Goal: Task Accomplishment & Management: Manage account settings

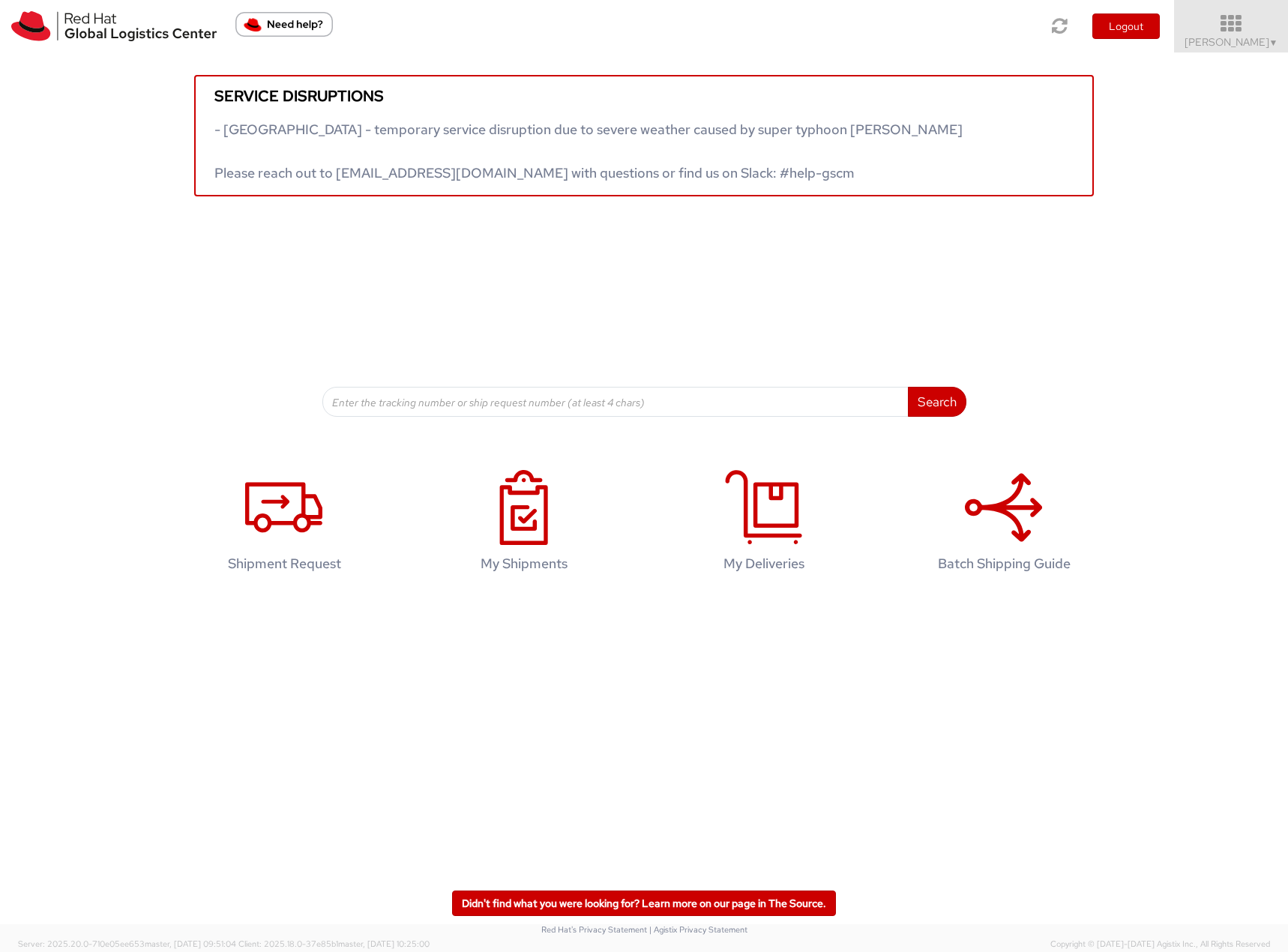
click at [1220, 35] on link "Filip Lizuch ▼" at bounding box center [1231, 26] width 114 height 53
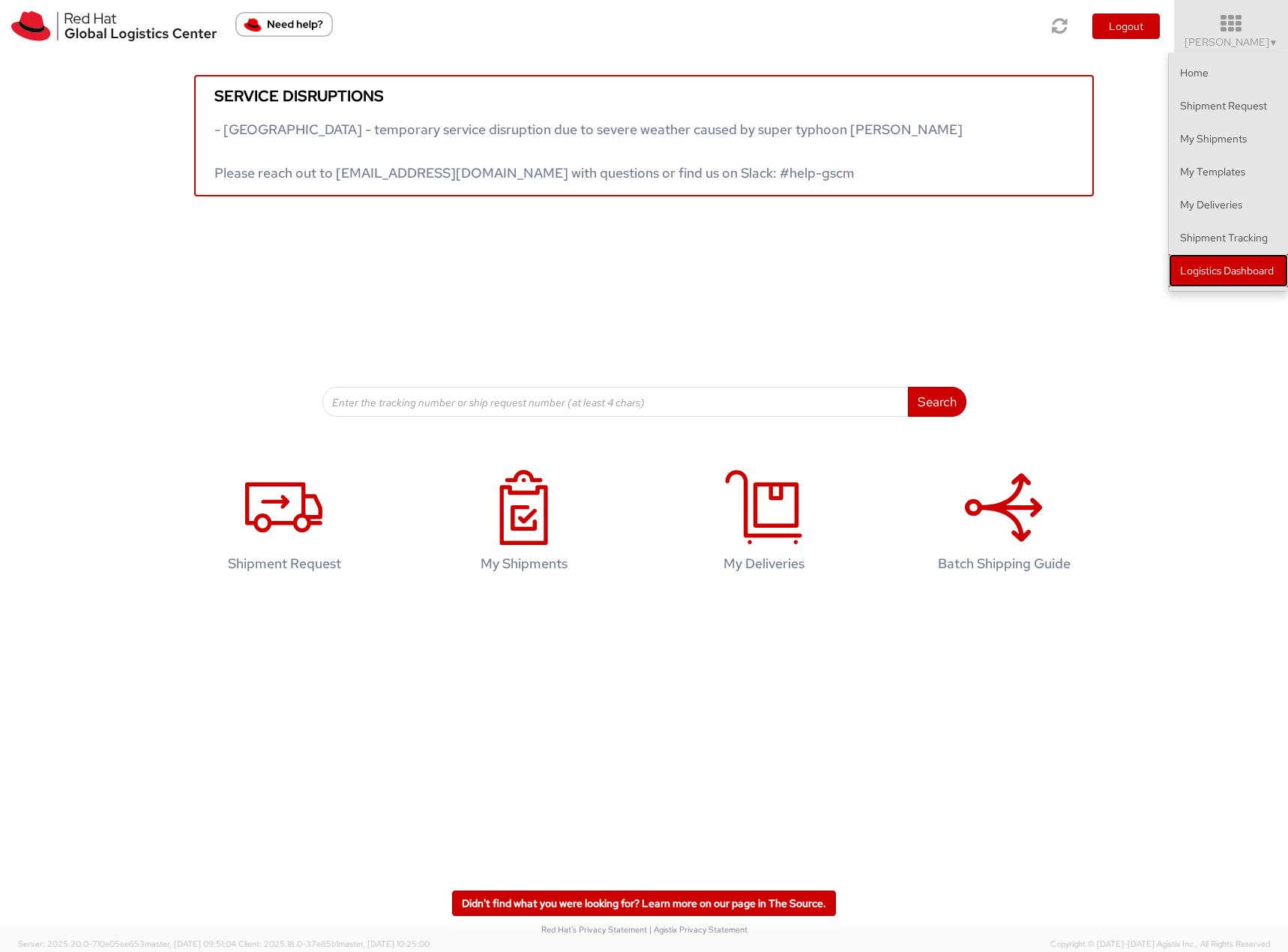
click at [1207, 279] on link "Logistics Dashboard" at bounding box center [1229, 271] width 119 height 33
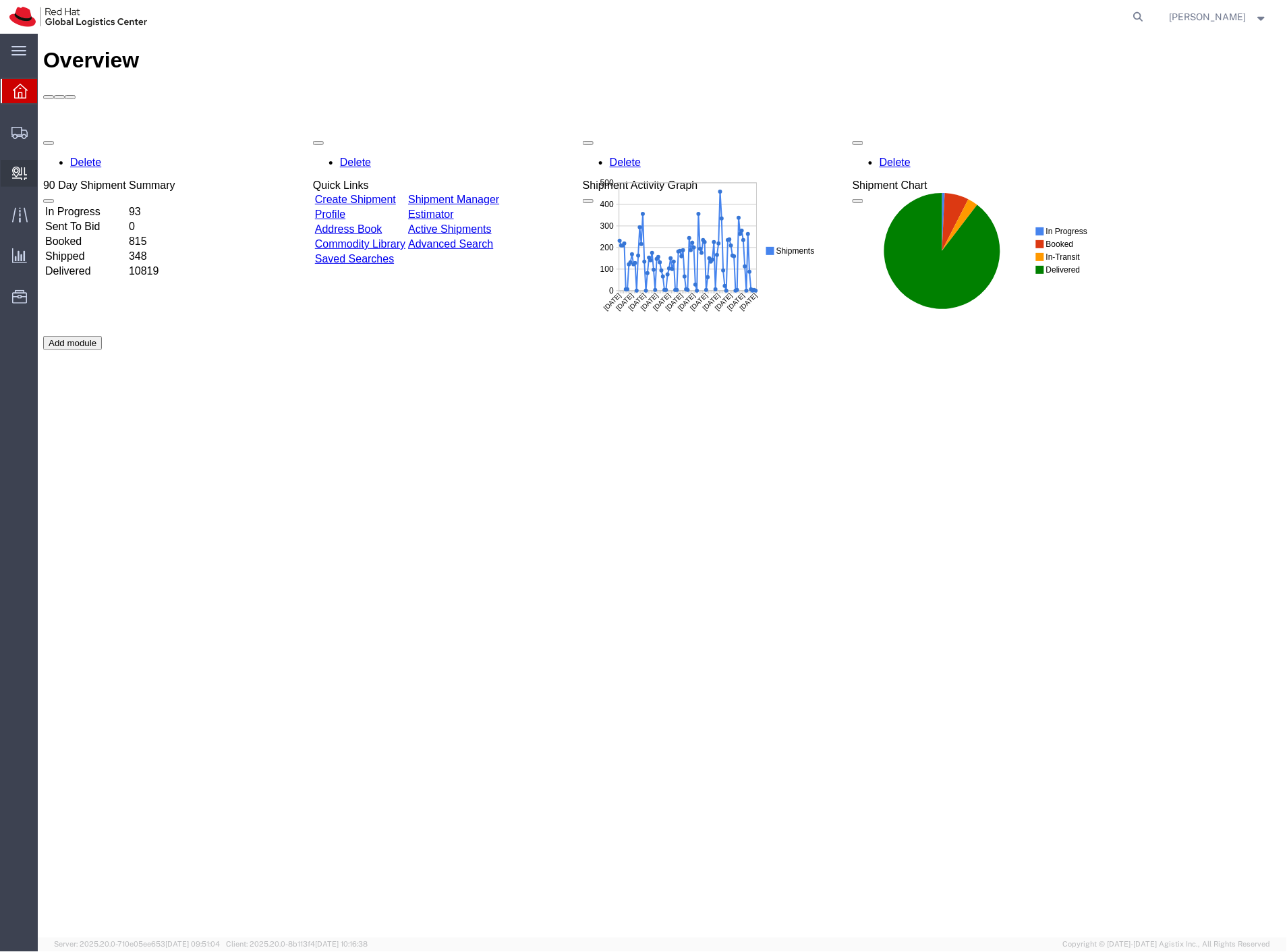
click at [0, 0] on span "Create Delivery" at bounding box center [0, 0] width 0 height 0
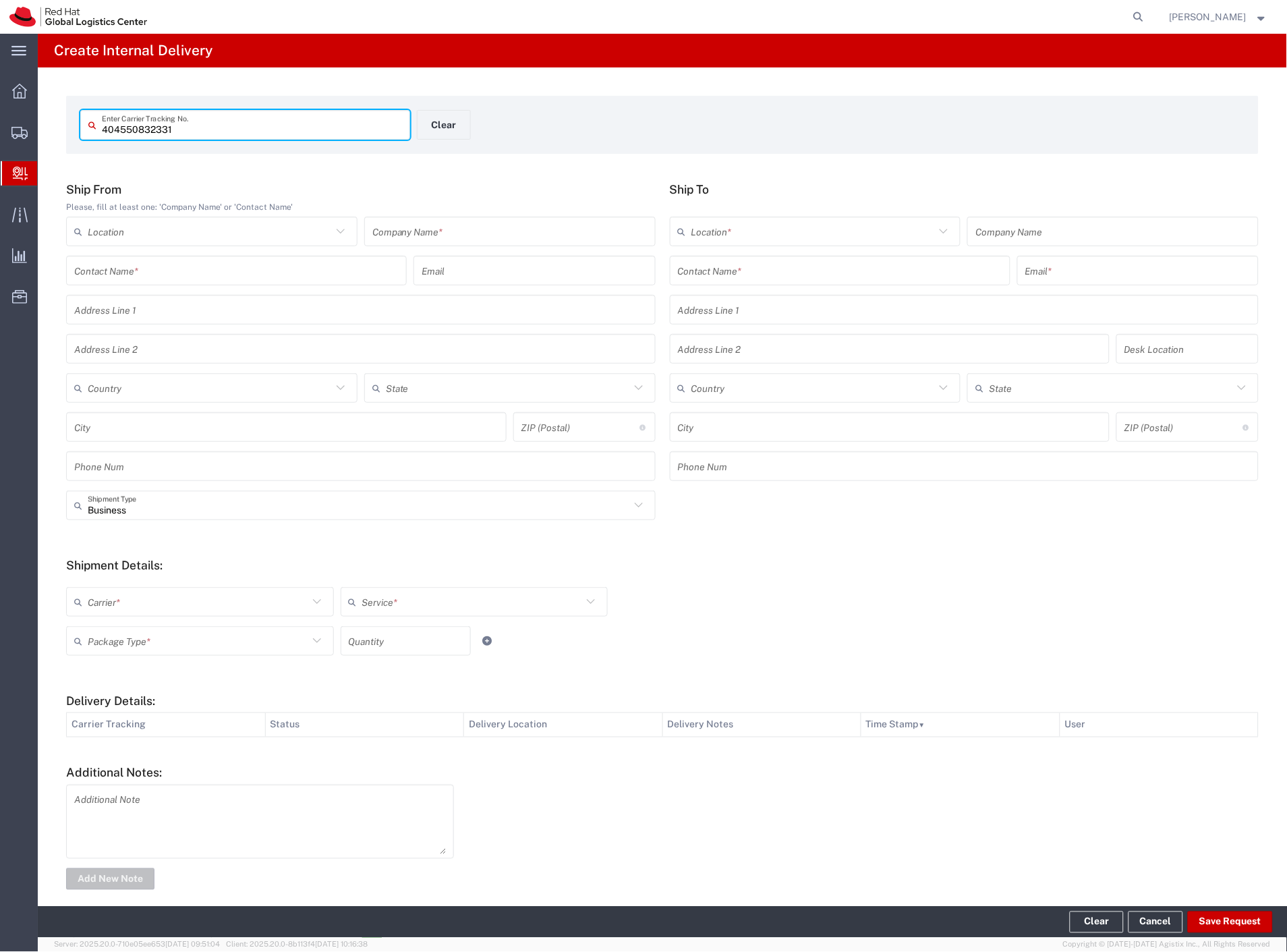
type input "404550832331"
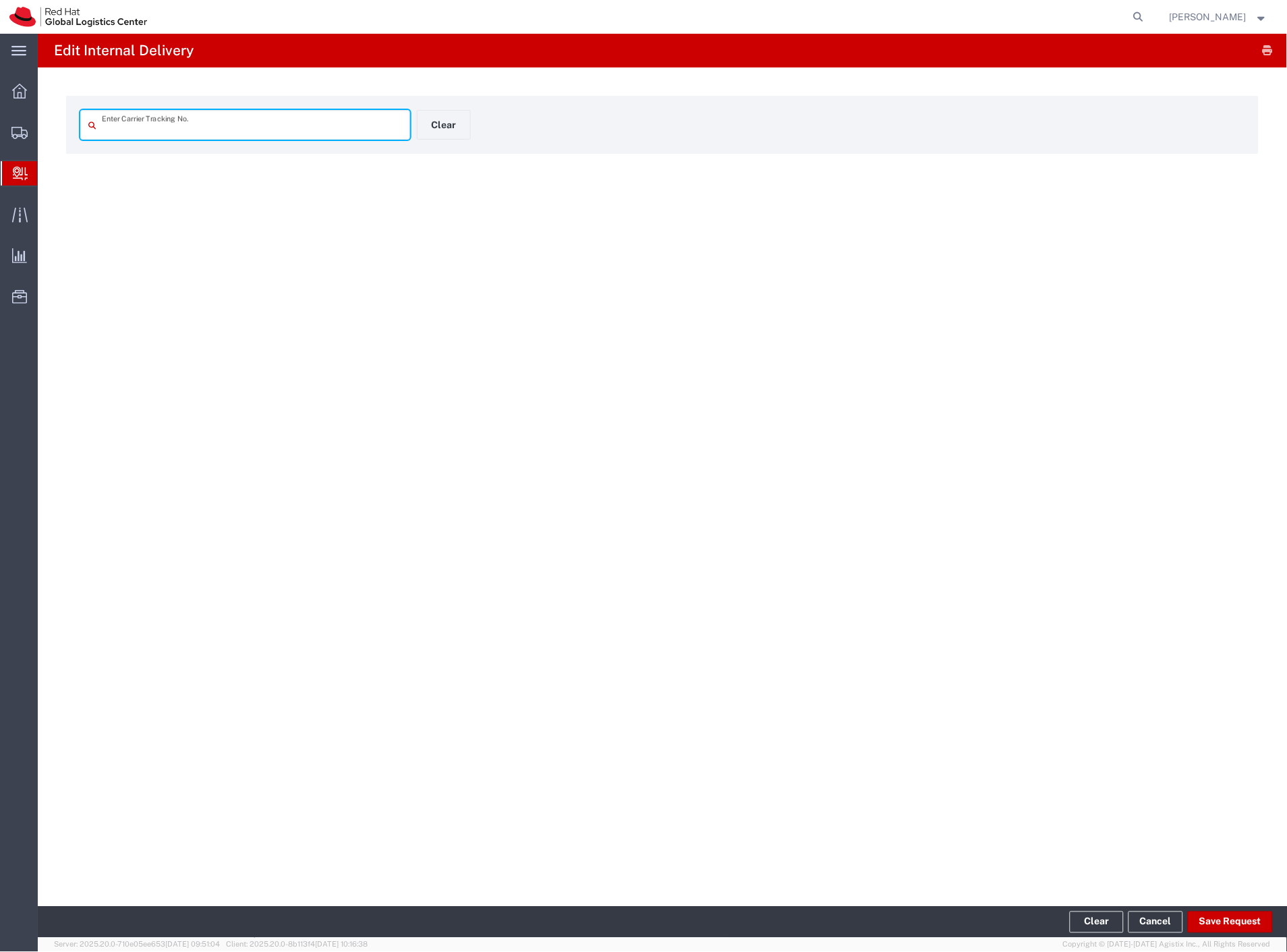
type input "404550832331"
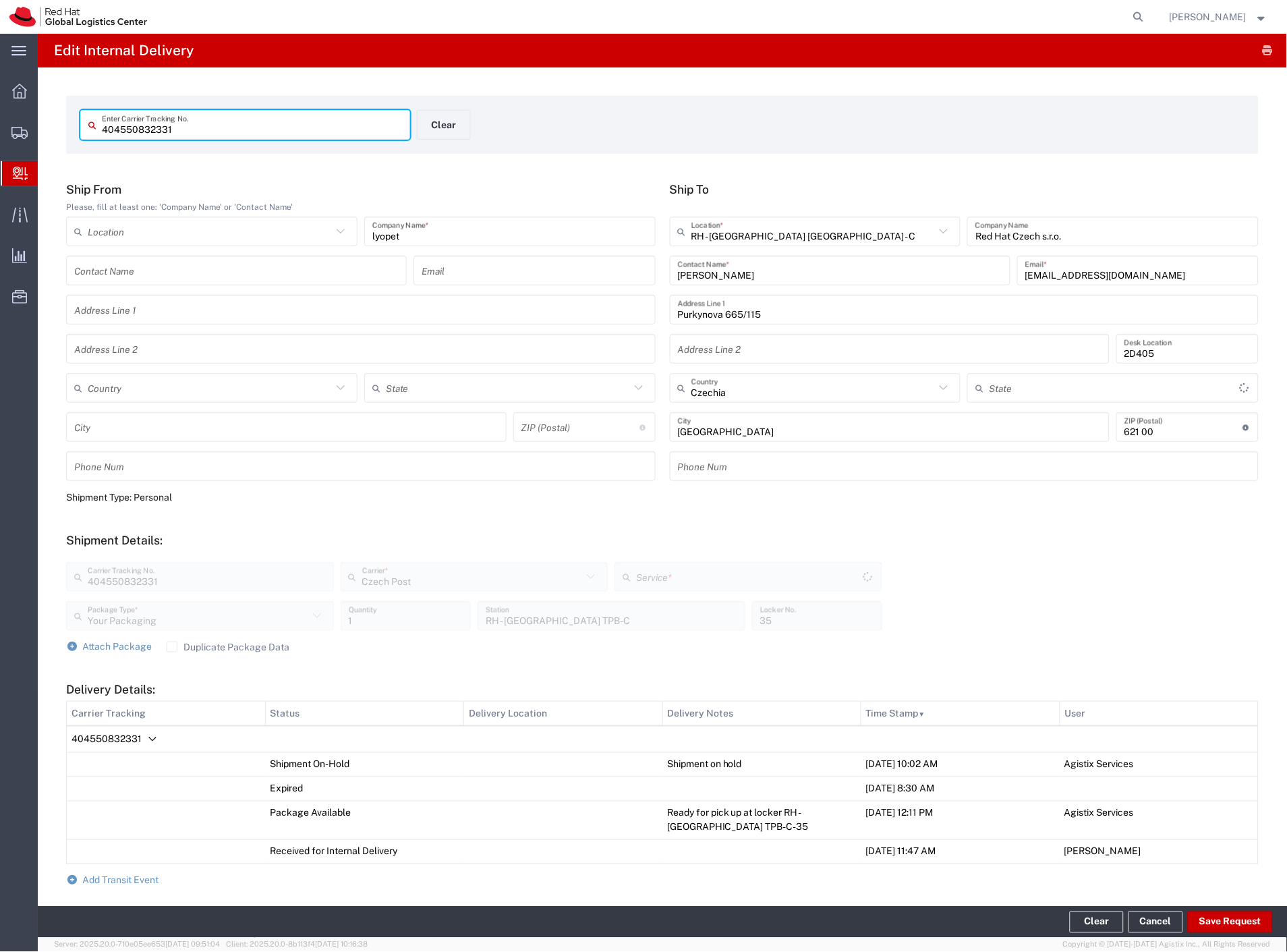
type input "Ground"
click at [126, 882] on span "Add Transit Event" at bounding box center [121, 880] width 77 height 11
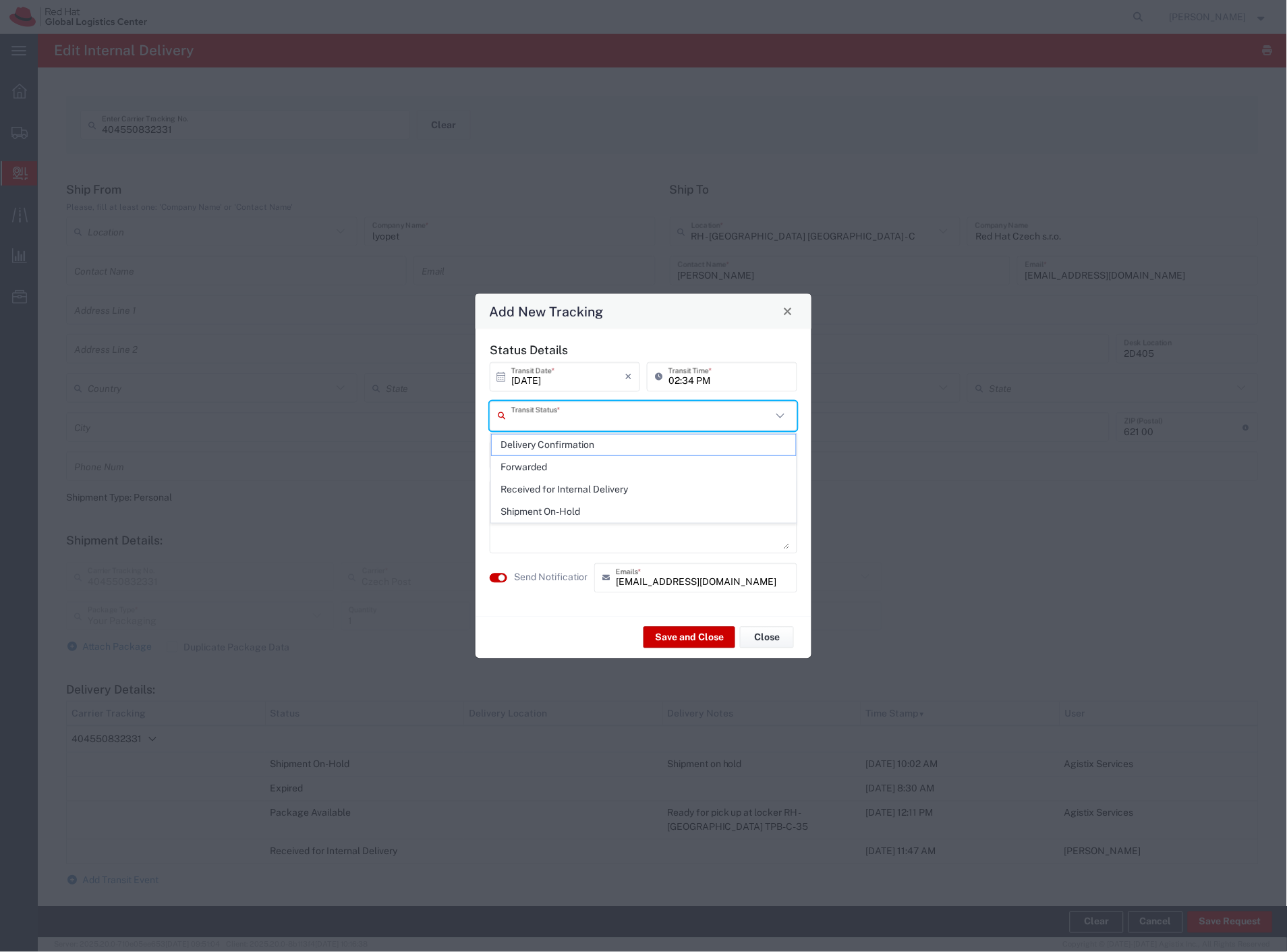
click at [611, 420] on input "text" at bounding box center [641, 416] width 261 height 24
click at [588, 441] on span "Delivery Confirmation" at bounding box center [644, 445] width 305 height 21
type input "Delivery Confirmation"
click at [546, 576] on label "Send Notification" at bounding box center [552, 578] width 76 height 14
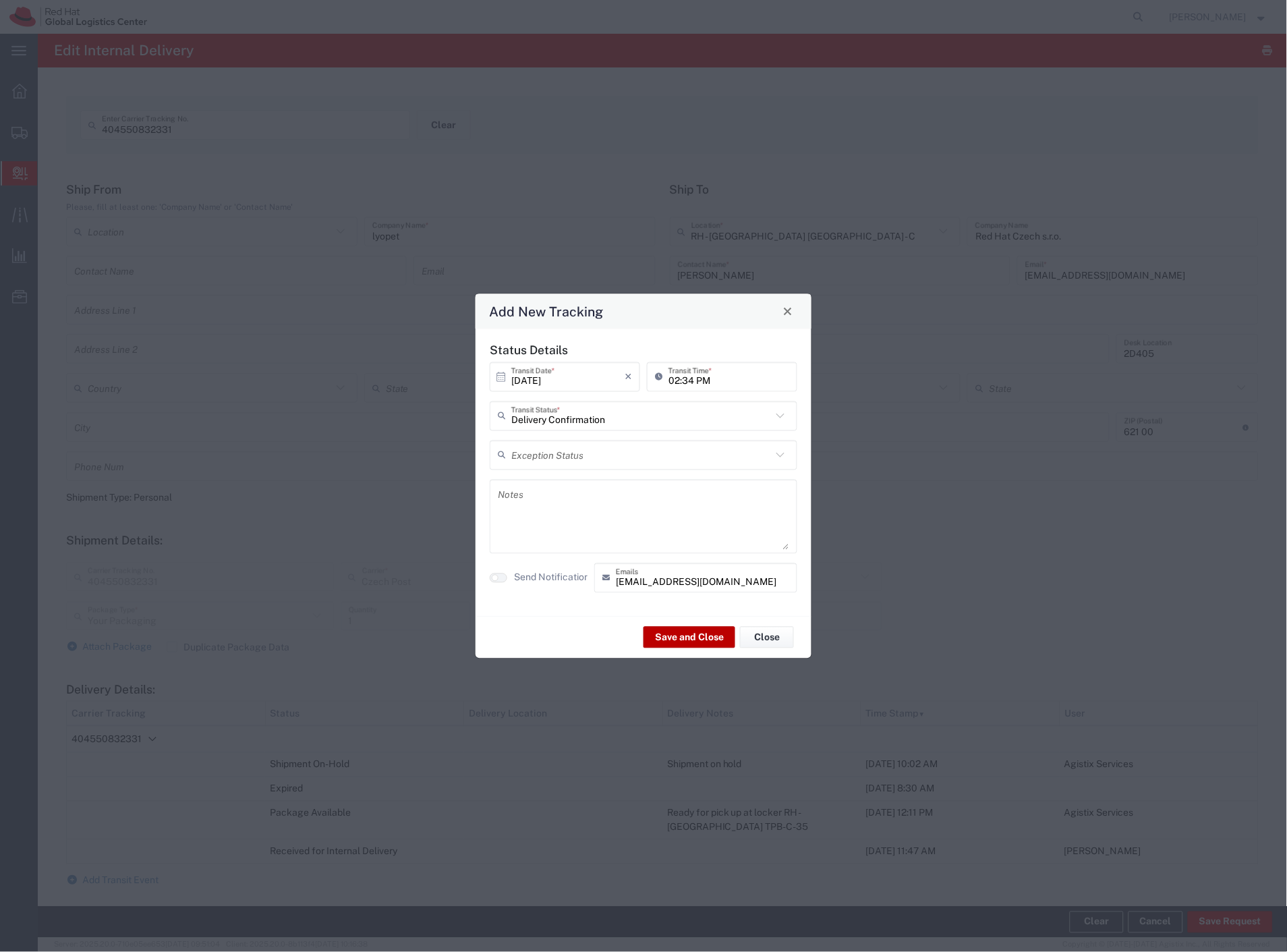
click at [659, 637] on button "Save and Close" at bounding box center [689, 637] width 91 height 22
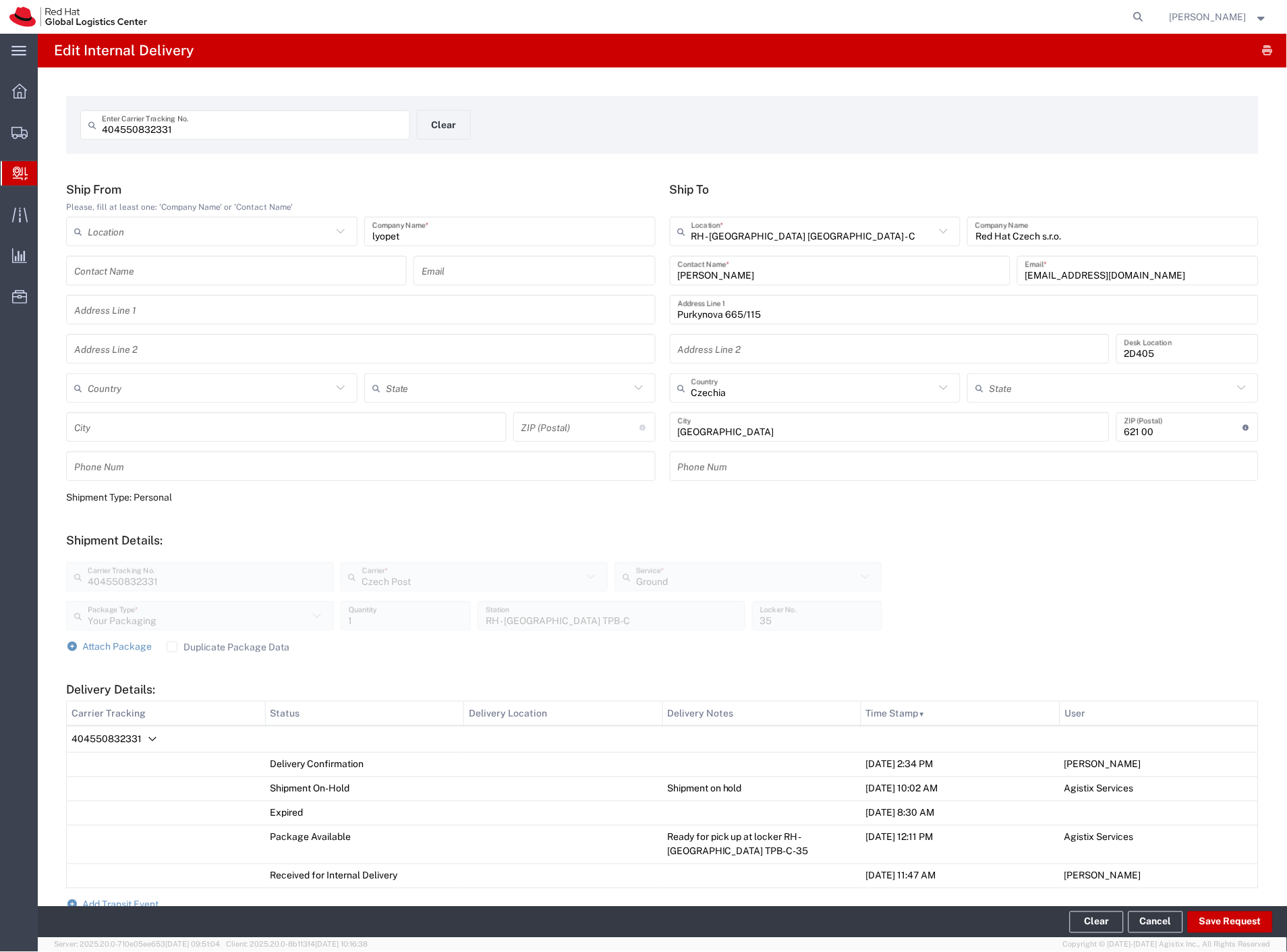
click at [48, 175] on span "Internal Delivery" at bounding box center [43, 173] width 11 height 27
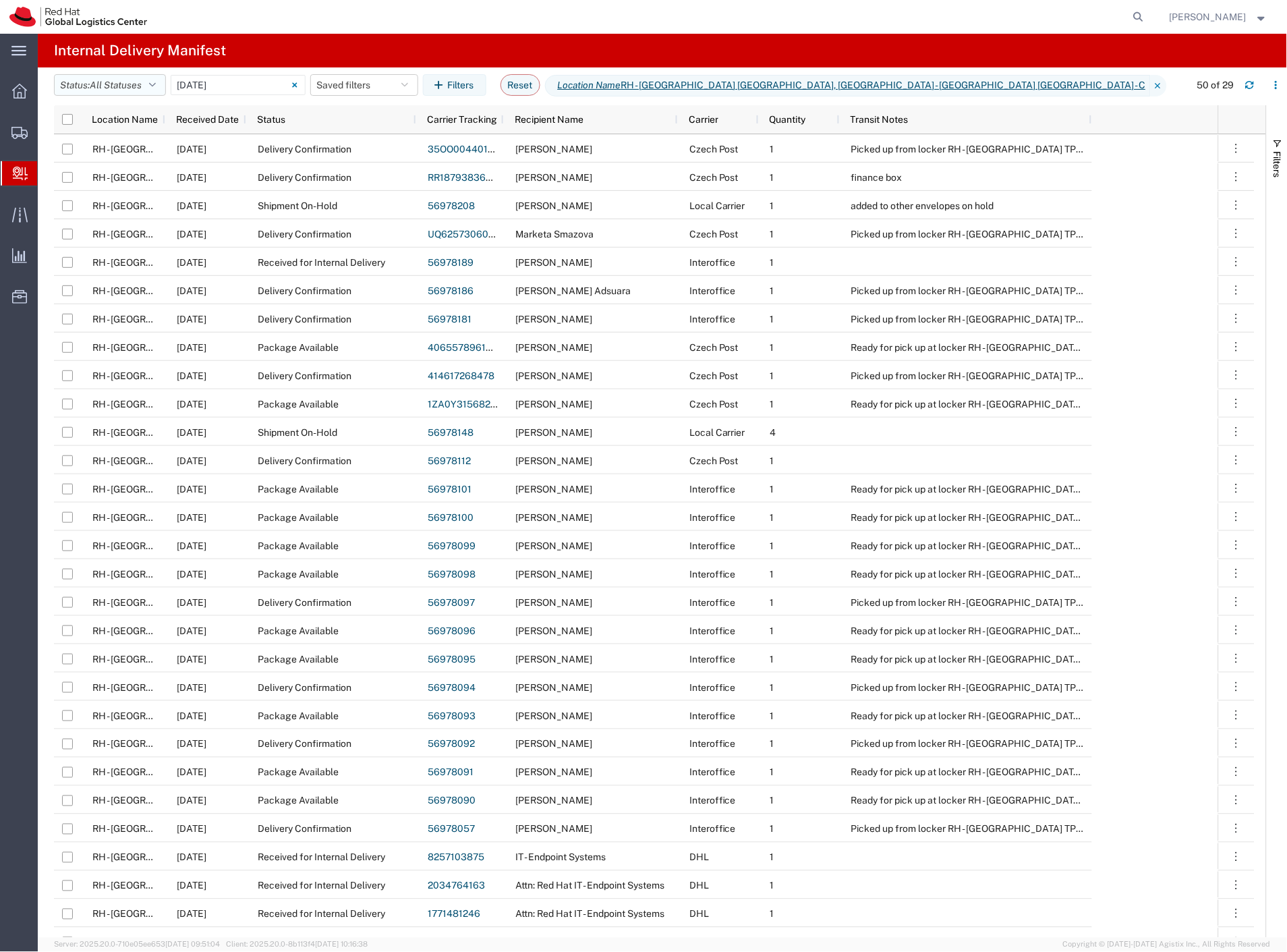
click at [128, 91] on button "Status: All Statuses" at bounding box center [110, 85] width 112 height 22
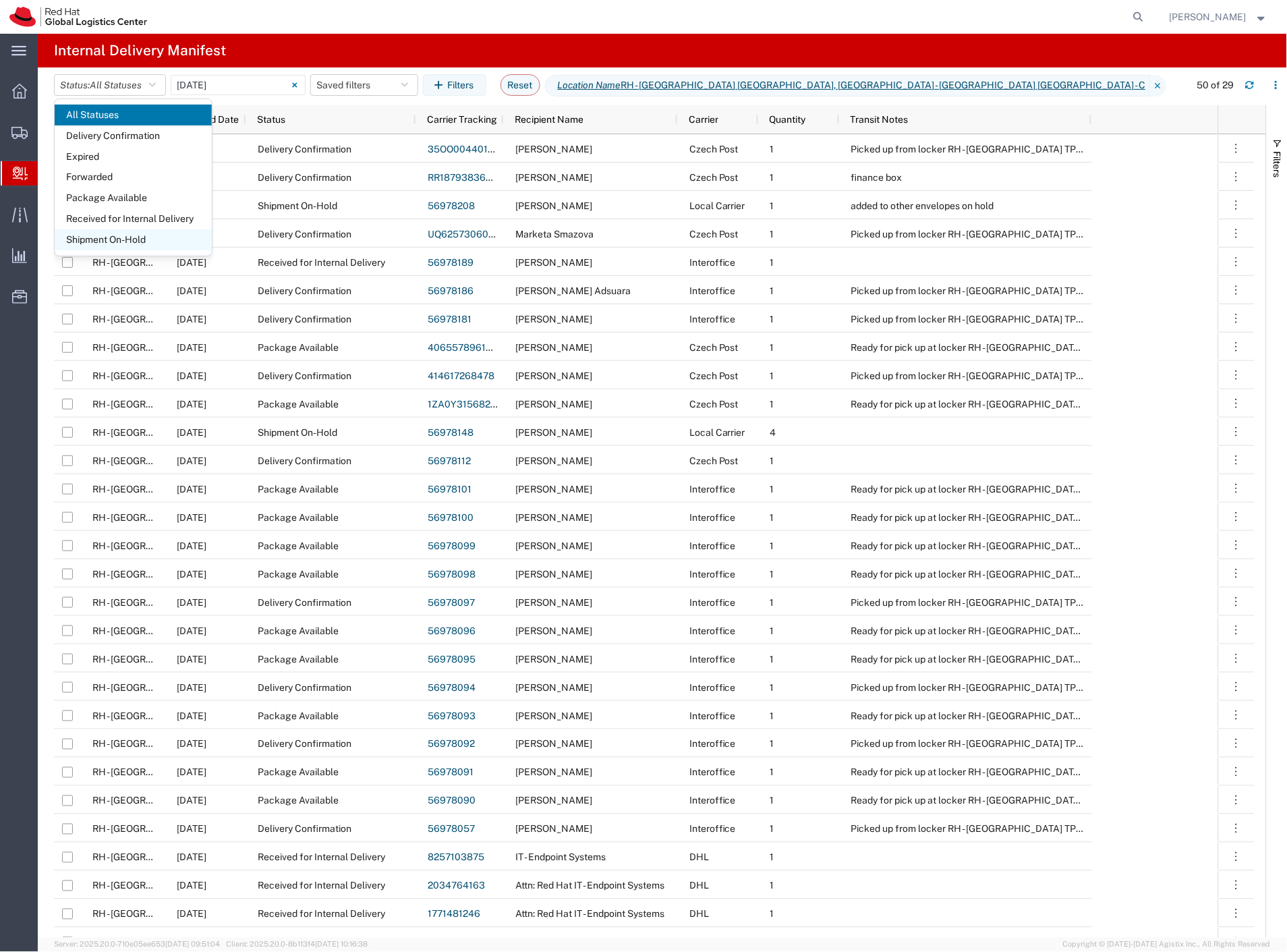
click at [130, 232] on span "Shipment On-Hold" at bounding box center [133, 240] width 157 height 21
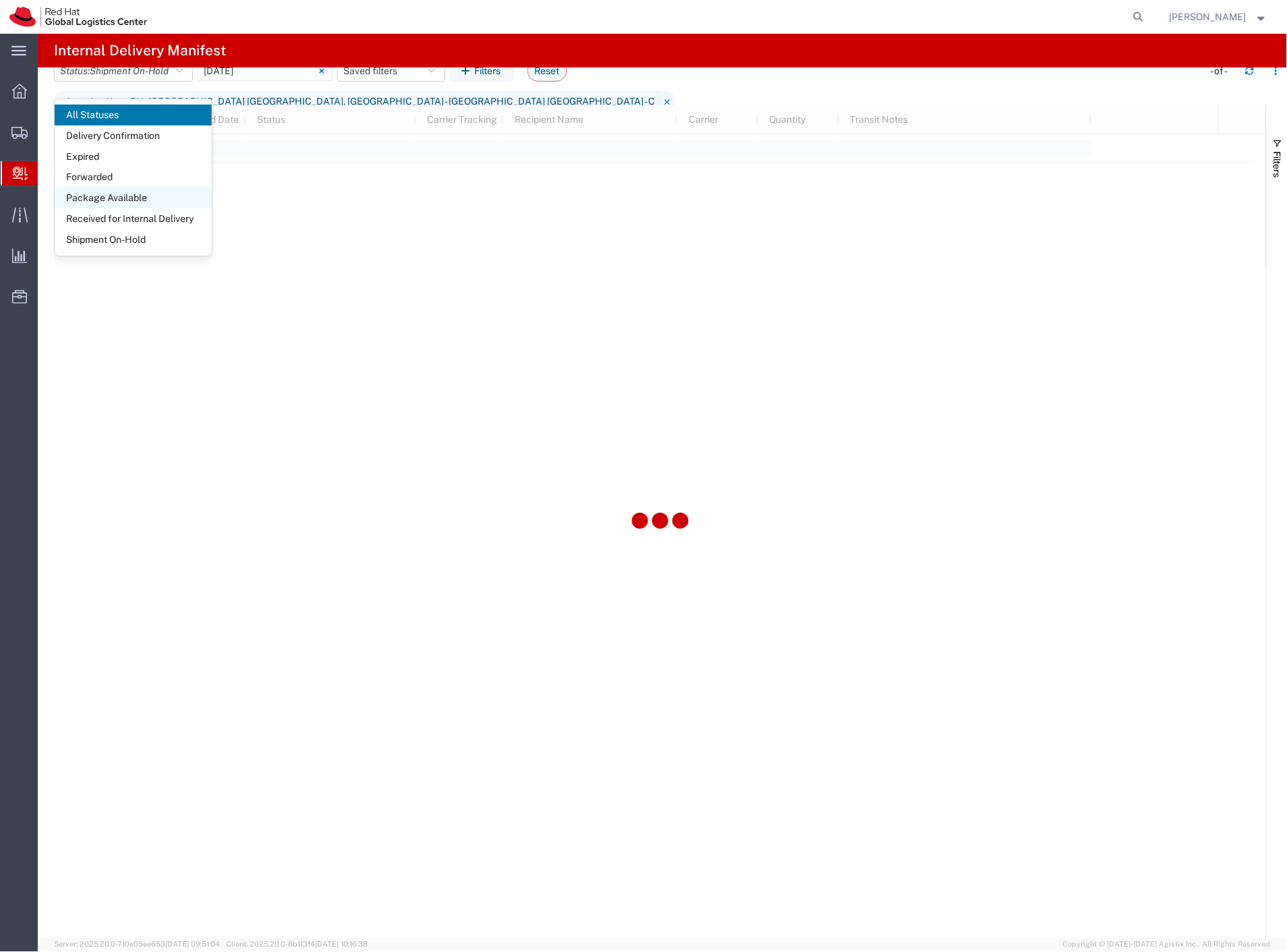
click at [138, 206] on span "Package Available" at bounding box center [133, 198] width 157 height 21
click at [135, 200] on span "Package Available" at bounding box center [133, 198] width 157 height 21
click at [135, 220] on span "Received for Internal Delivery" at bounding box center [133, 219] width 157 height 21
click at [369, 81] on input "09/30/2025 - 09/30/2025" at bounding box center [393, 71] width 135 height 20
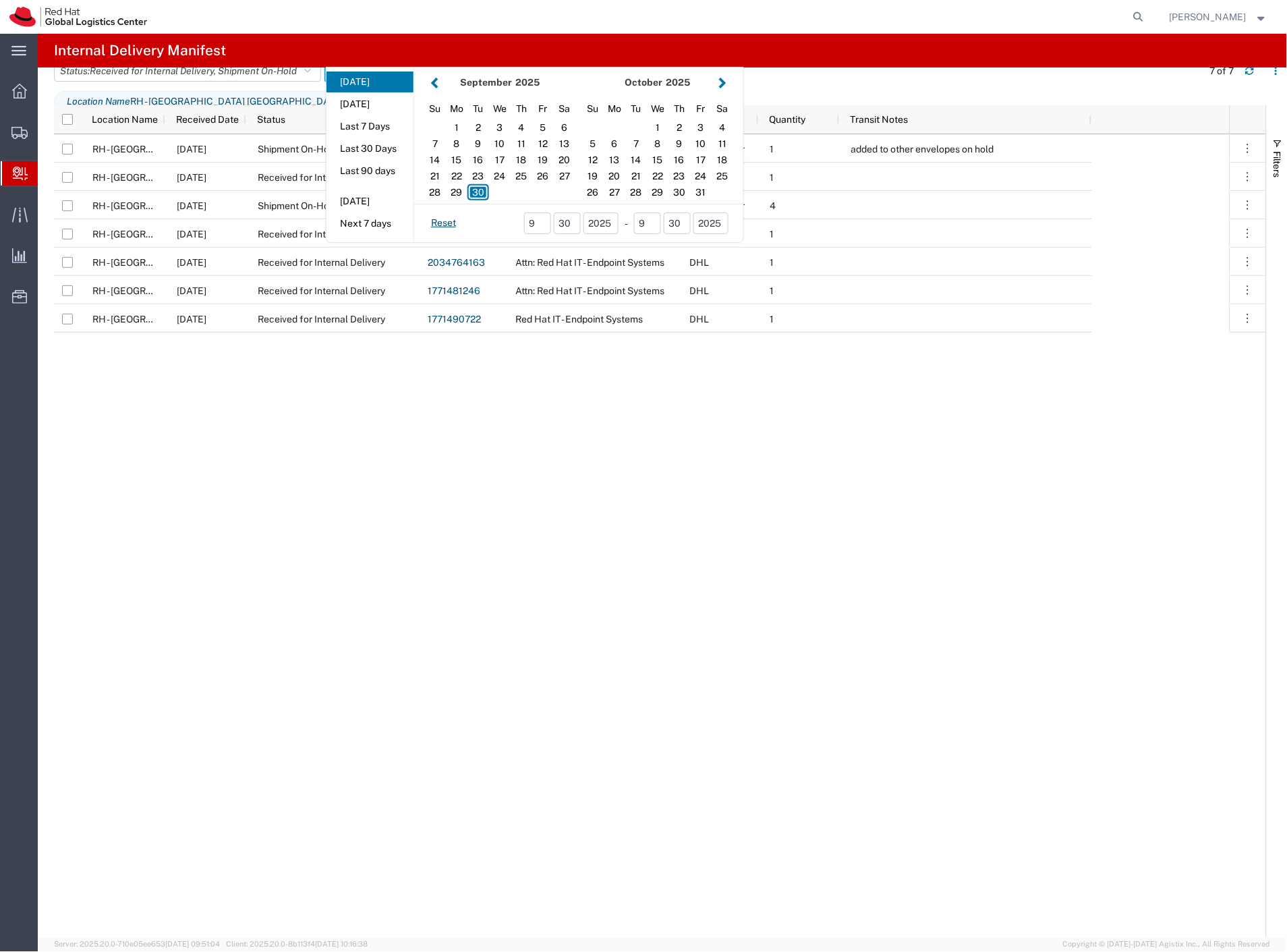
click at [359, 128] on aside "Today Yesterday Last 7 Days Last 30 Days Last 90 days Tomorrow Next 7 days" at bounding box center [370, 153] width 87 height 179
click at [359, 136] on button "Last 7 Days" at bounding box center [370, 126] width 87 height 21
type input "Last 7 Days"
type input "09/24/2025 - 09/30/2025"
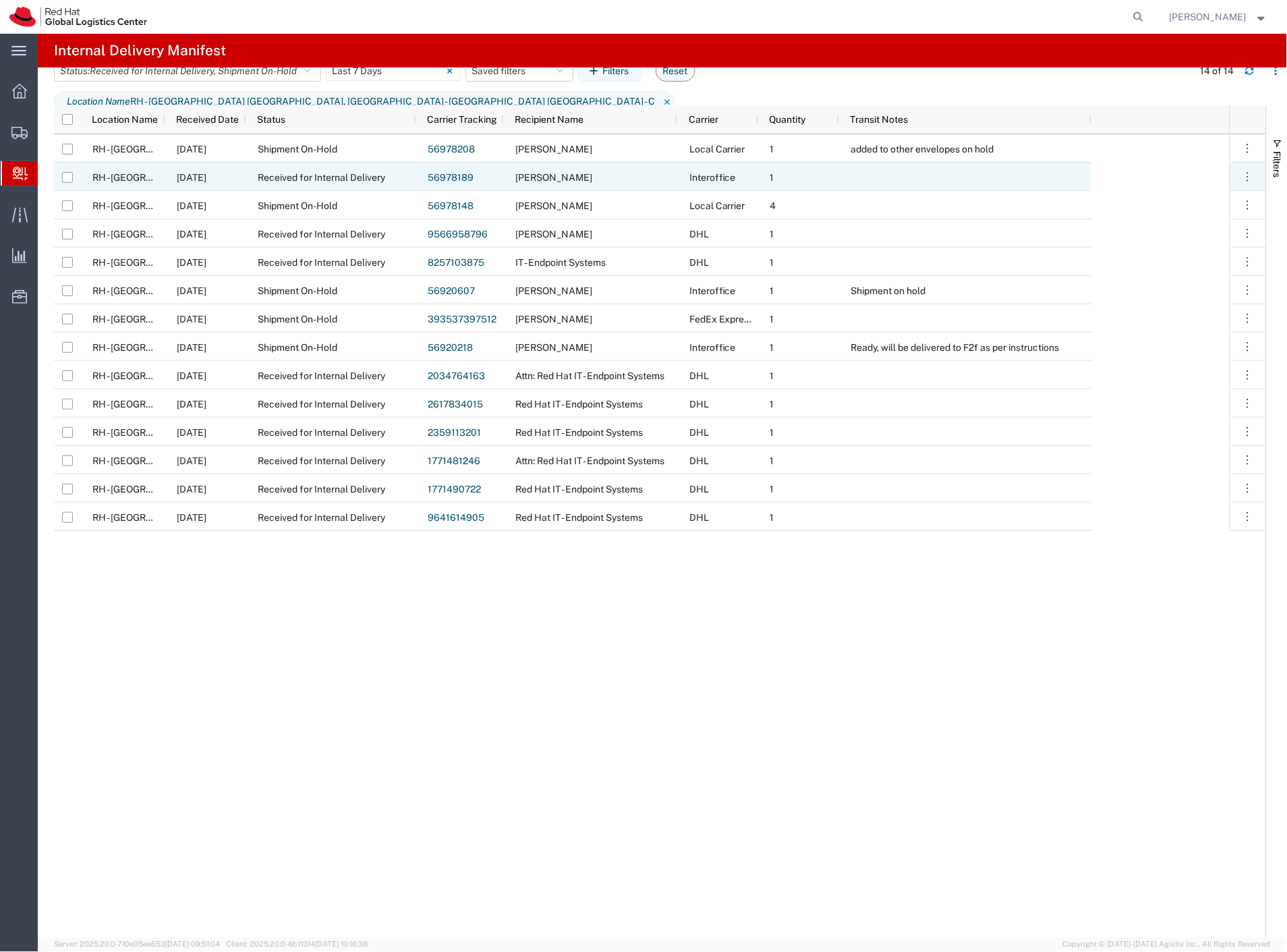
click at [293, 183] on div "Received for Internal Delivery" at bounding box center [331, 177] width 170 height 28
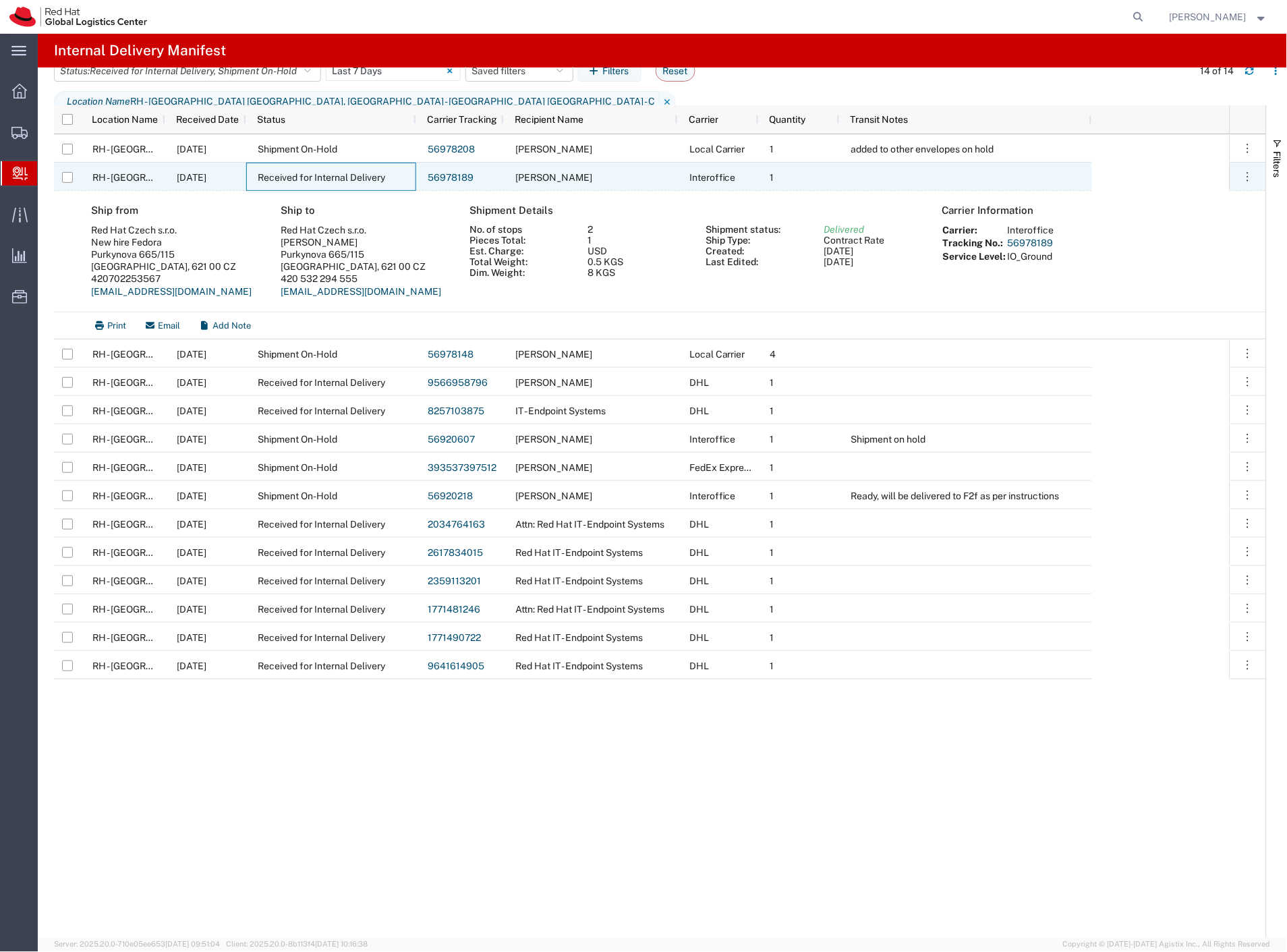
click at [293, 183] on div "Received for Internal Delivery" at bounding box center [331, 177] width 170 height 28
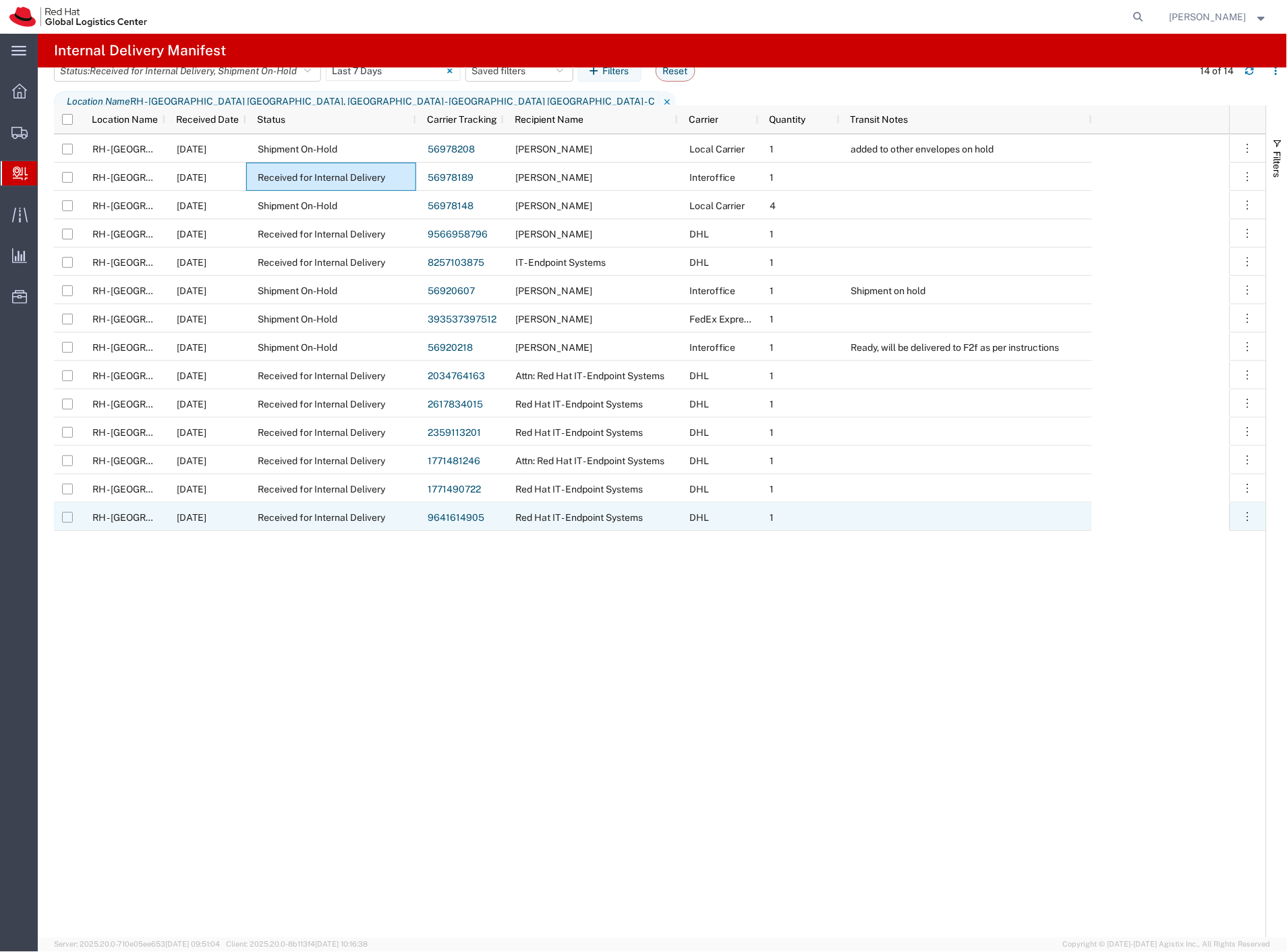
click at [71, 515] on input "Press Space to toggle row selection (unchecked)" at bounding box center [68, 517] width 11 height 11
checkbox input "true"
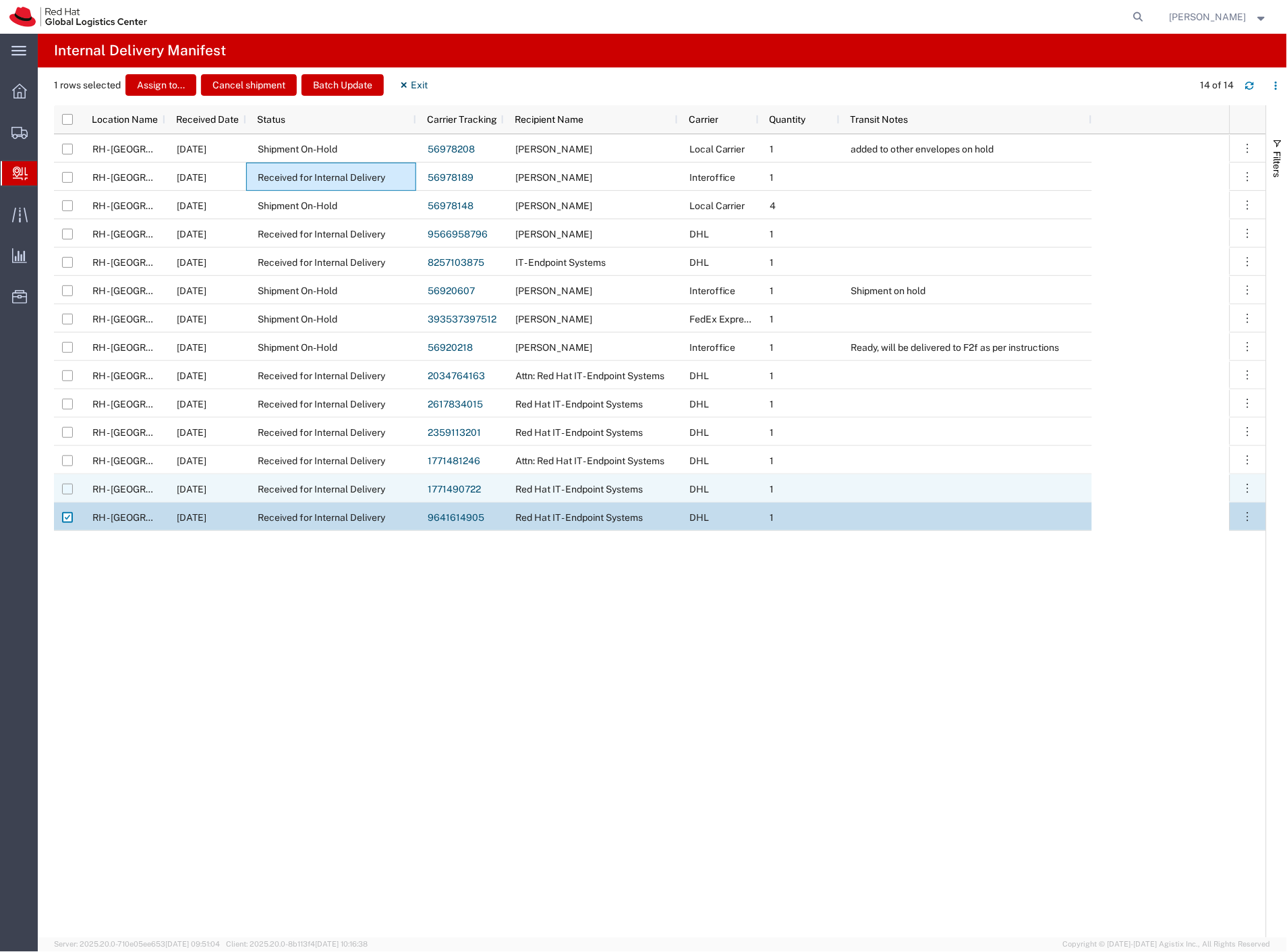
click at [71, 493] on input "Press Space to toggle row selection (unchecked)" at bounding box center [68, 489] width 11 height 11
checkbox input "true"
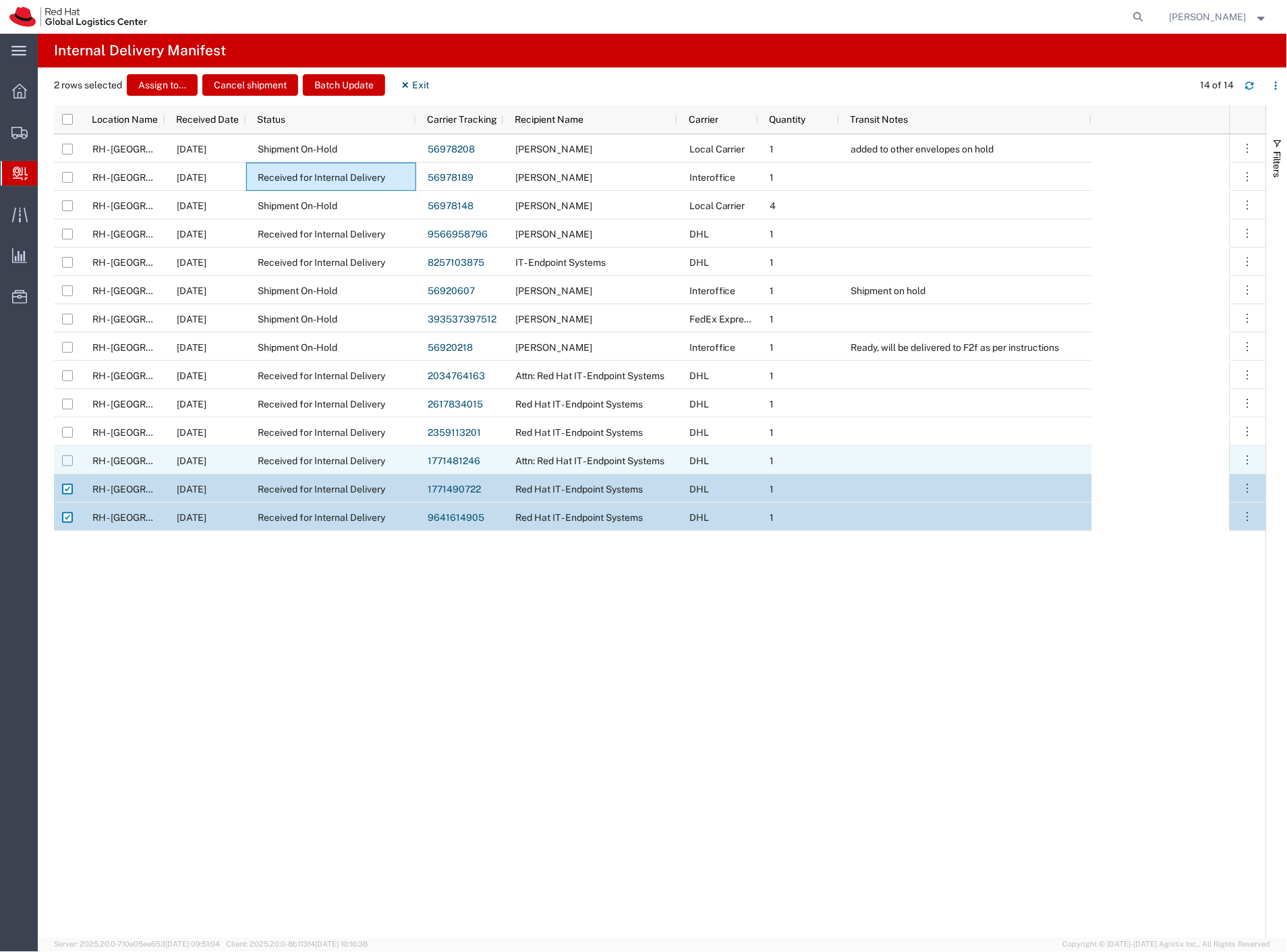
click at [68, 456] on input "Press Space to toggle row selection (unchecked)" at bounding box center [68, 460] width 11 height 11
checkbox input "true"
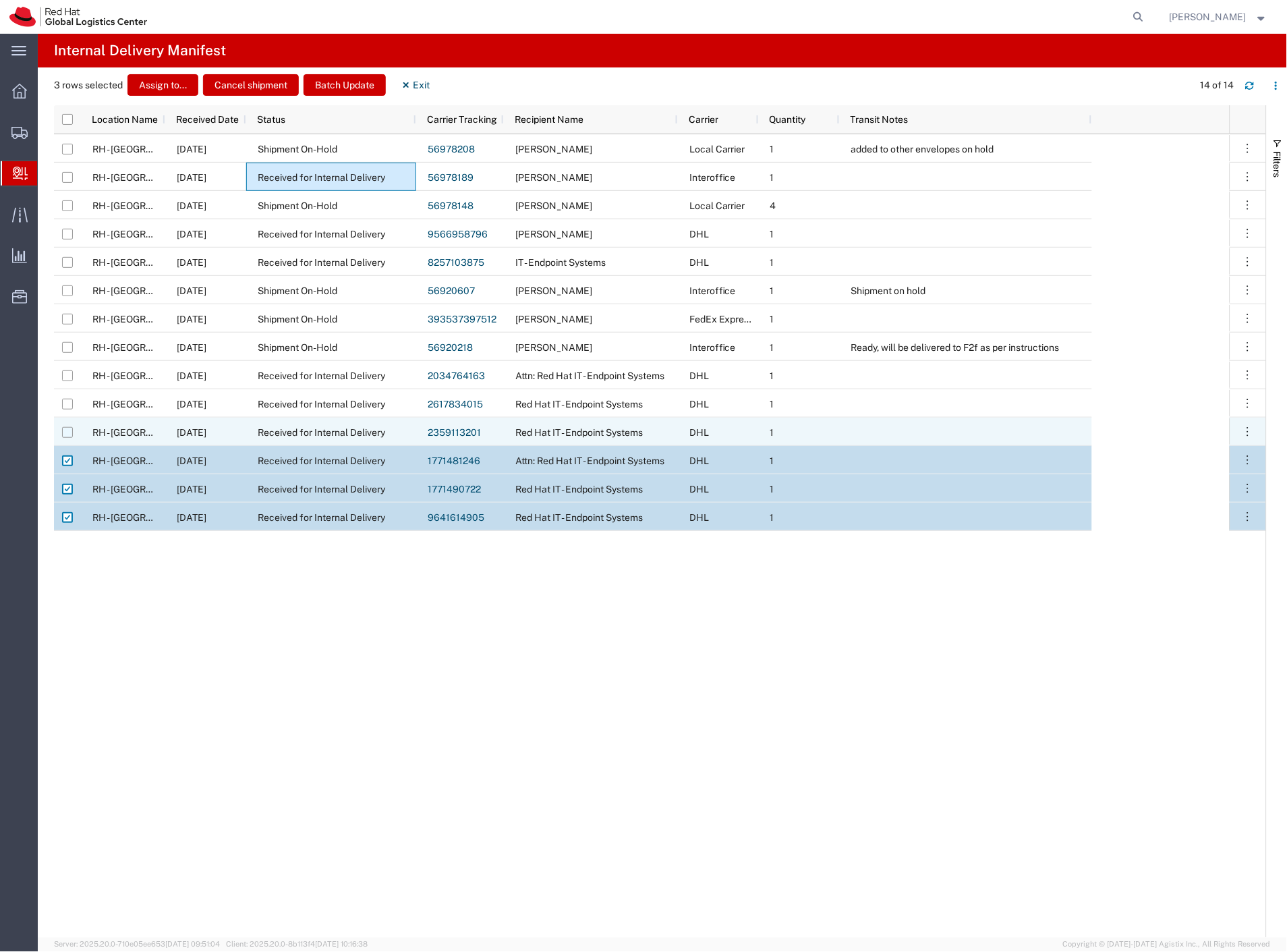
click at [68, 430] on input "Press Space to toggle row selection (unchecked)" at bounding box center [68, 433] width 11 height 11
checkbox input "true"
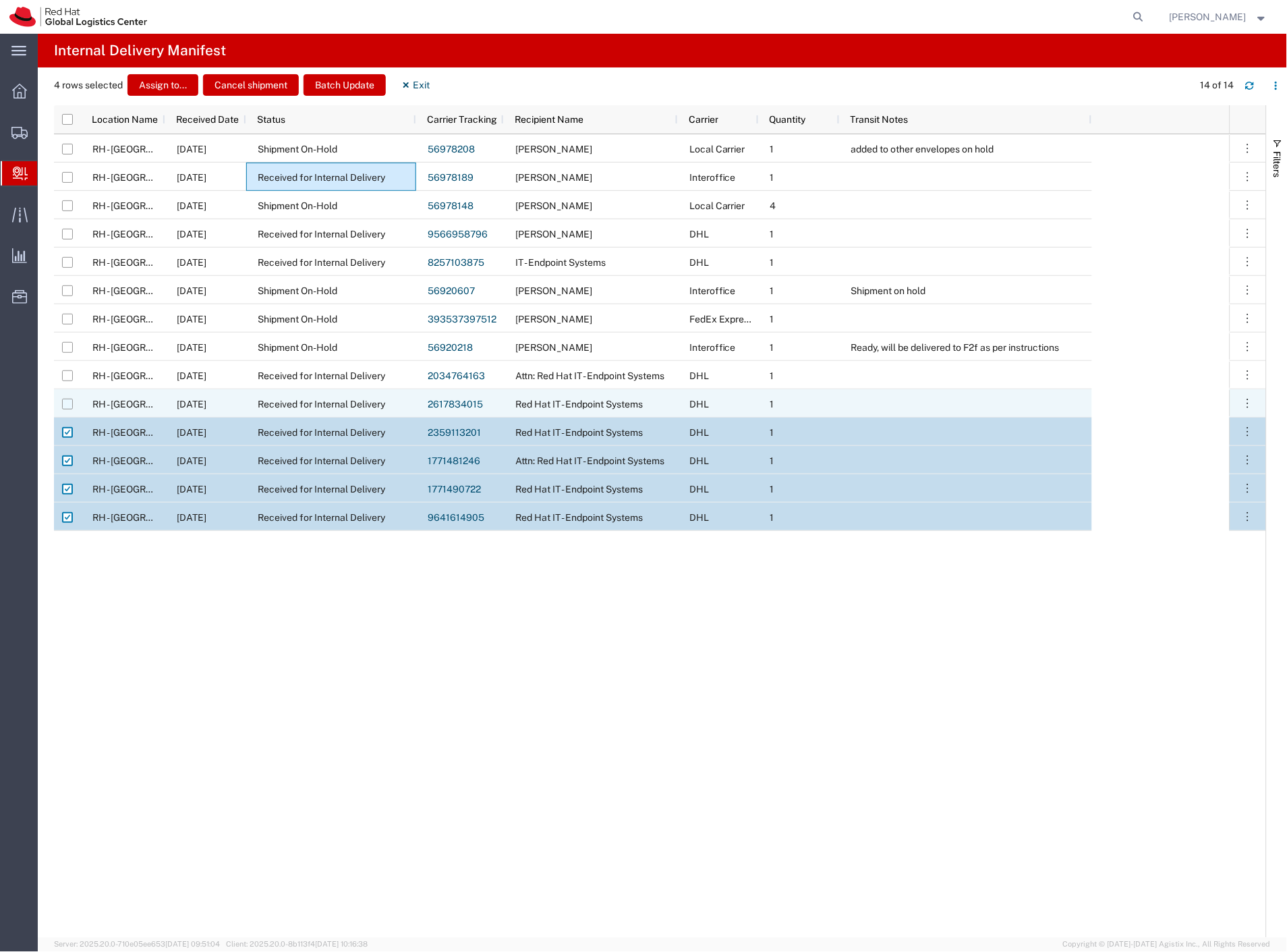
click at [69, 402] on input "Press Space to toggle row selection (unchecked)" at bounding box center [68, 404] width 11 height 11
checkbox input "true"
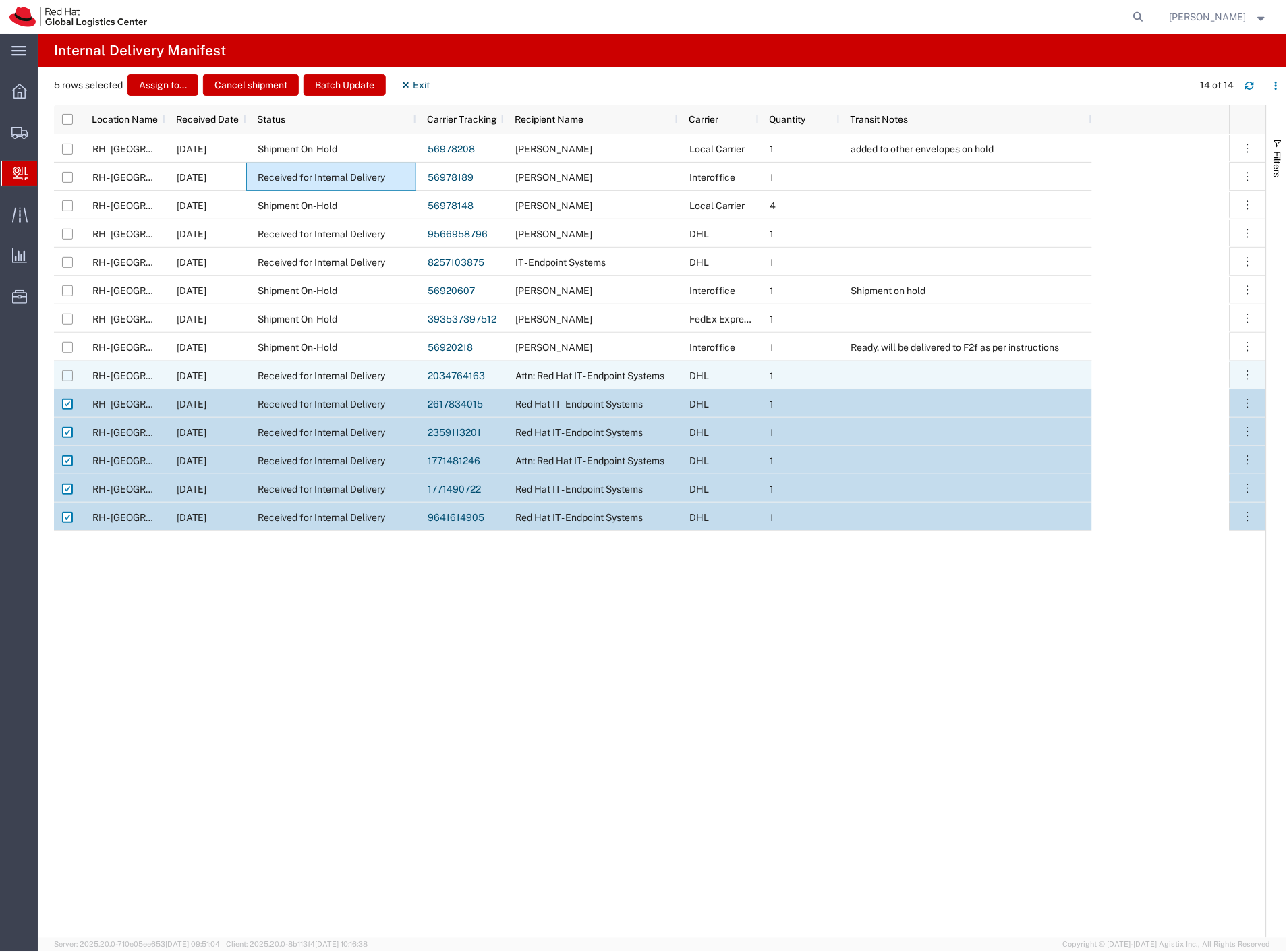
click at [69, 378] on input "Press Space to toggle row selection (unchecked)" at bounding box center [68, 376] width 11 height 11
checkbox input "true"
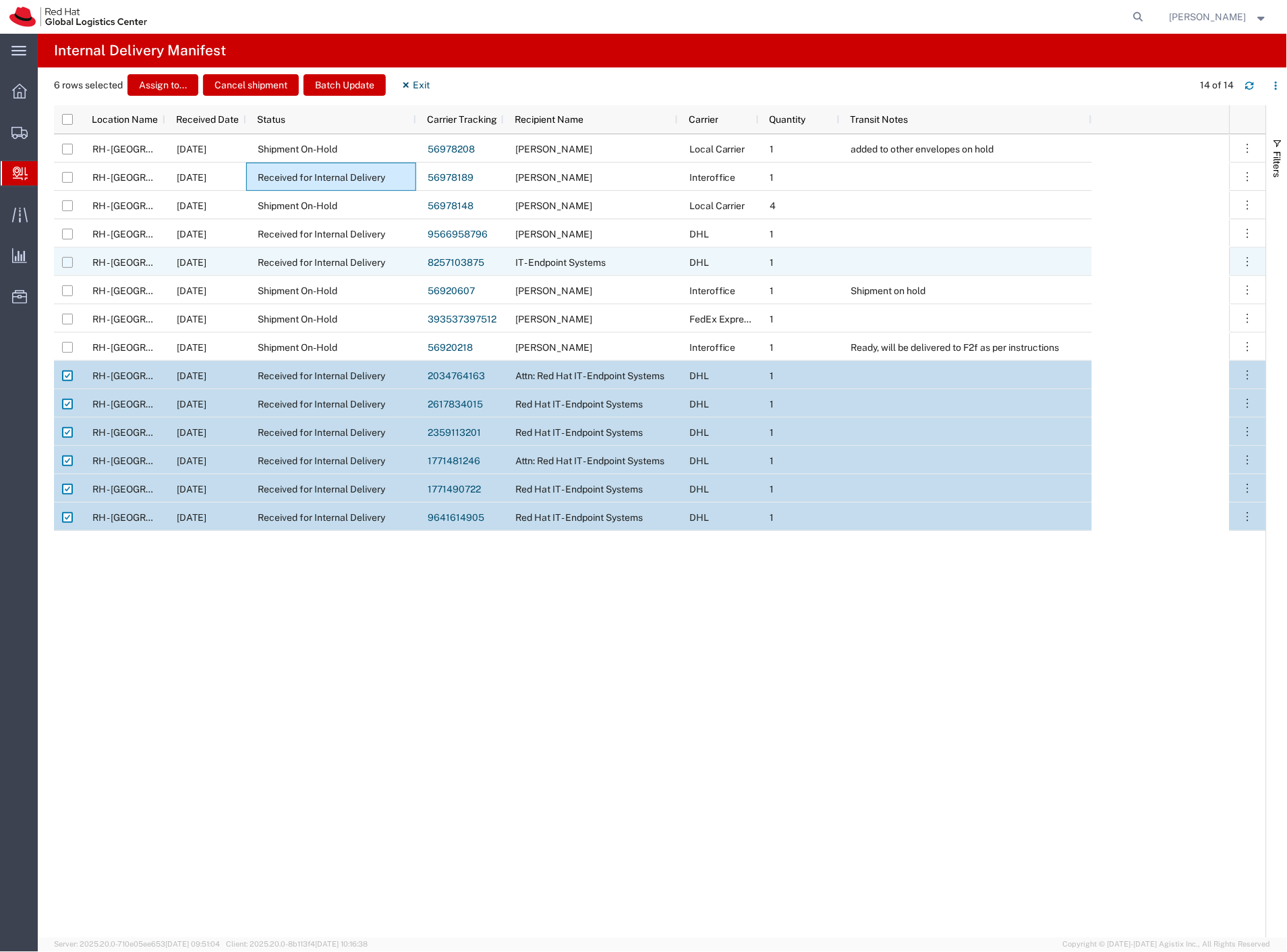
click at [69, 261] on input "Press Space to toggle row selection (unchecked)" at bounding box center [68, 263] width 11 height 11
checkbox input "true"
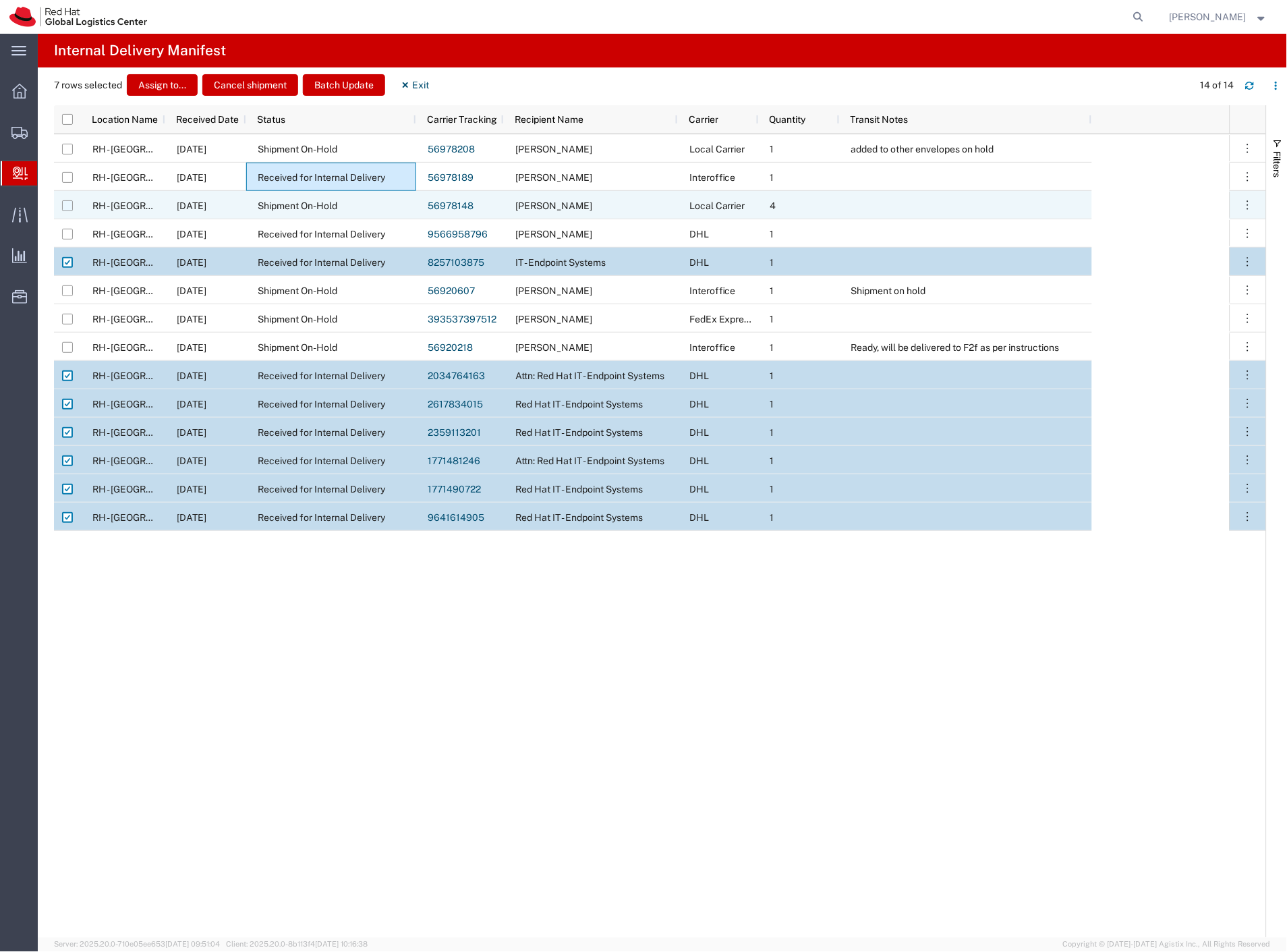
click at [63, 204] on input "Press Space to toggle row selection (unchecked)" at bounding box center [68, 206] width 11 height 11
checkbox input "true"
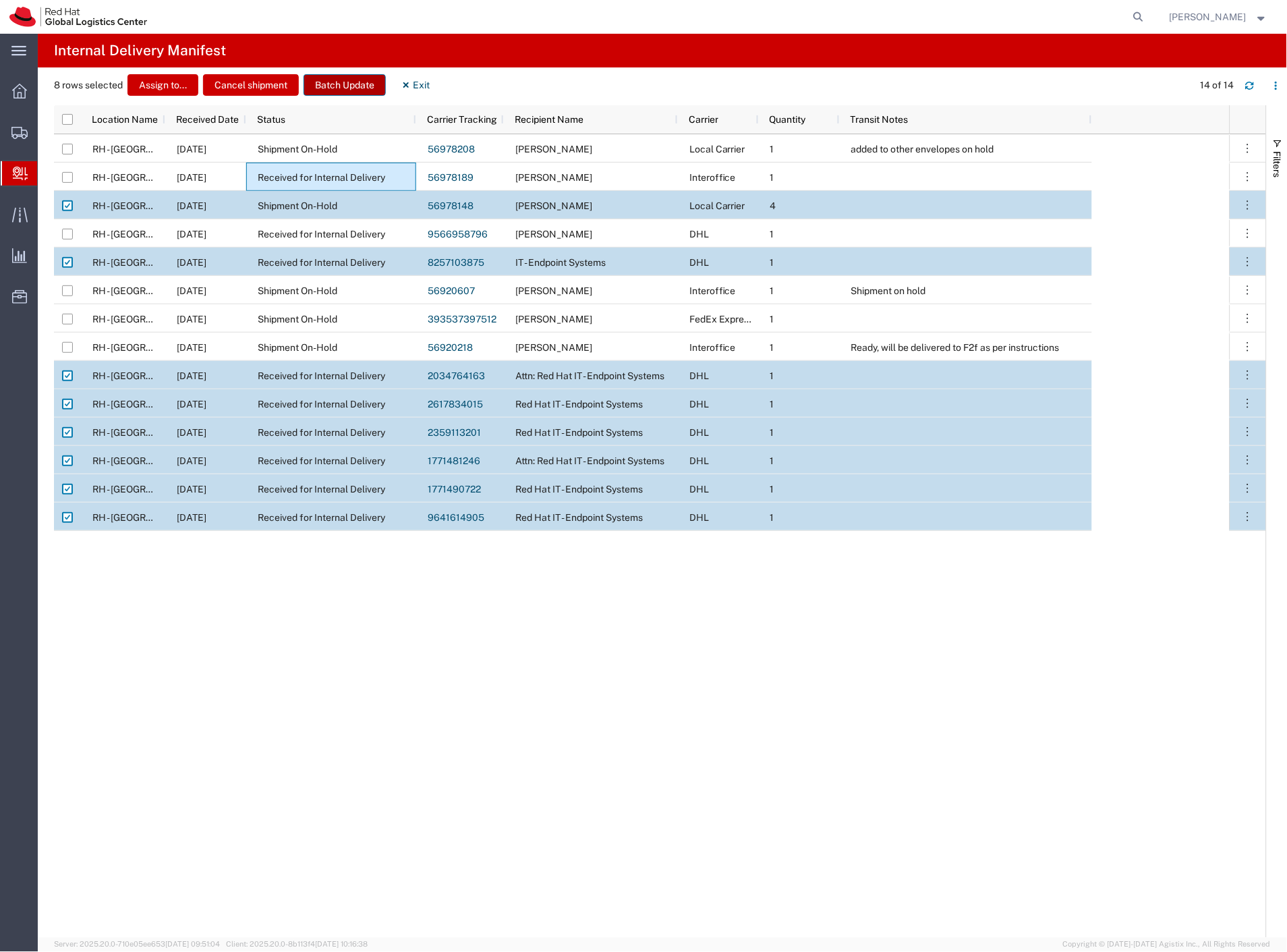
click at [311, 77] on button "Batch Update" at bounding box center [345, 85] width 83 height 22
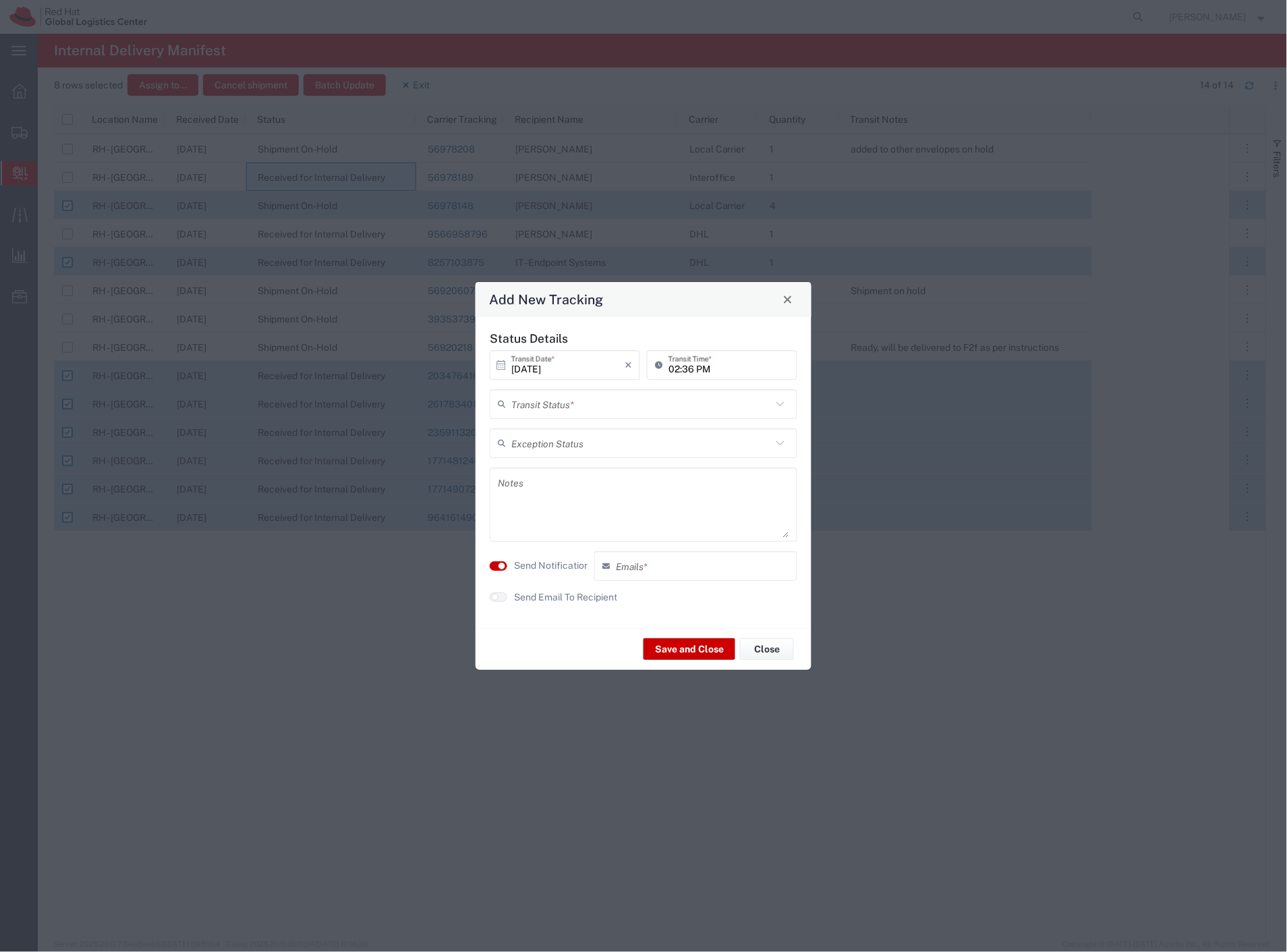
click at [554, 395] on input "text" at bounding box center [641, 404] width 261 height 24
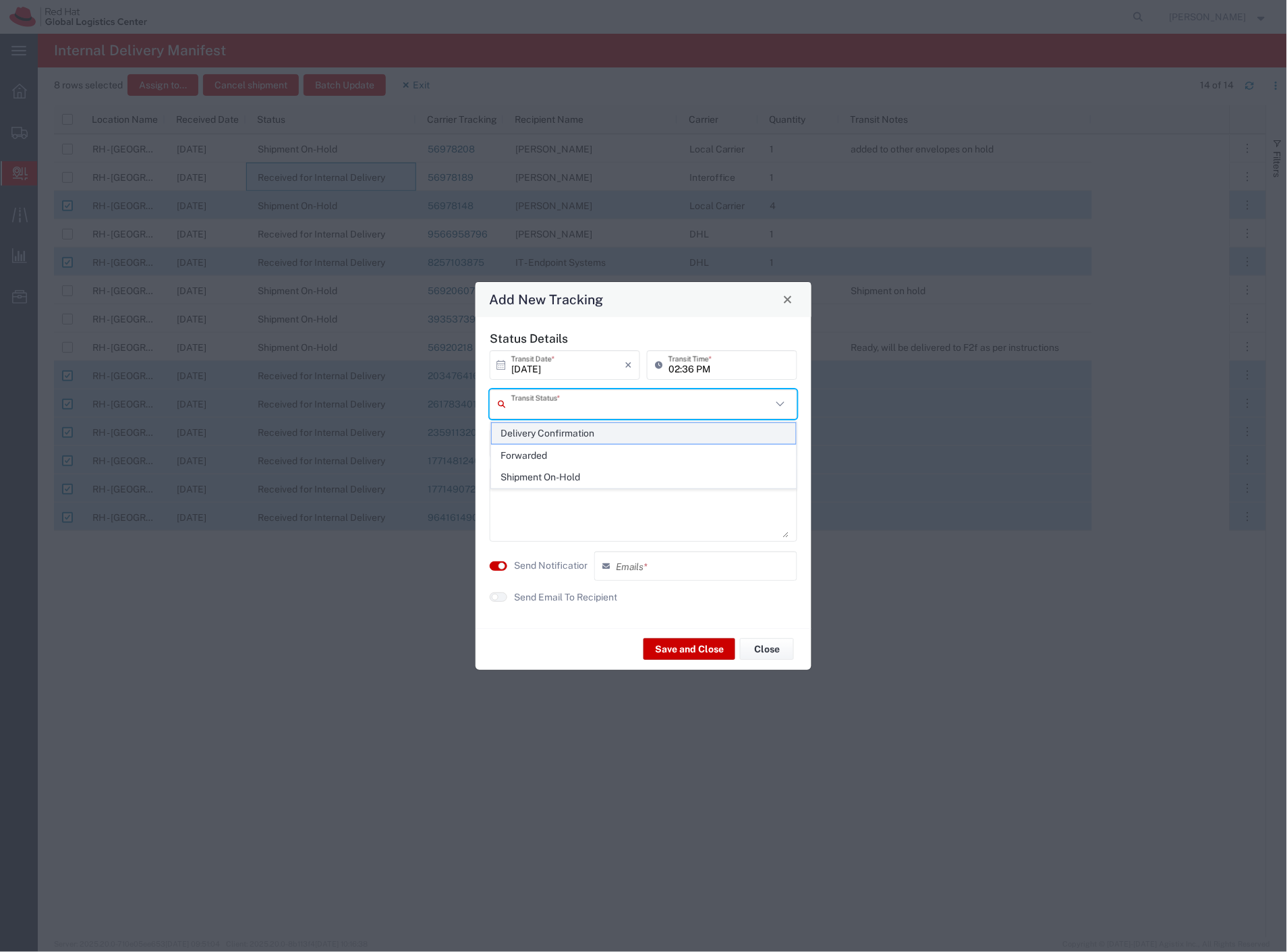
click at [547, 431] on span "Delivery Confirmation" at bounding box center [644, 433] width 305 height 21
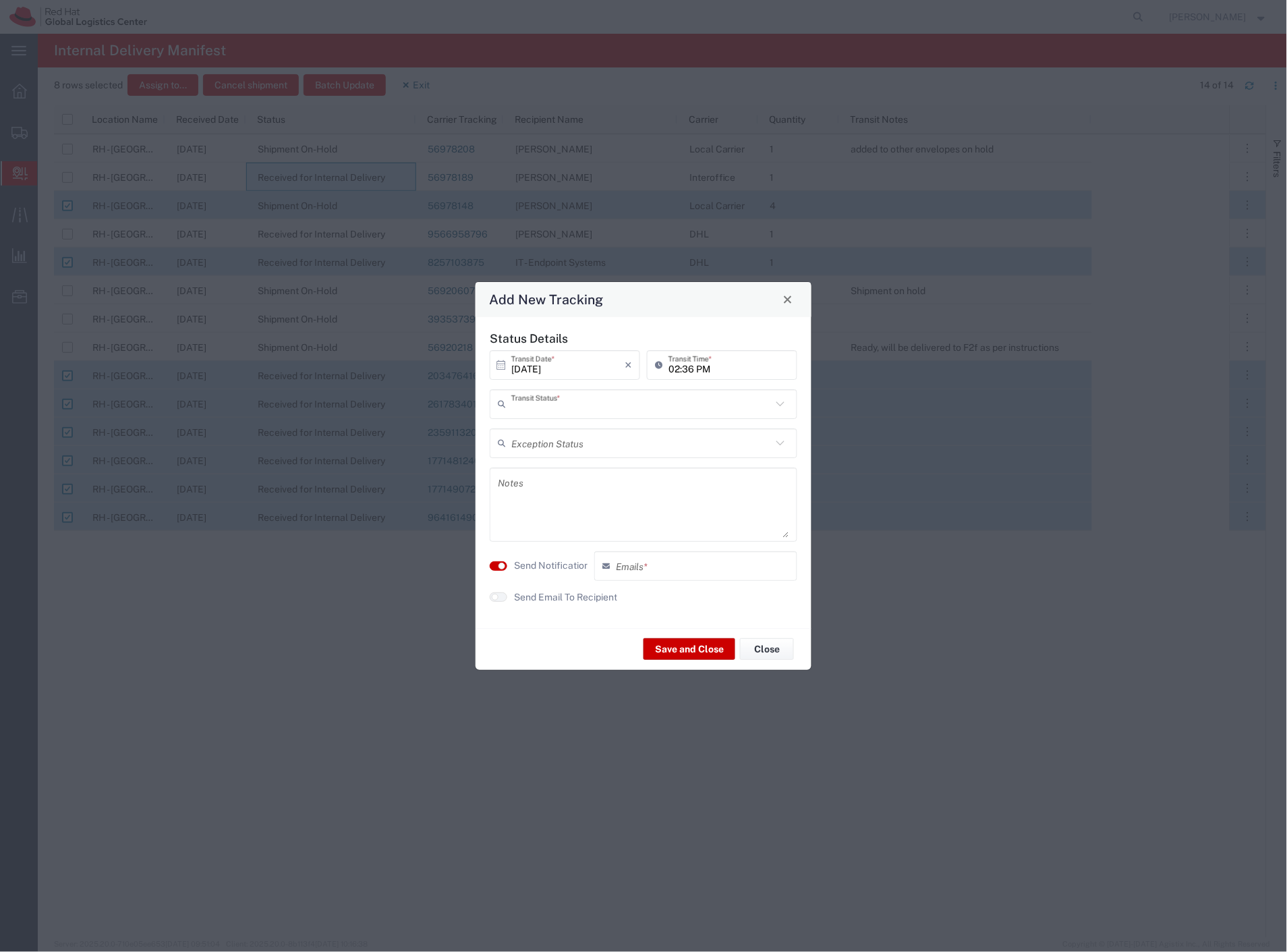
type input "Delivery Confirmation"
click at [530, 561] on label "Send Notification" at bounding box center [552, 565] width 76 height 14
click at [665, 645] on button "Save and Close" at bounding box center [689, 649] width 91 height 22
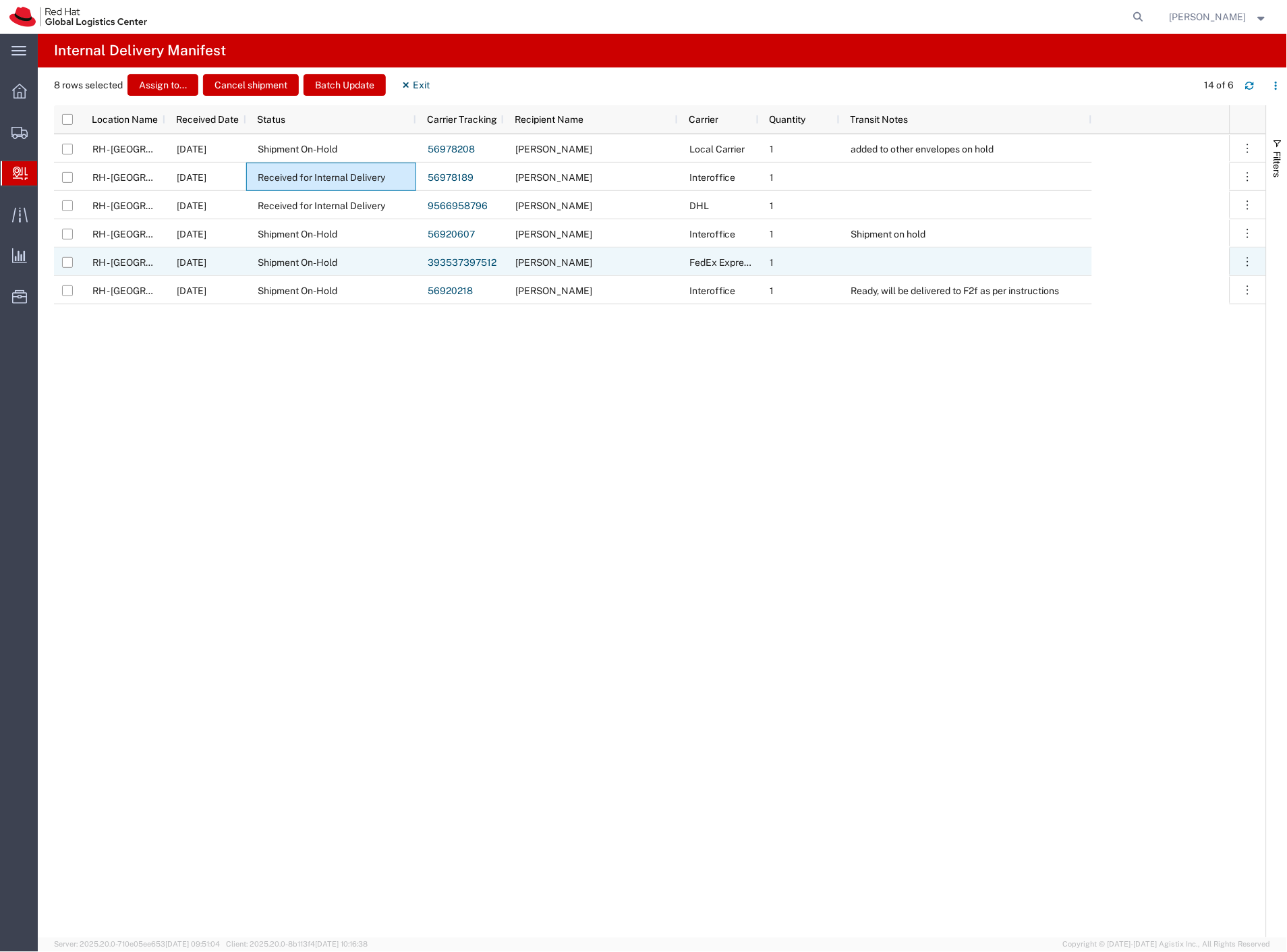
click at [477, 259] on link "393537397512" at bounding box center [462, 263] width 69 height 11
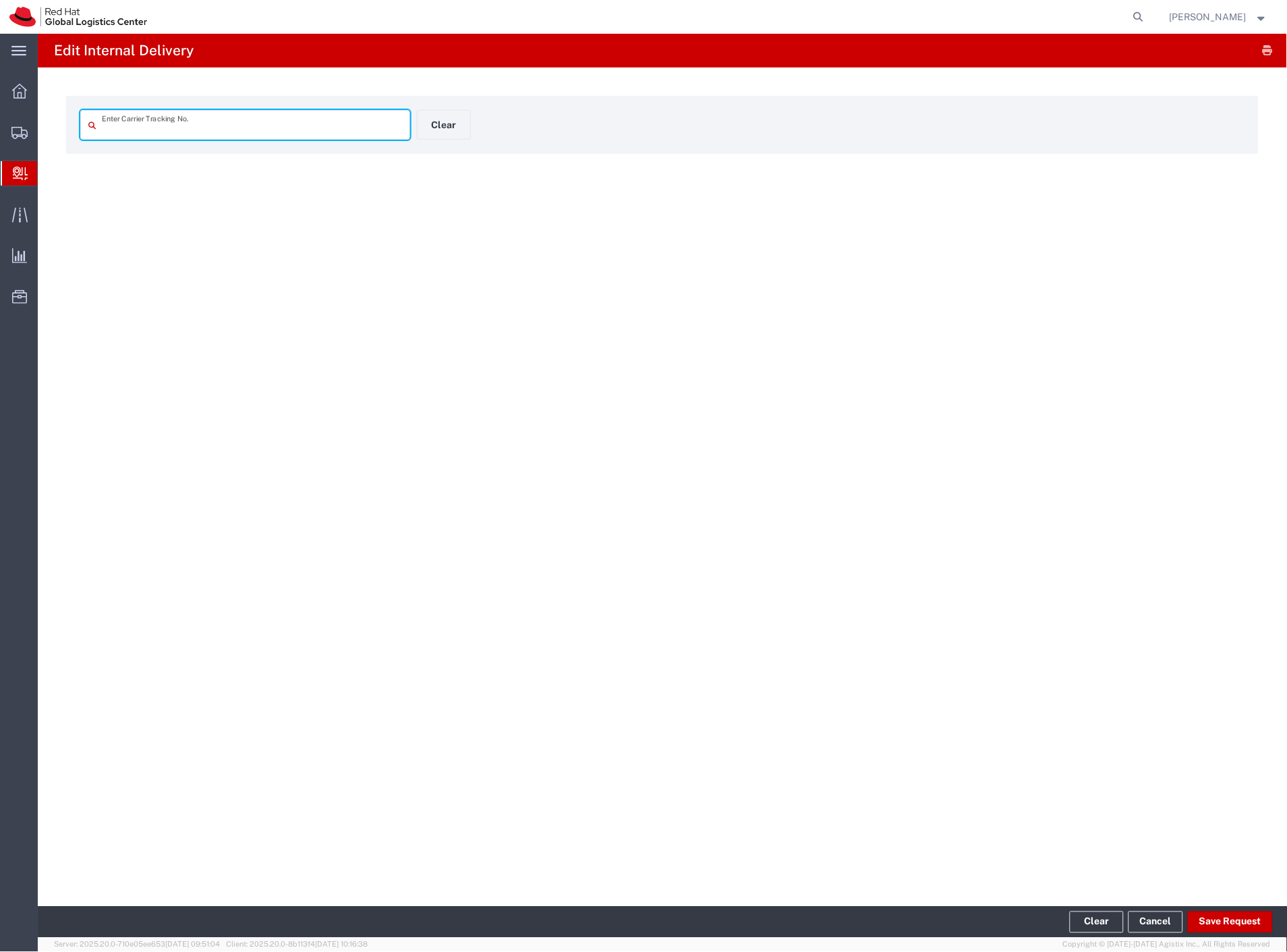
type input "393537397512"
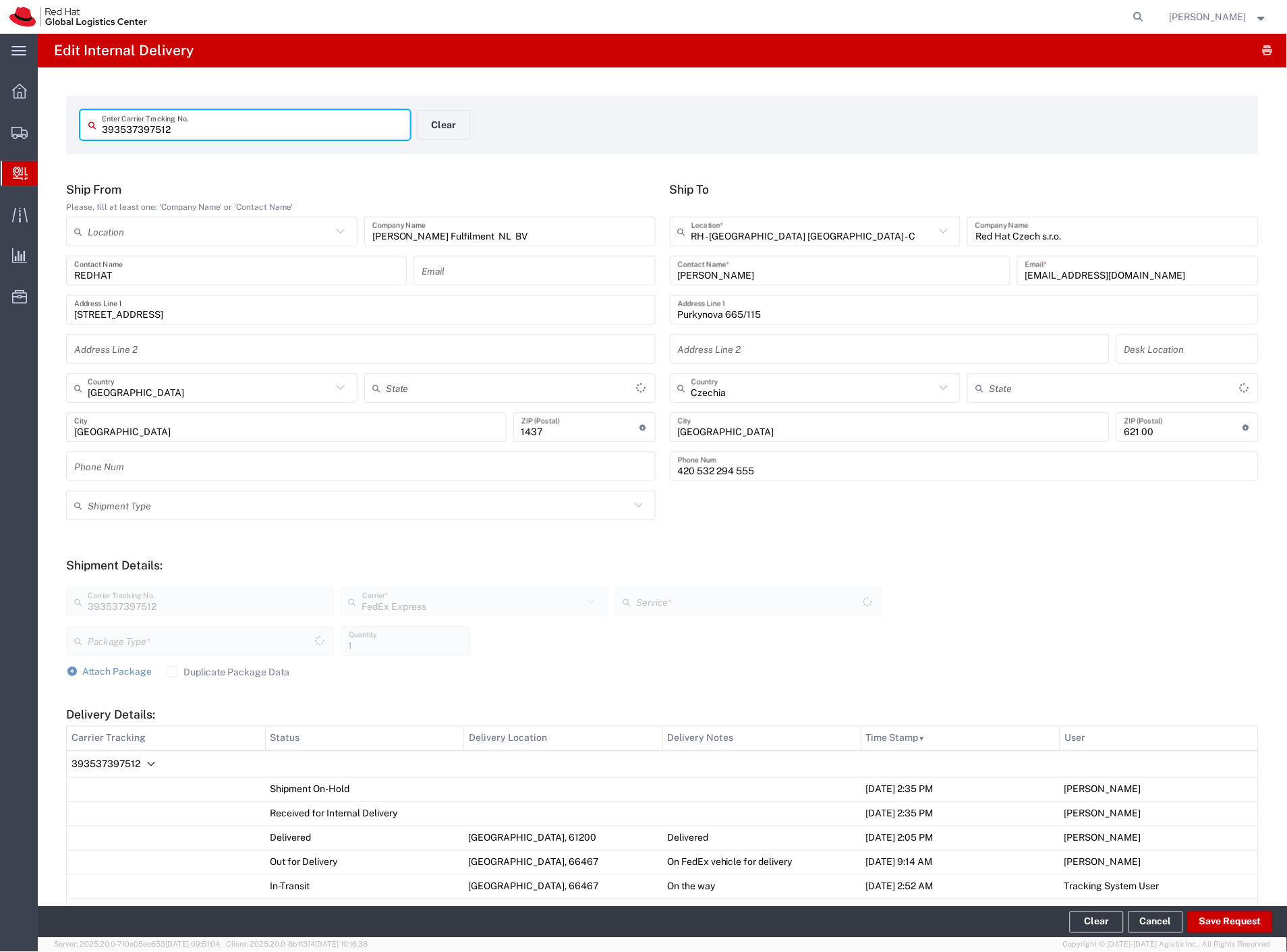
type input "Your Packaging"
type input "International Economy"
click at [138, 764] on span "393537397512" at bounding box center [106, 764] width 69 height 11
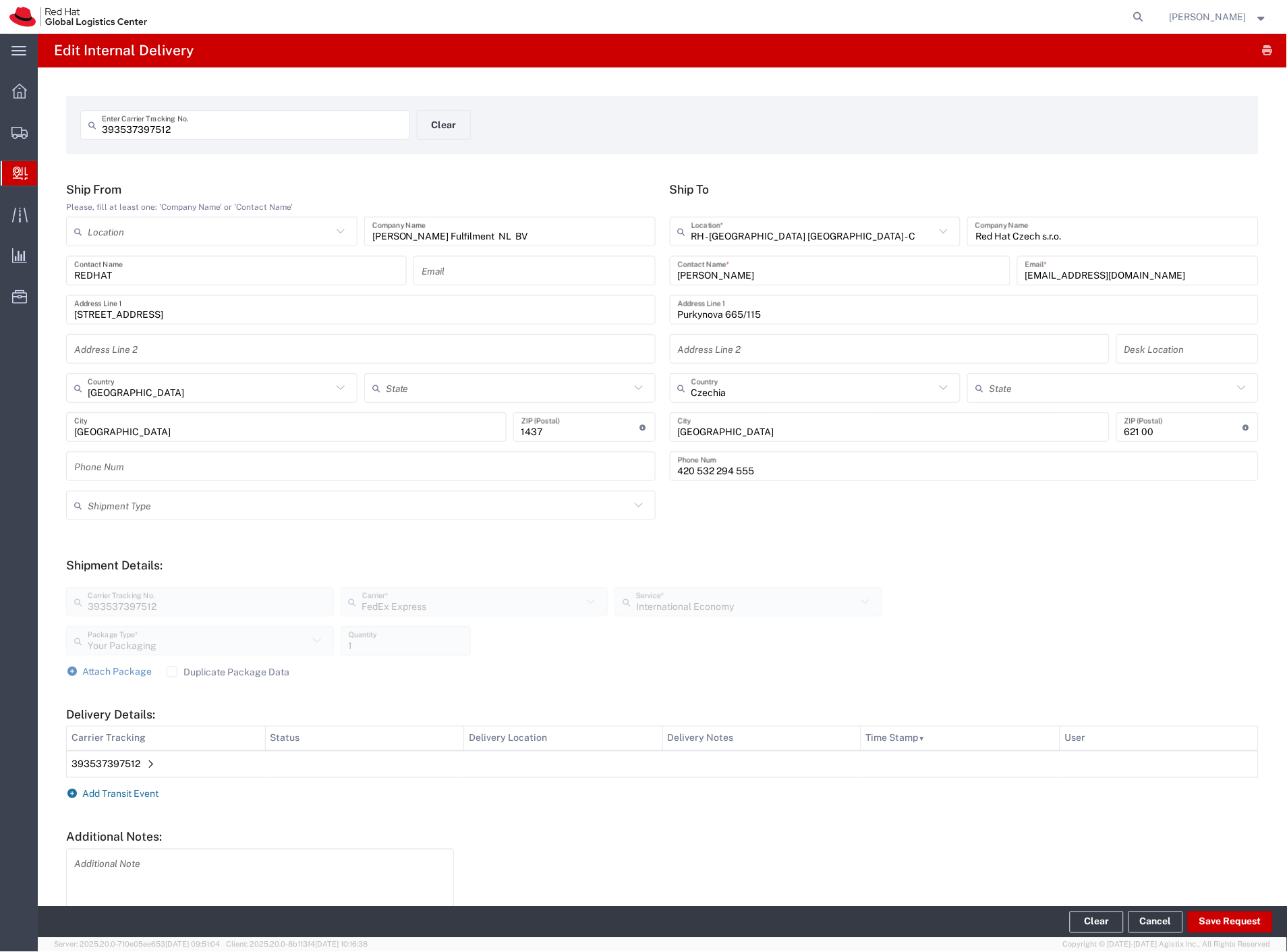
click at [151, 794] on span "Add Transit Event" at bounding box center [121, 794] width 77 height 11
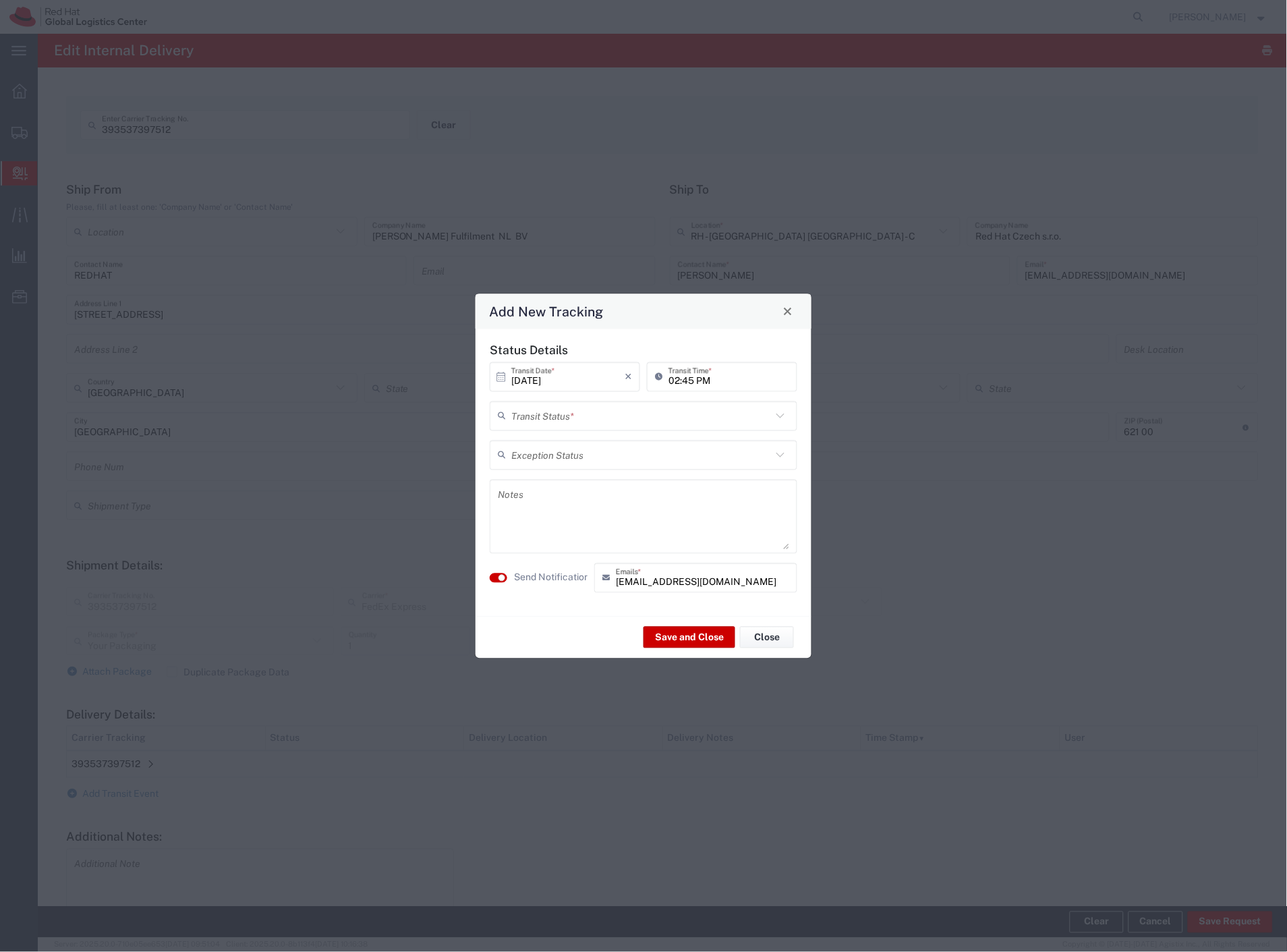
click at [624, 416] on input "text" at bounding box center [641, 416] width 261 height 24
click at [616, 442] on span "Delivery Confirmation" at bounding box center [644, 445] width 305 height 21
type input "Delivery Confirmation"
click at [579, 536] on textarea at bounding box center [643, 516] width 291 height 66
type textarea "added to GFP"
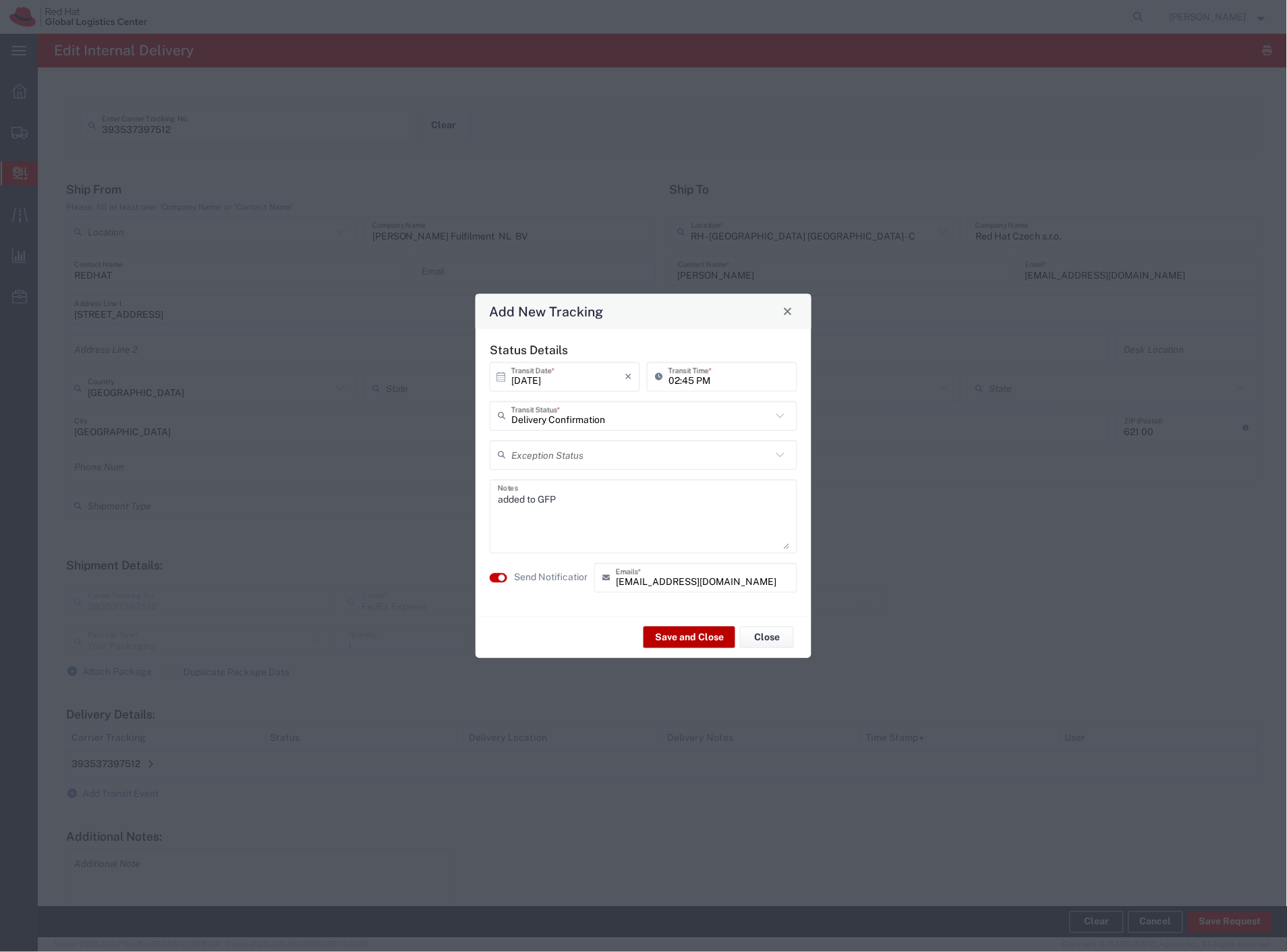
click at [693, 634] on button "Save and Close" at bounding box center [689, 637] width 91 height 22
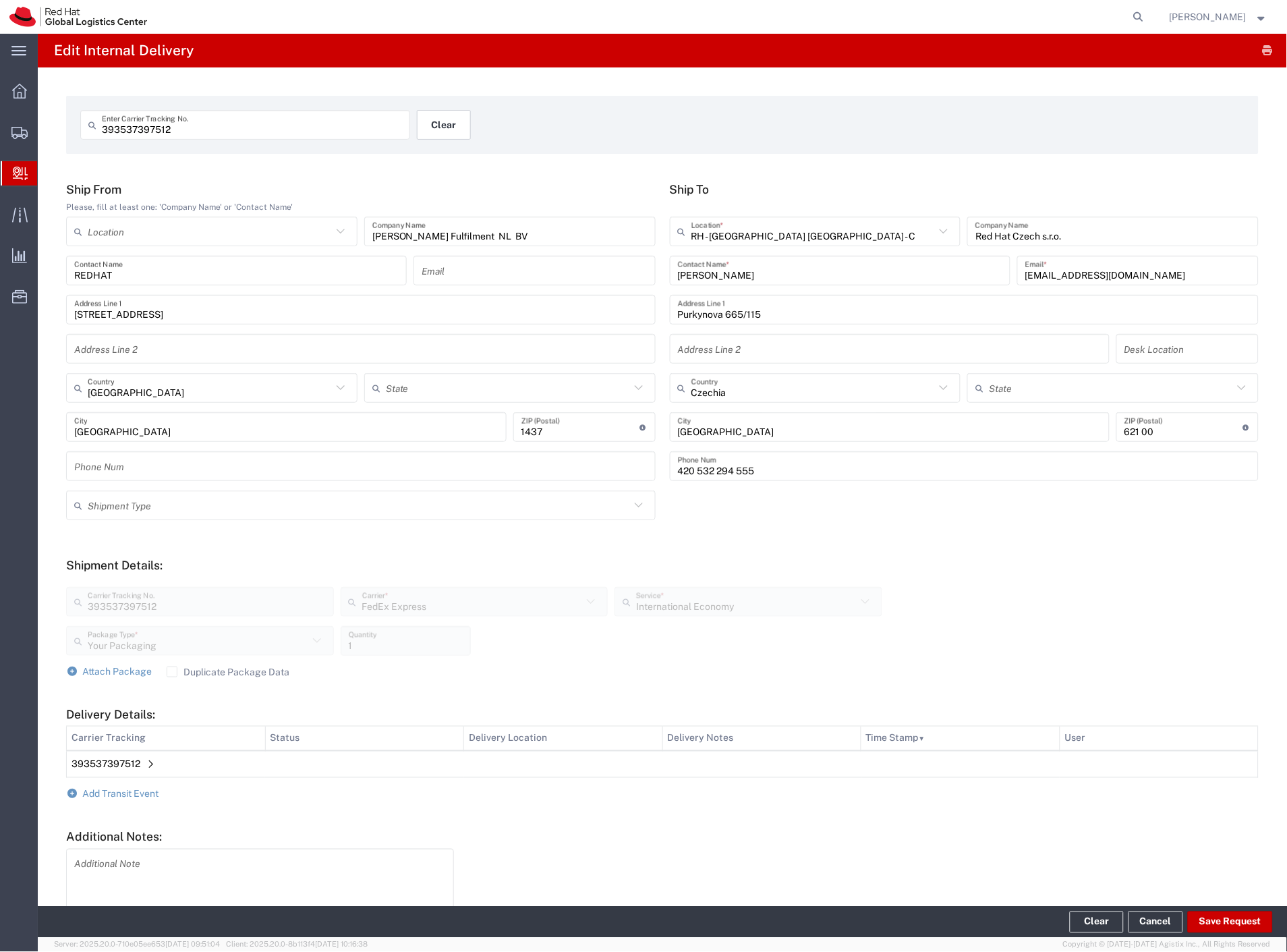
click at [441, 123] on button "Clear" at bounding box center [444, 125] width 54 height 30
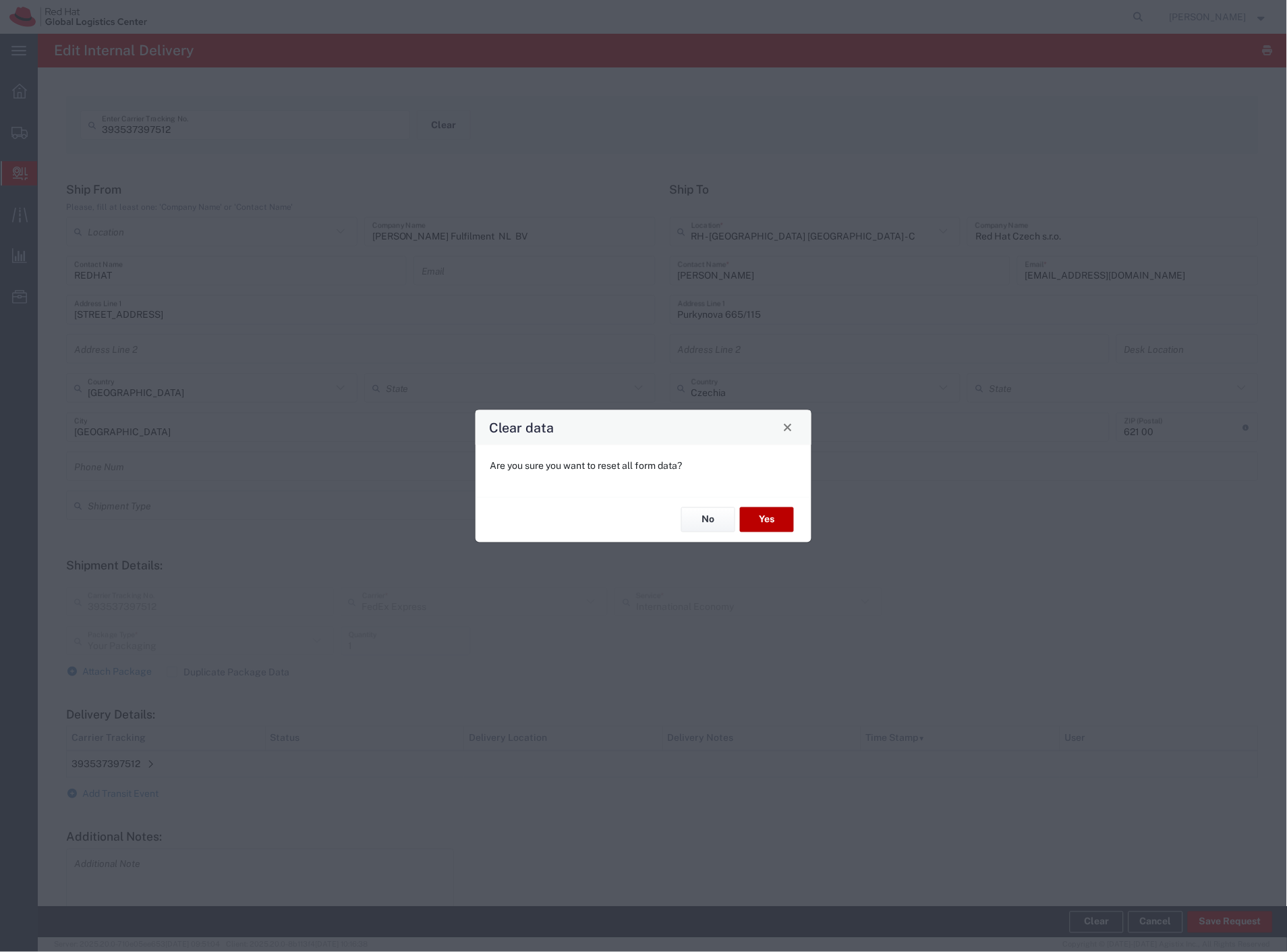
click at [756, 516] on button "Yes" at bounding box center [767, 519] width 54 height 25
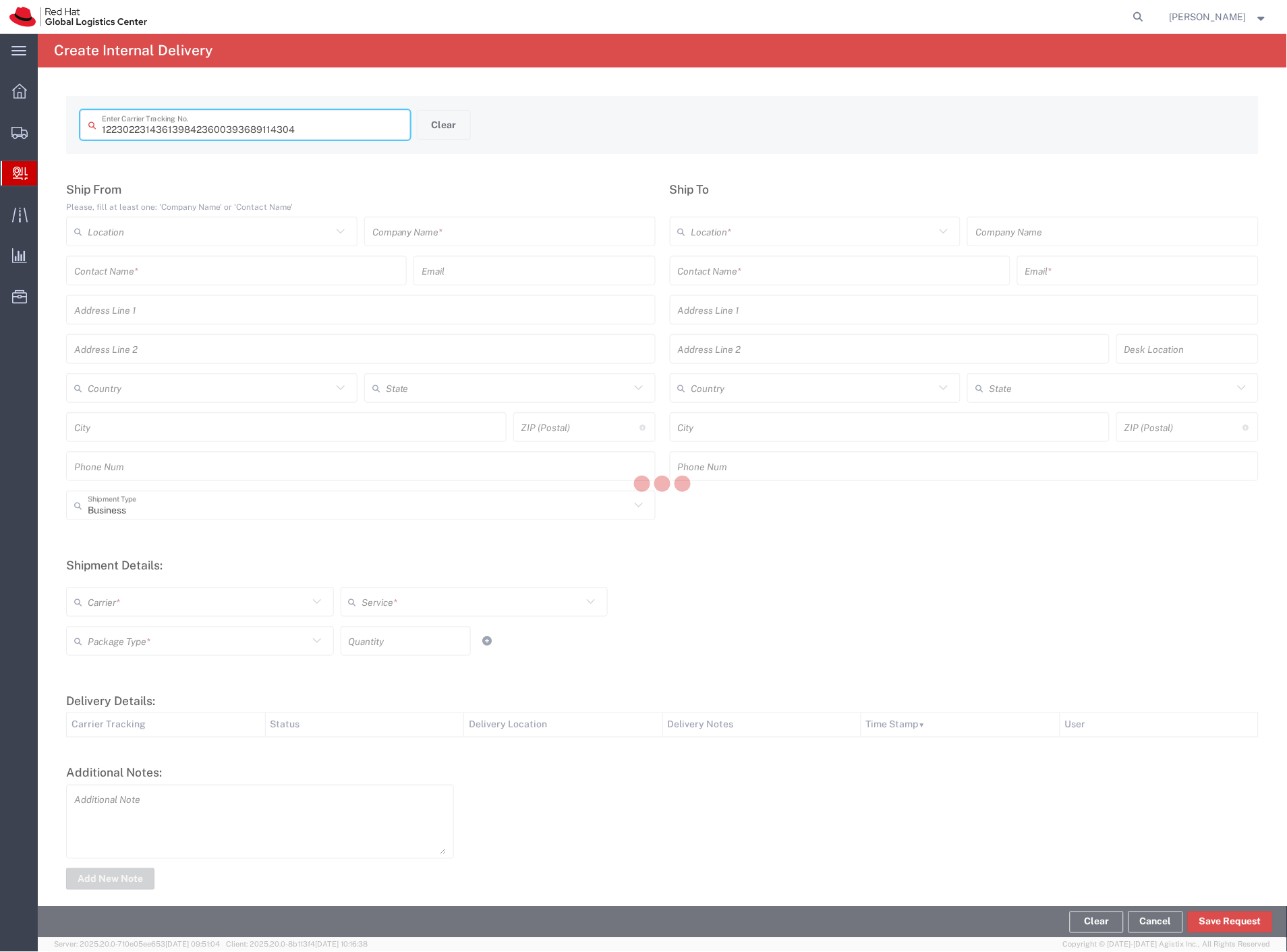
type input "393689114304"
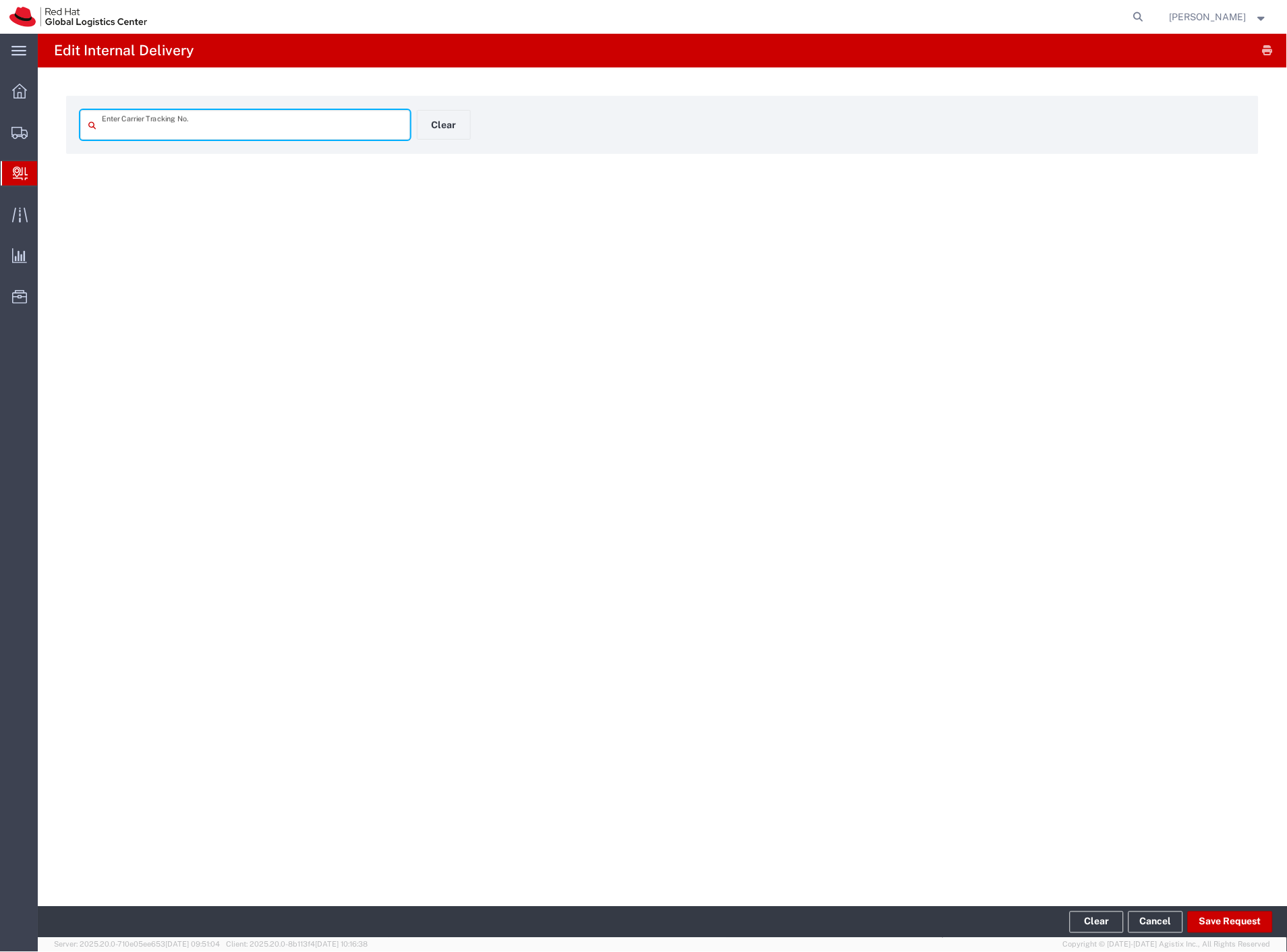
type input "393689114304"
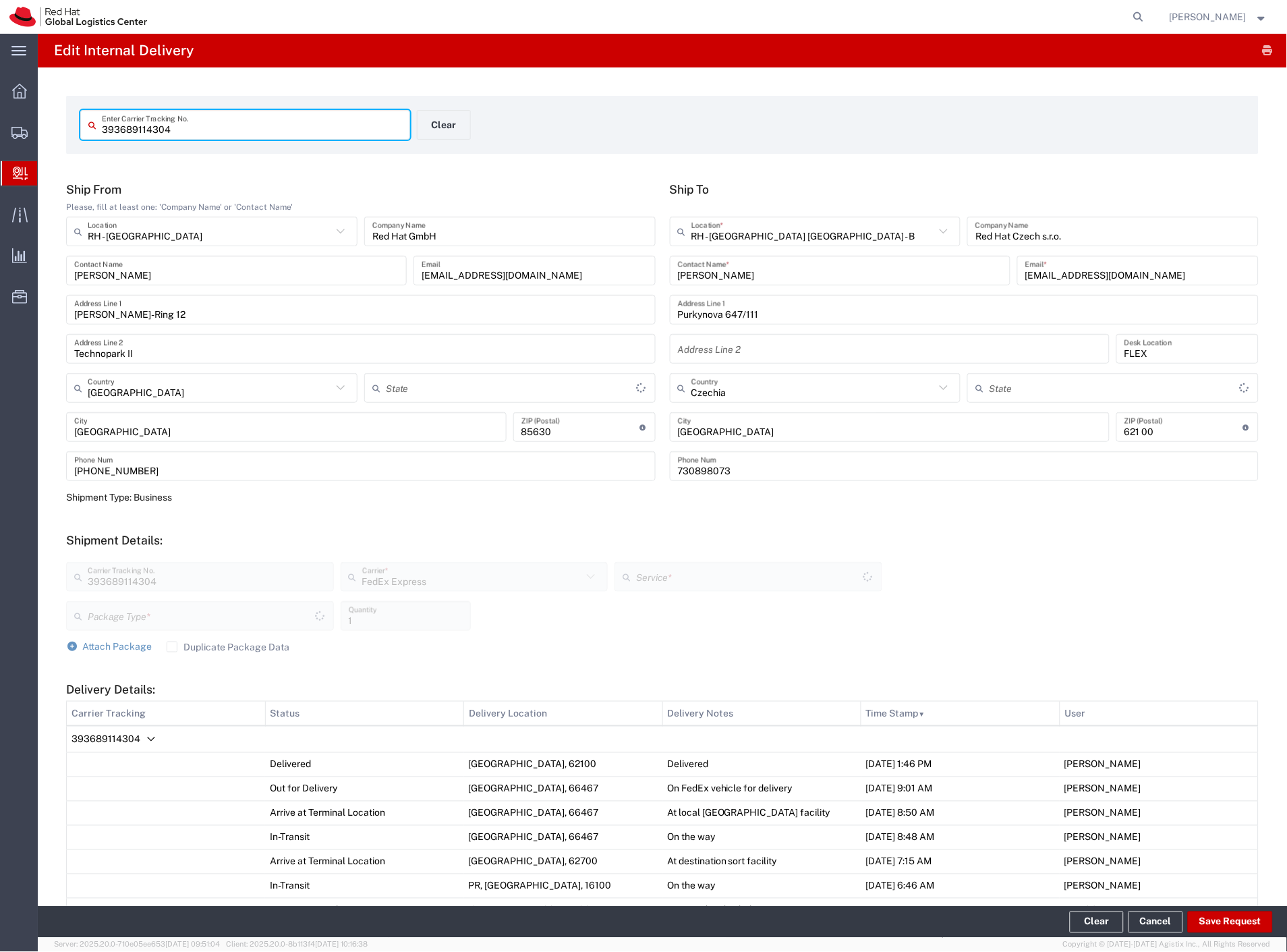
type input "Envelope"
type input "International Priority EOD"
click at [1210, 918] on button "Save Request" at bounding box center [1230, 922] width 85 height 22
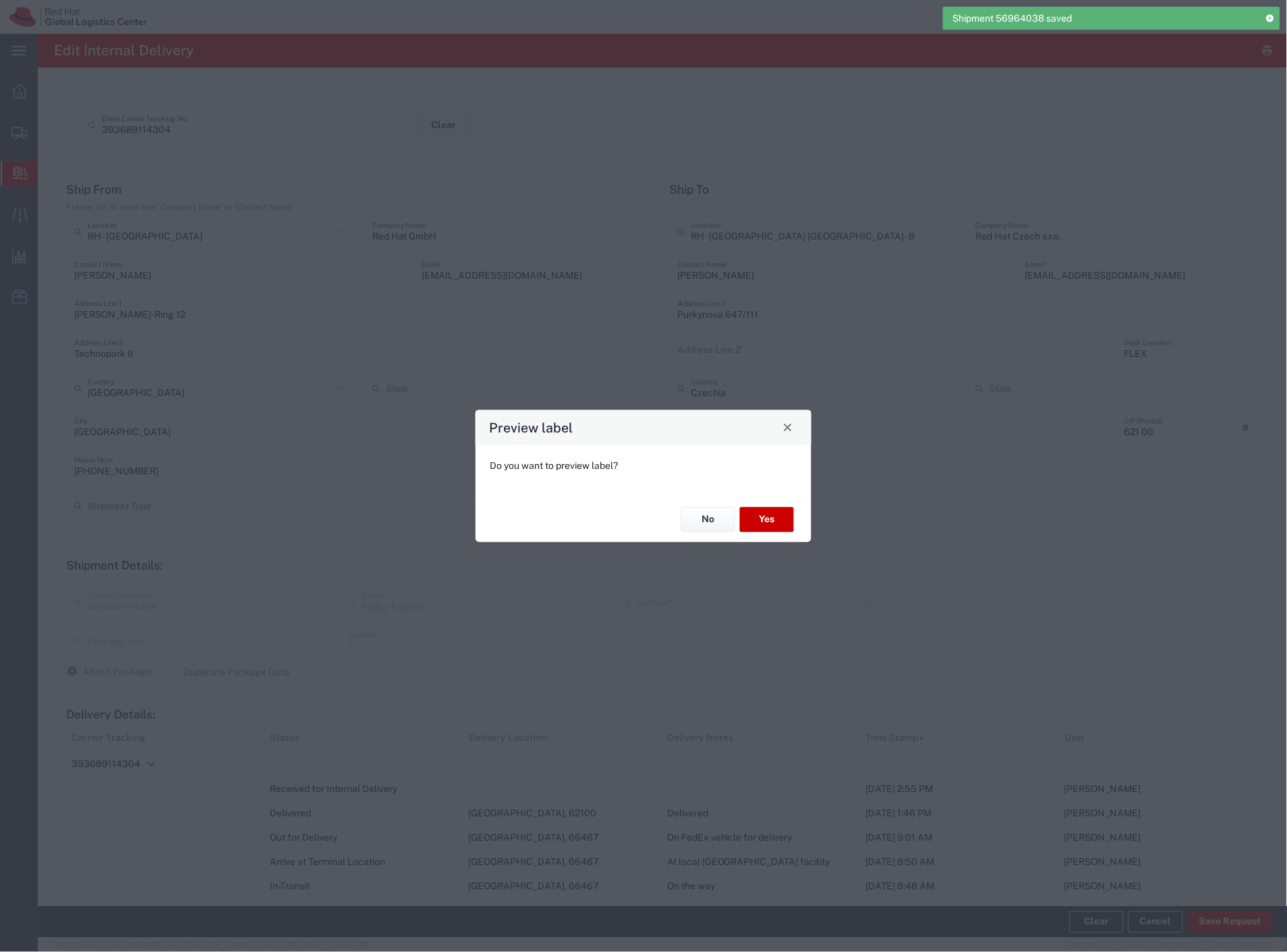
type input "Envelope"
type input "International Priority EOD"
click at [686, 523] on button "No" at bounding box center [708, 519] width 54 height 25
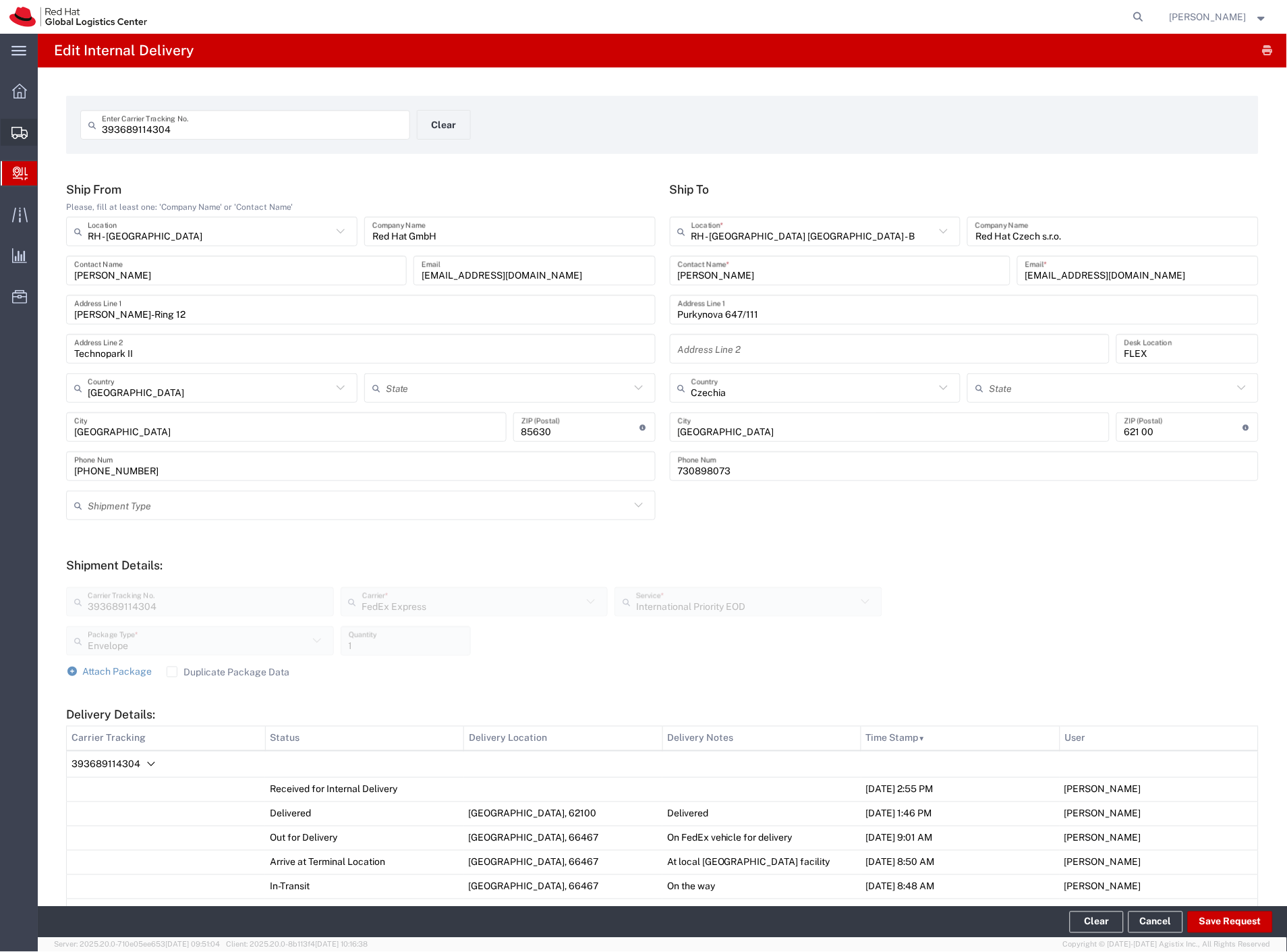
click at [0, 0] on span "Shipment Manager" at bounding box center [0, 0] width 0 height 0
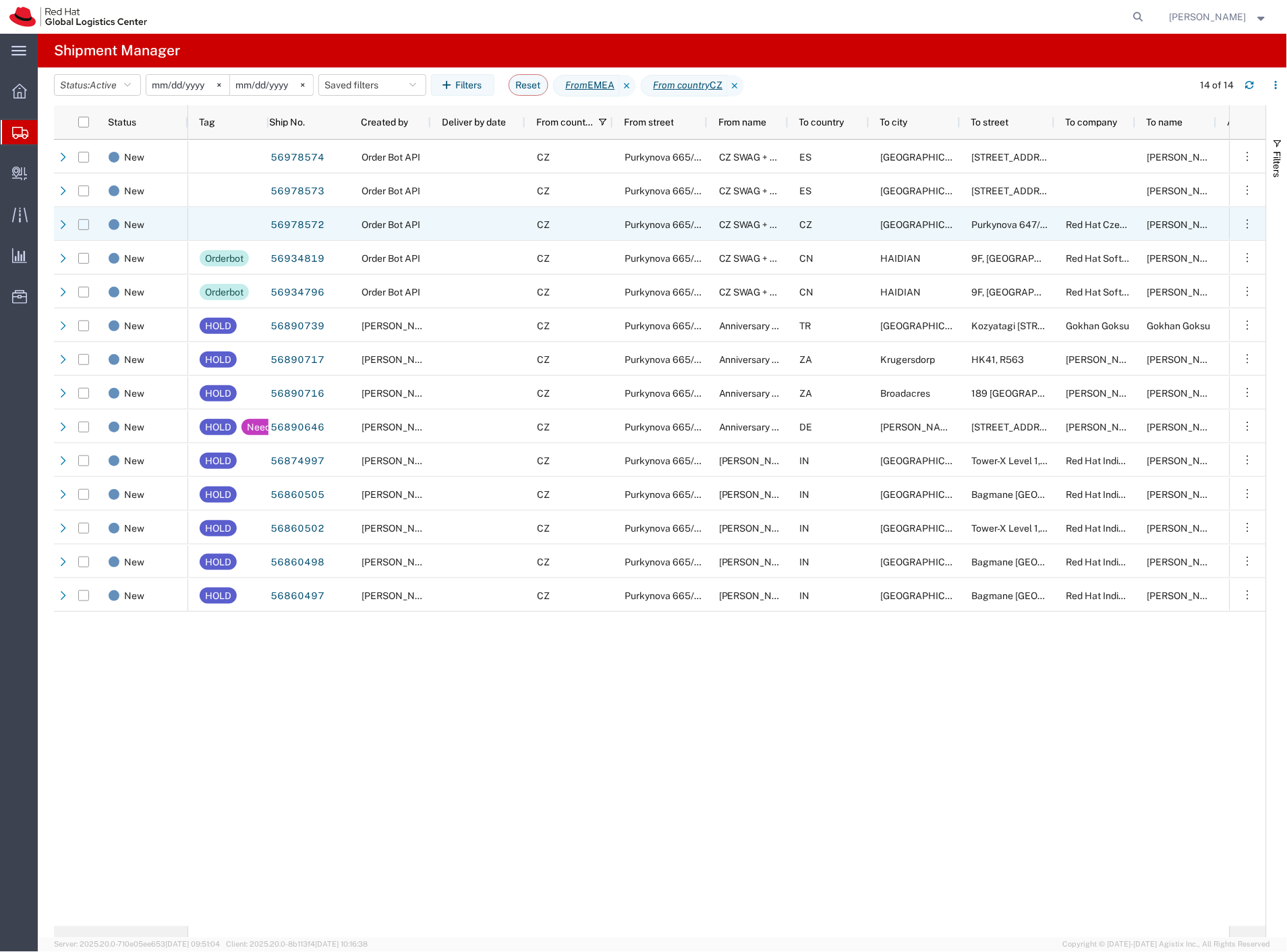
click at [82, 225] on input "Press Space to toggle row selection (unchecked)" at bounding box center [84, 225] width 11 height 11
checkbox input "true"
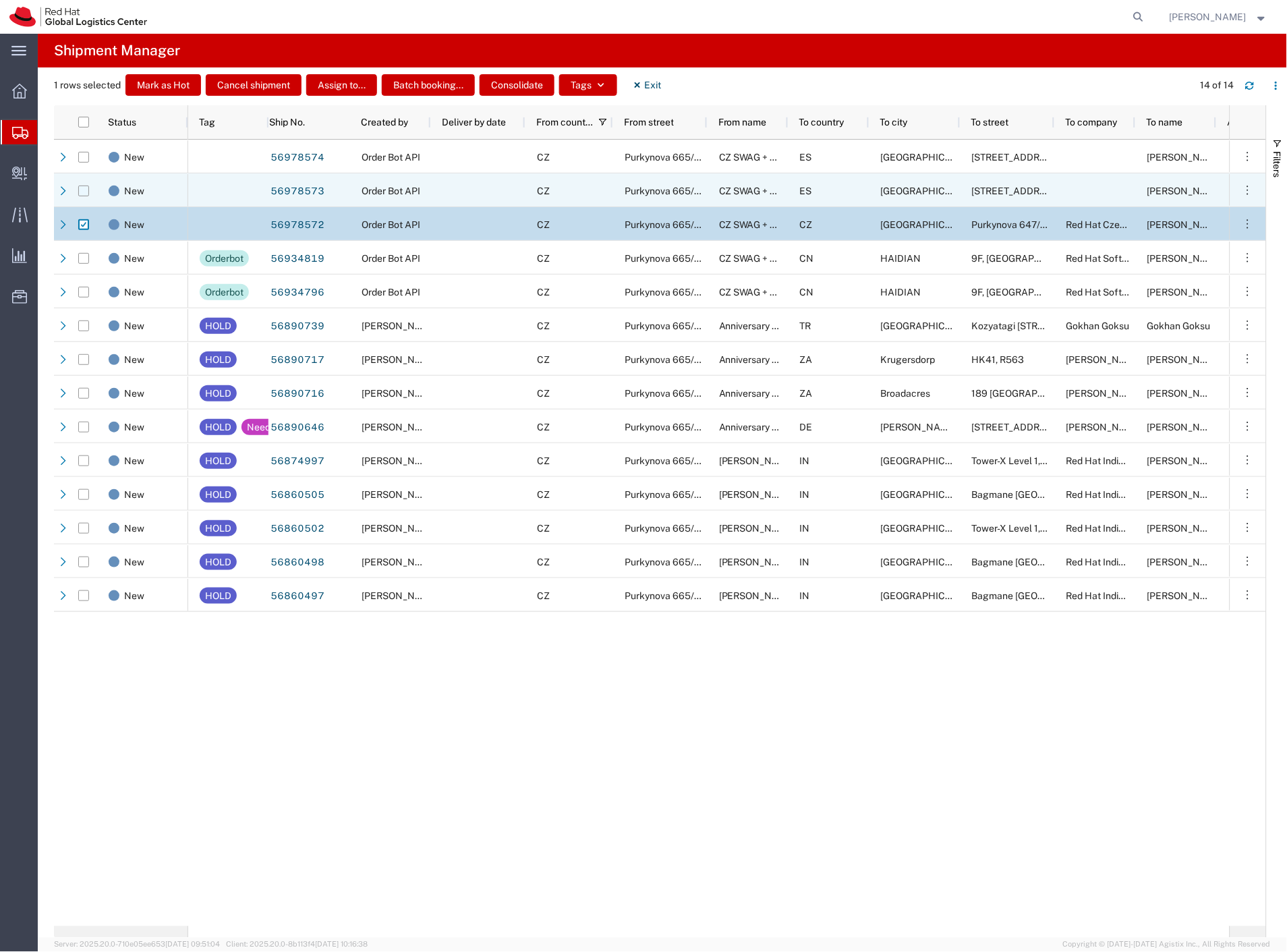
click at [83, 190] on input "Press Space to toggle row selection (unchecked)" at bounding box center [84, 191] width 11 height 11
checkbox input "true"
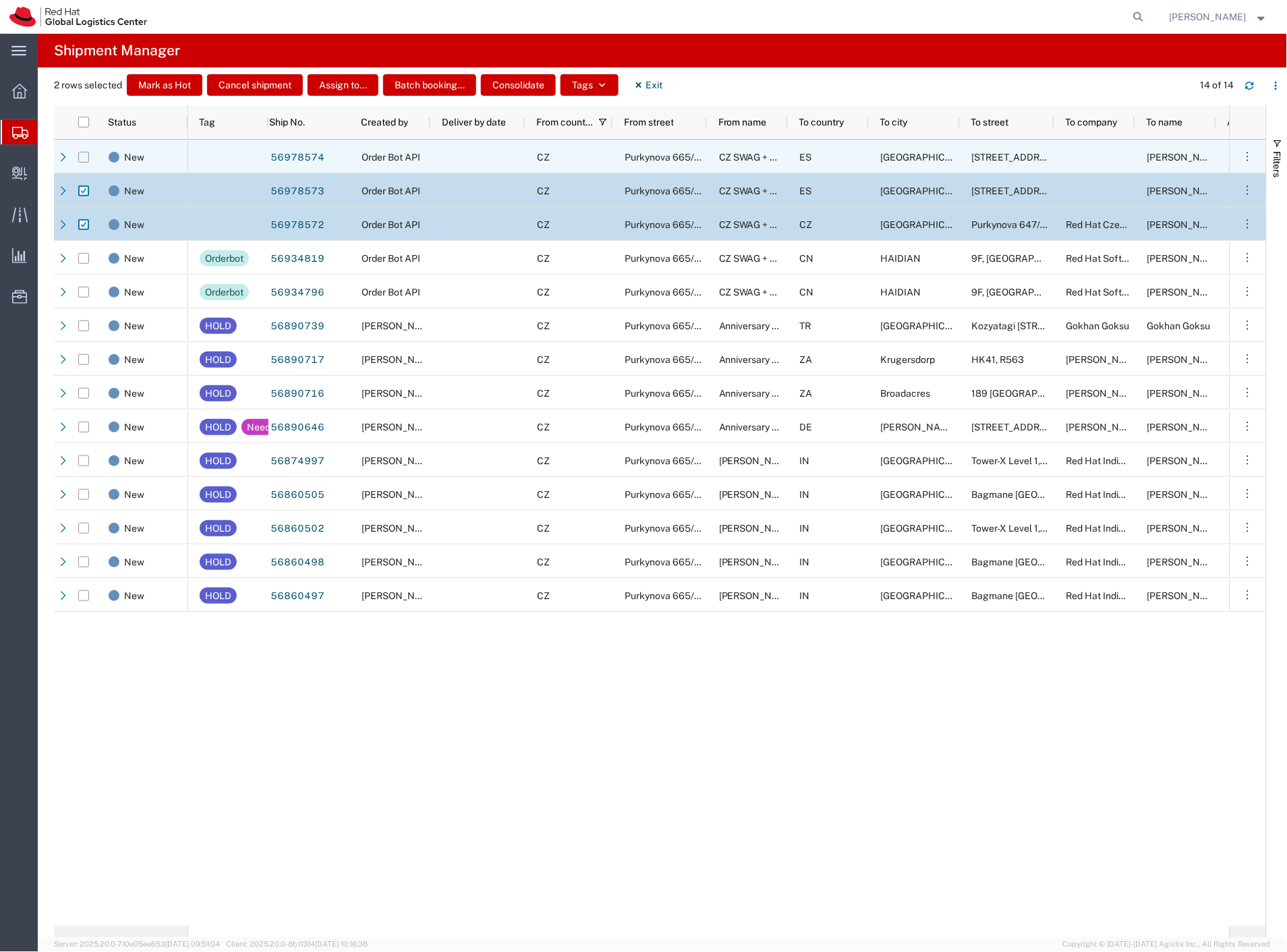
click at [80, 158] on input "Press Space to toggle row selection (unchecked)" at bounding box center [84, 157] width 11 height 11
checkbox input "true"
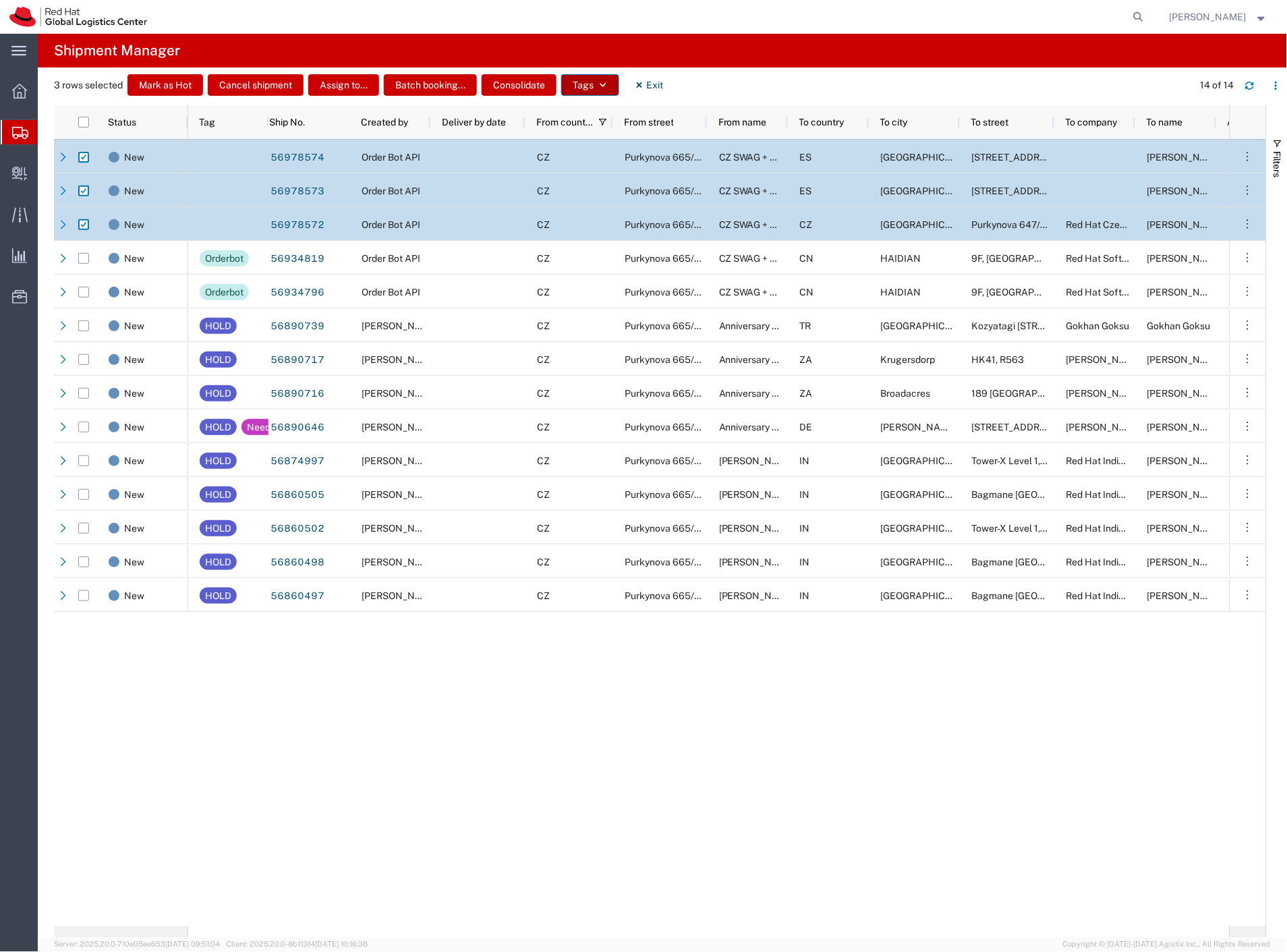
click at [584, 79] on button "Tags" at bounding box center [590, 85] width 58 height 22
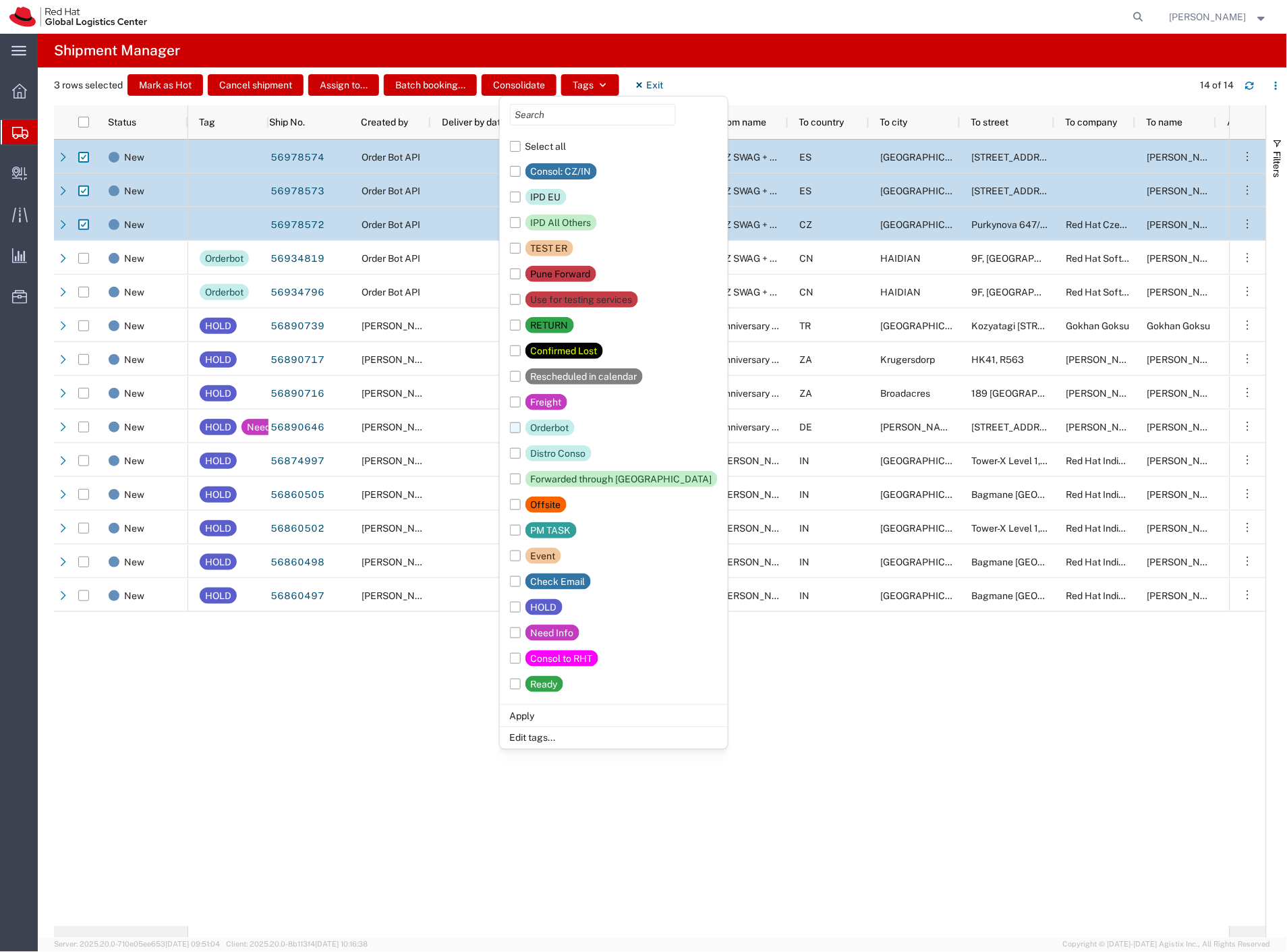
click at [545, 425] on div "Orderbot" at bounding box center [550, 428] width 39 height 16
click at [0, 0] on input "Orderbot" at bounding box center [0, 0] width 0 height 0
click at [540, 720] on li "Apply" at bounding box center [613, 715] width 228 height 22
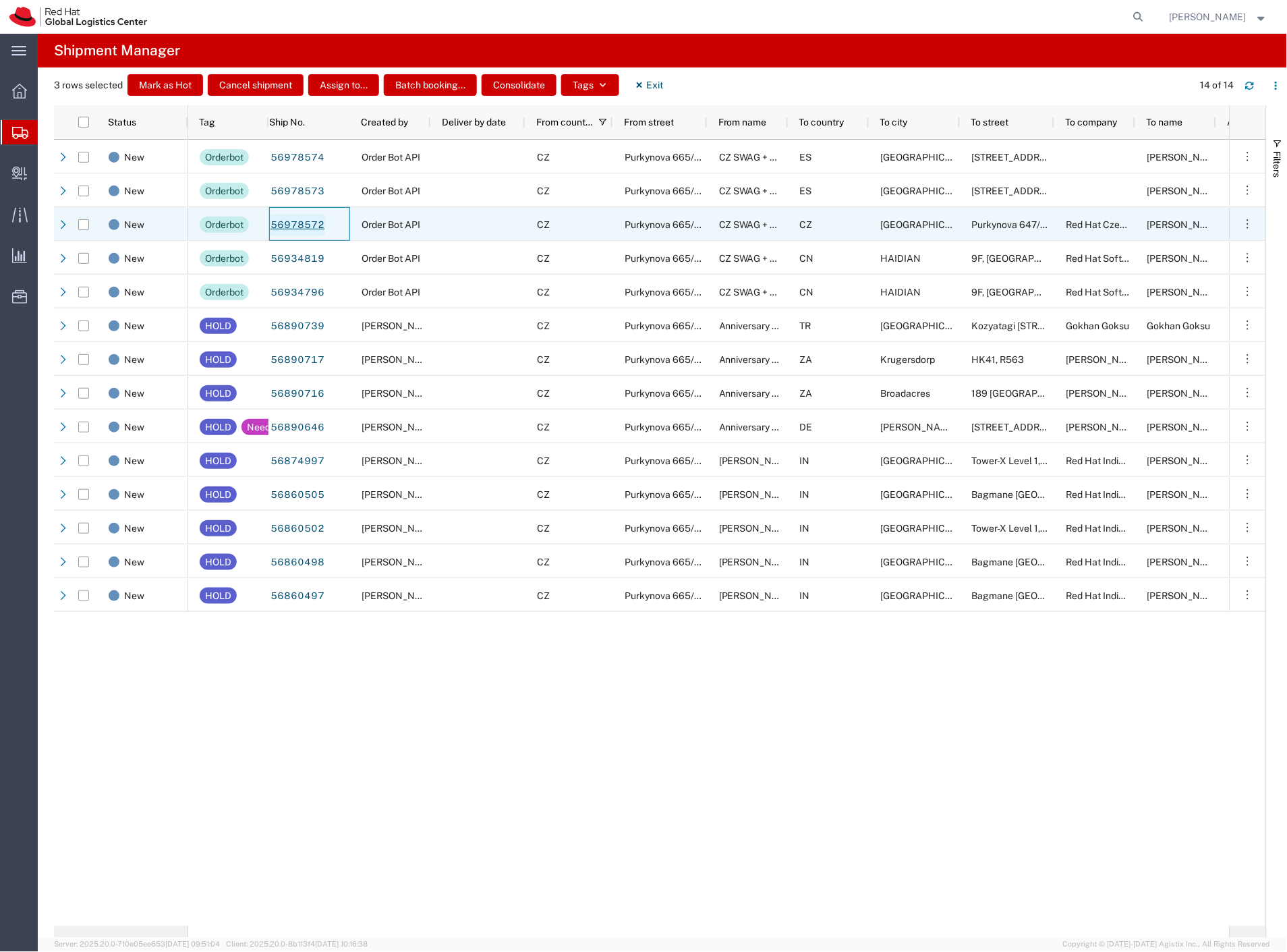
click at [292, 234] on link "56978572" at bounding box center [297, 225] width 56 height 22
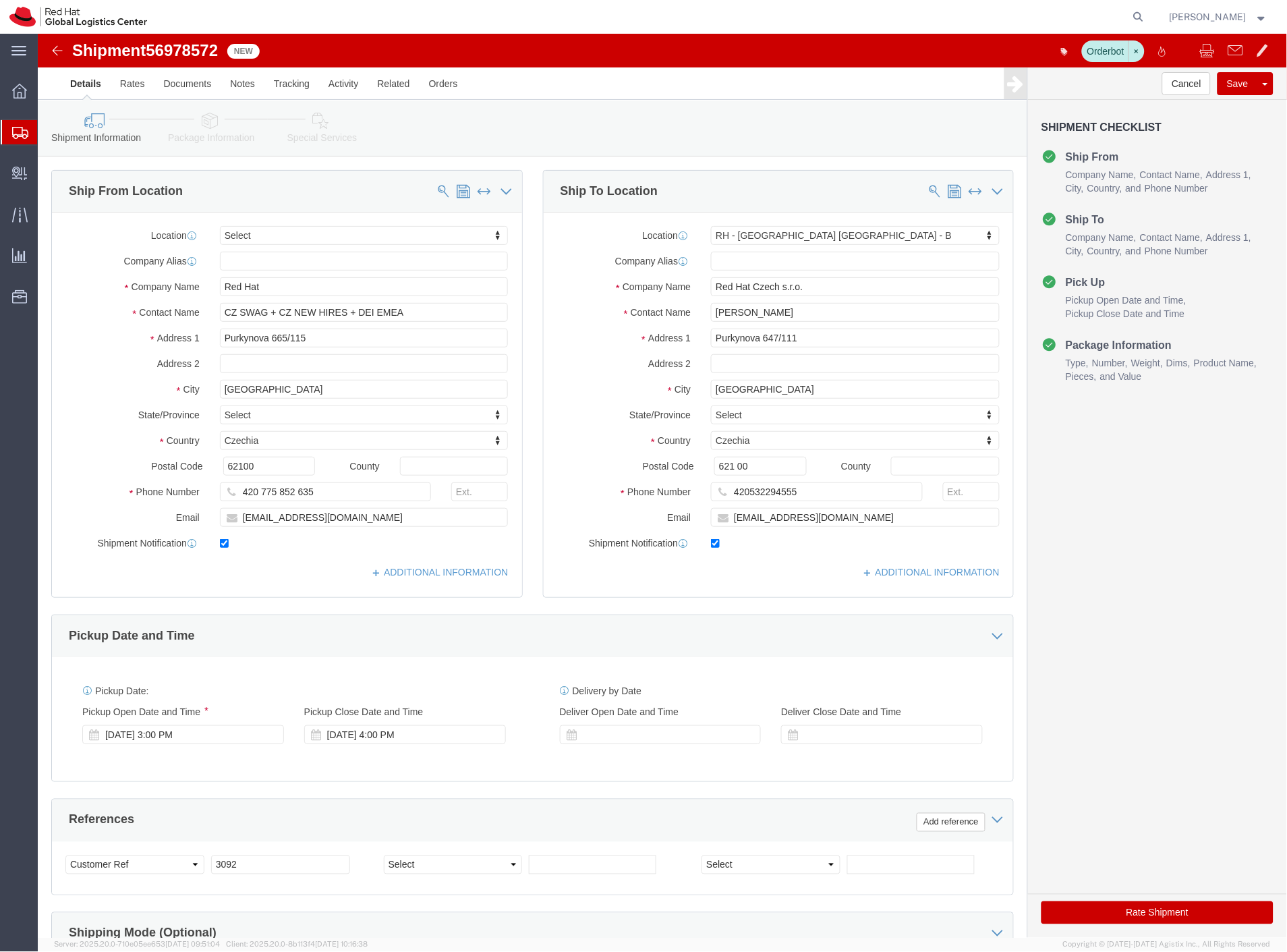
select select
select select "38036"
click input "checkbox"
checkbox input "false"
click button "Rate Shipment"
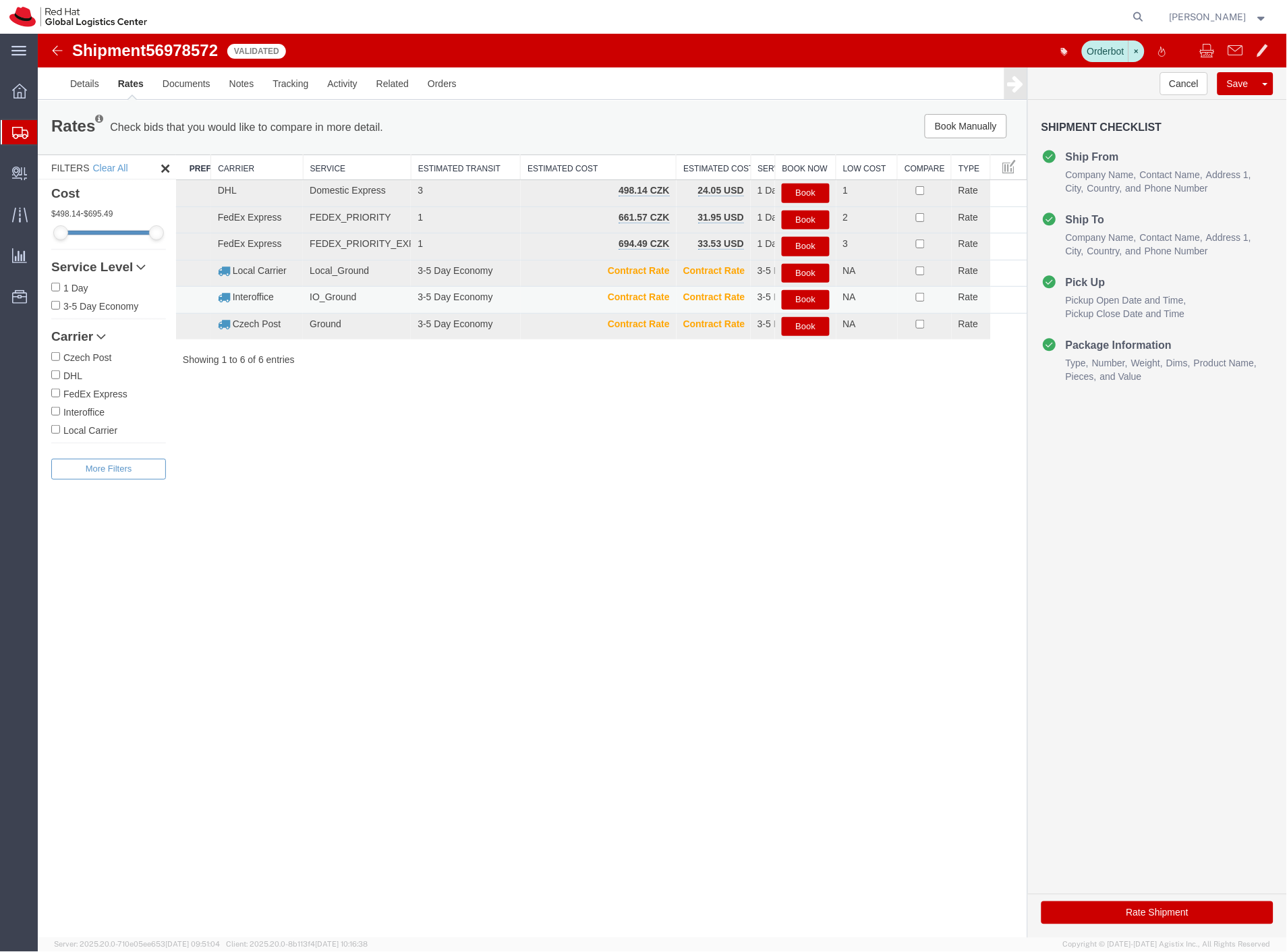
click at [793, 297] on button "Book" at bounding box center [805, 299] width 47 height 20
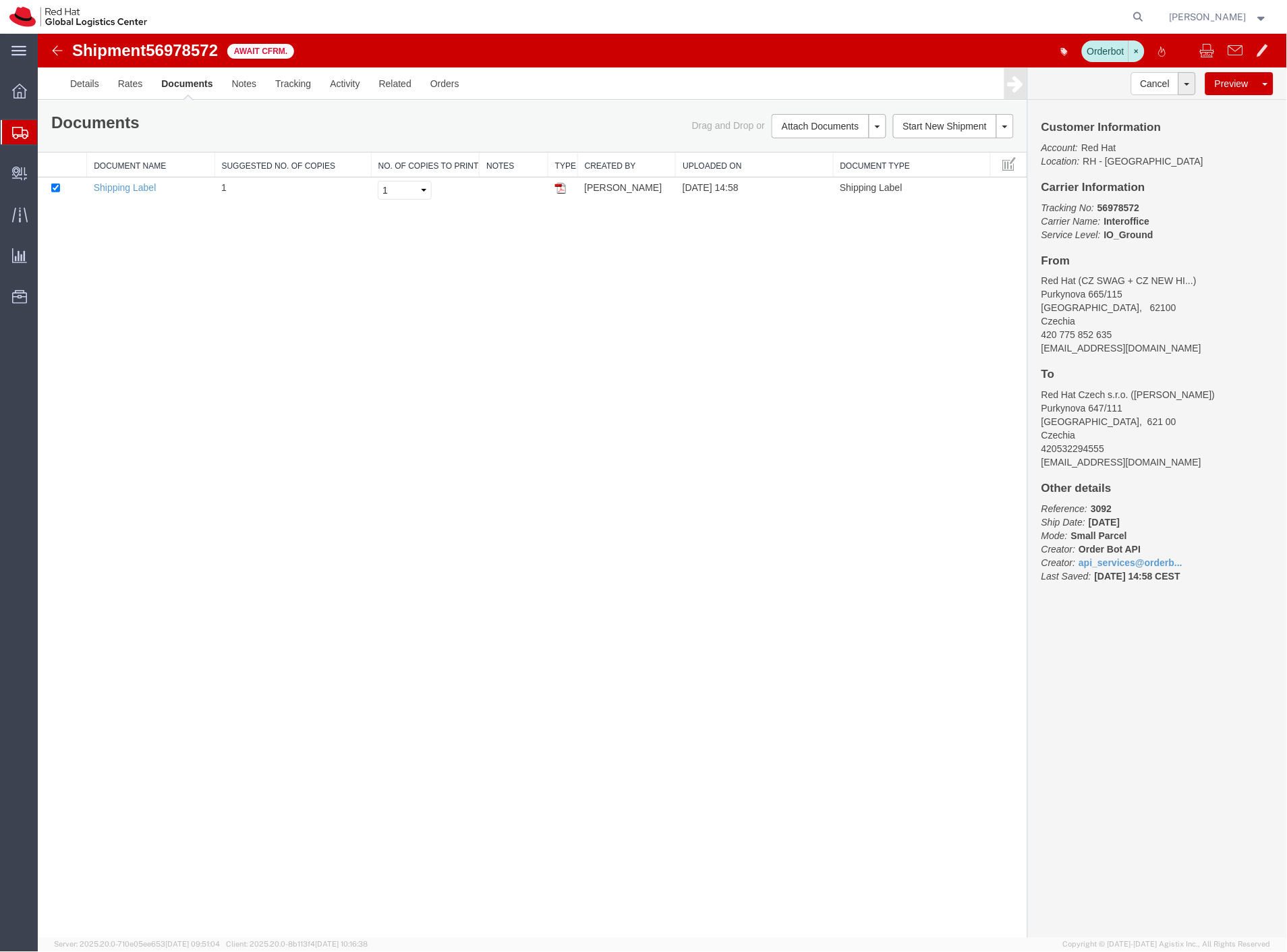
click at [193, 47] on span "56978572" at bounding box center [181, 49] width 72 height 18
copy span "56978572"
click at [0, 0] on span "Create Delivery" at bounding box center [0, 0] width 0 height 0
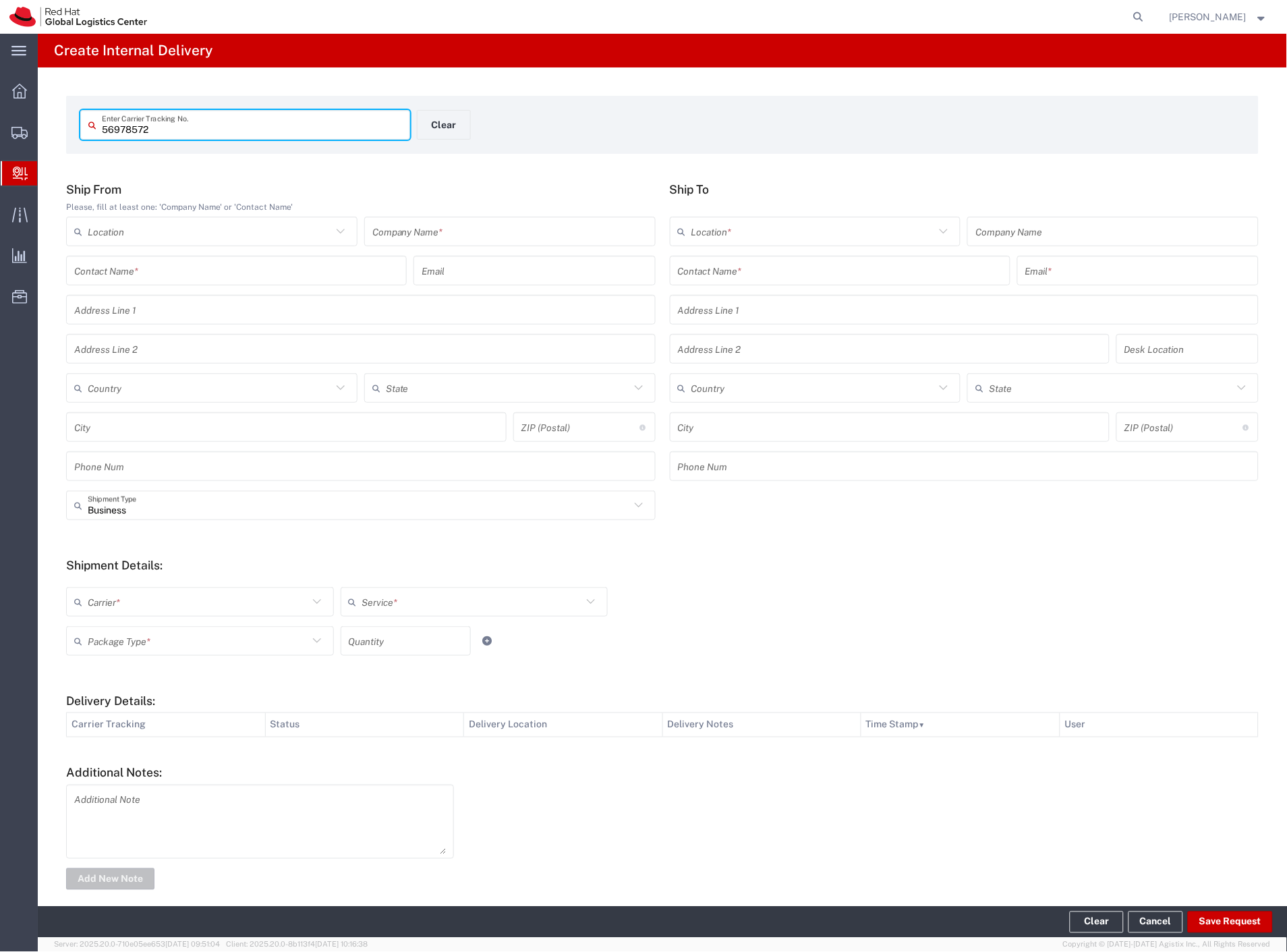
type input "56978572"
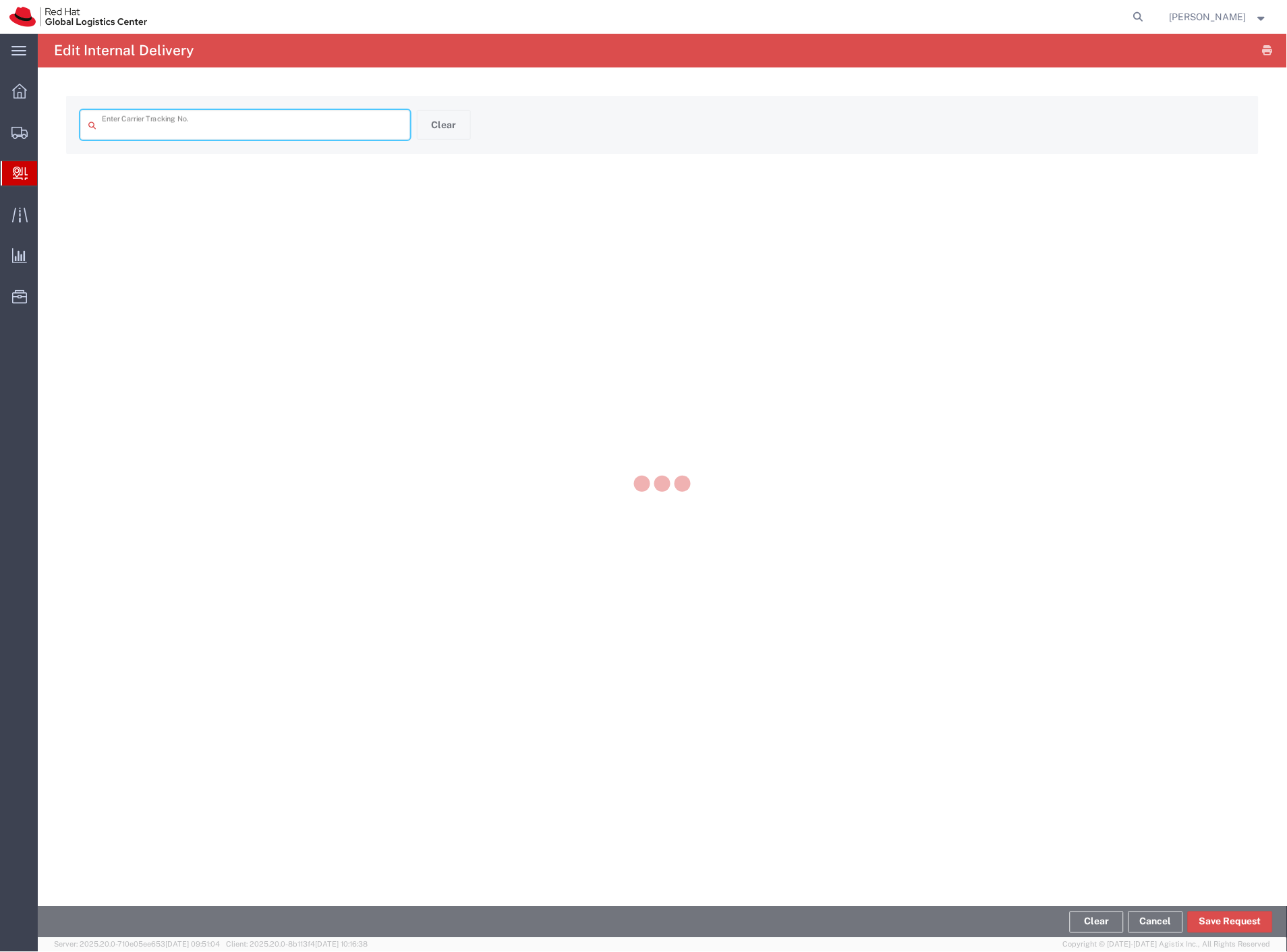
type input "56978572"
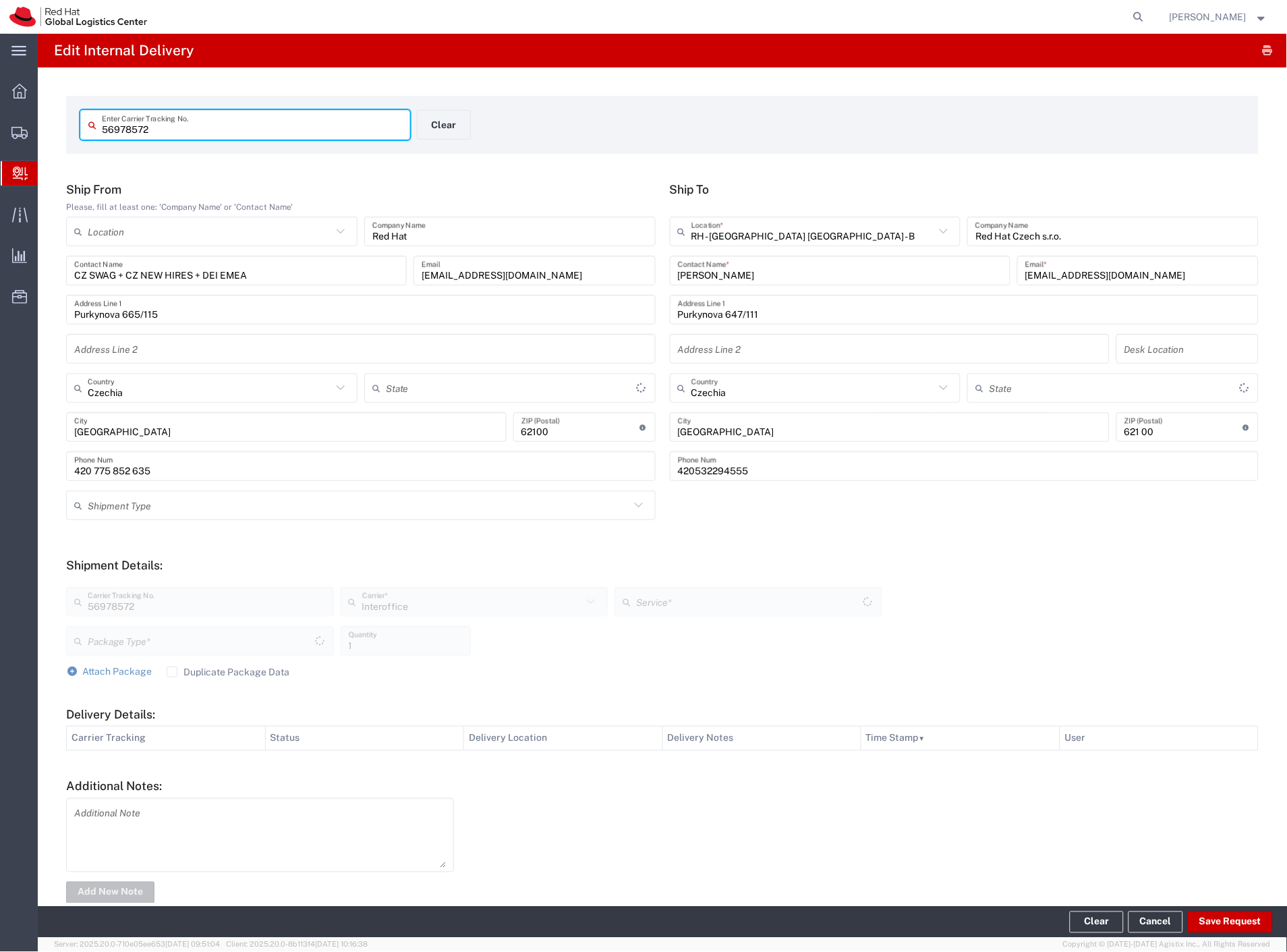
type input "Your Packaging"
type input "IO_Ground"
click at [1227, 932] on button "Save Request" at bounding box center [1230, 922] width 85 height 22
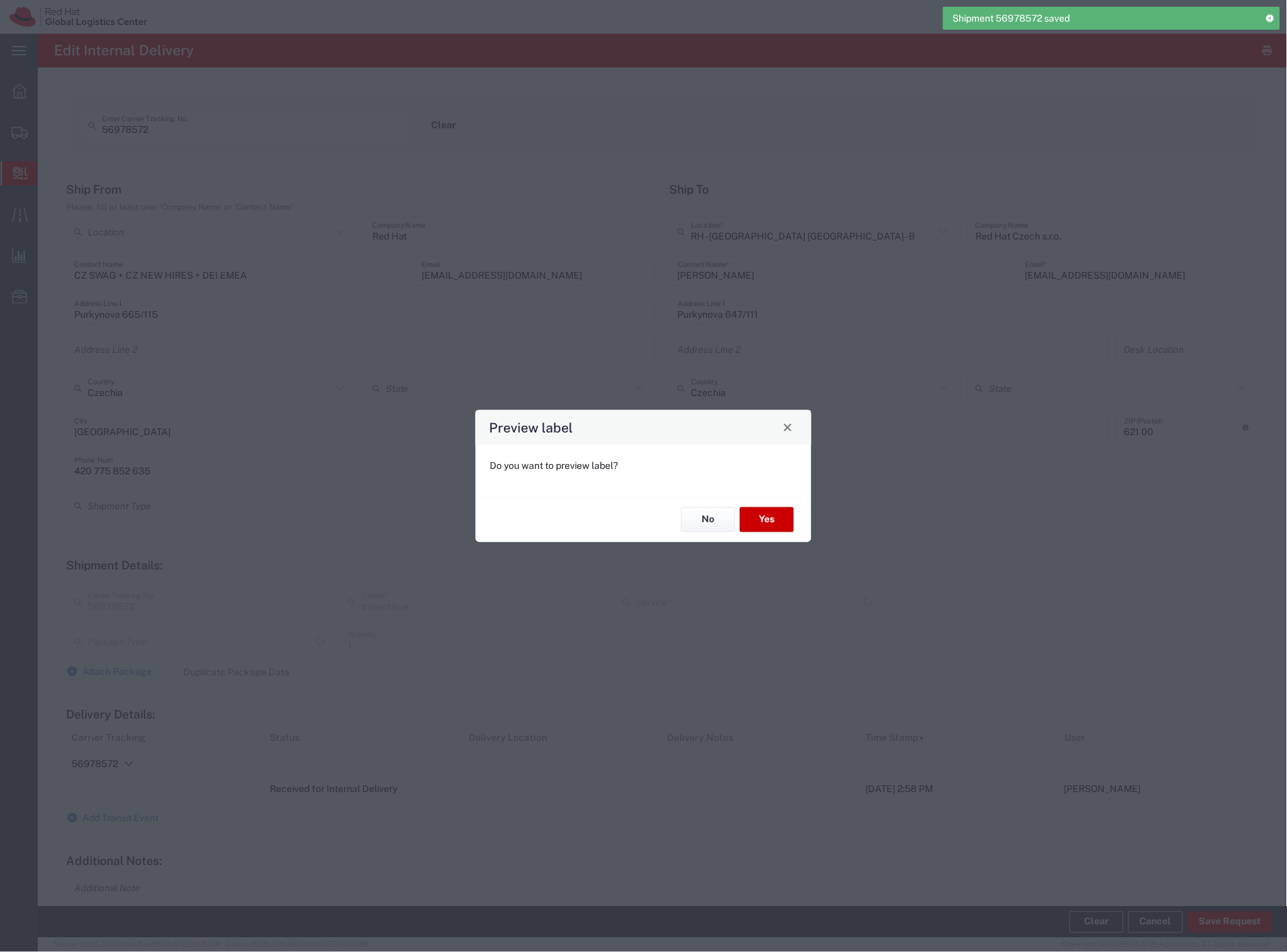
type input "Your Packaging"
type input "IO_Ground"
click at [753, 521] on button "Yes" at bounding box center [767, 519] width 54 height 25
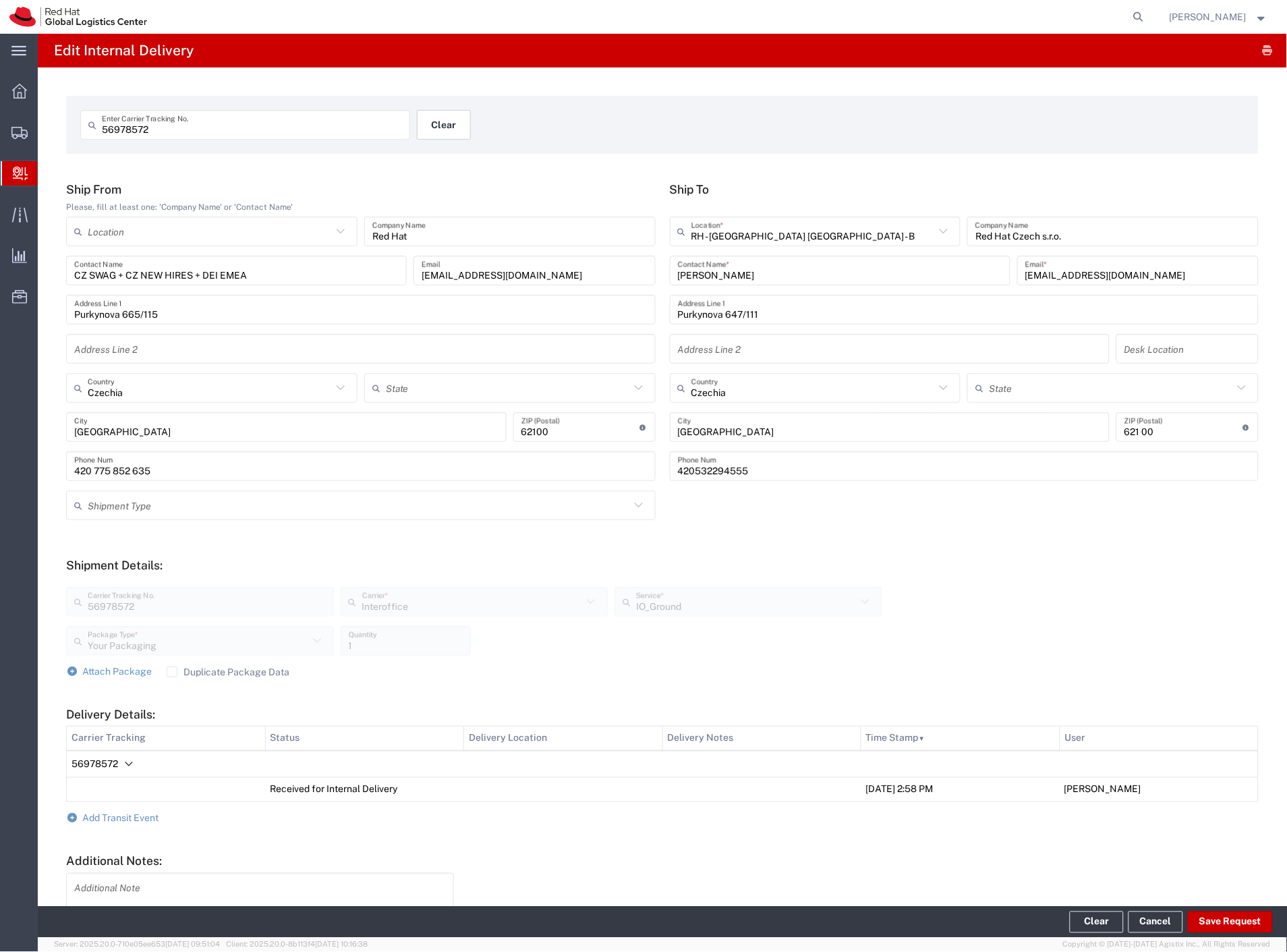
click at [458, 125] on button "Clear" at bounding box center [444, 125] width 54 height 30
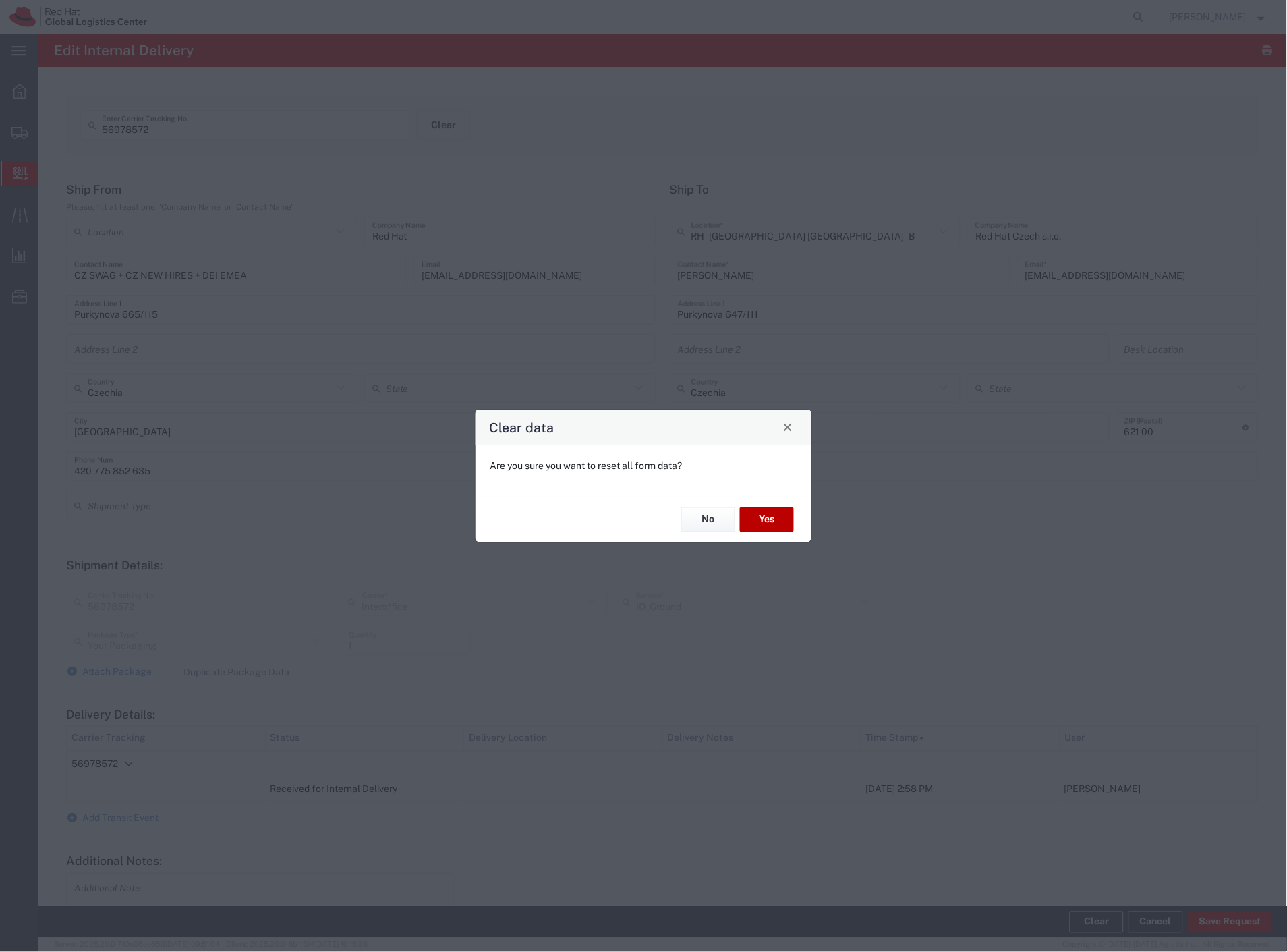
click at [779, 509] on button "Yes" at bounding box center [767, 519] width 54 height 25
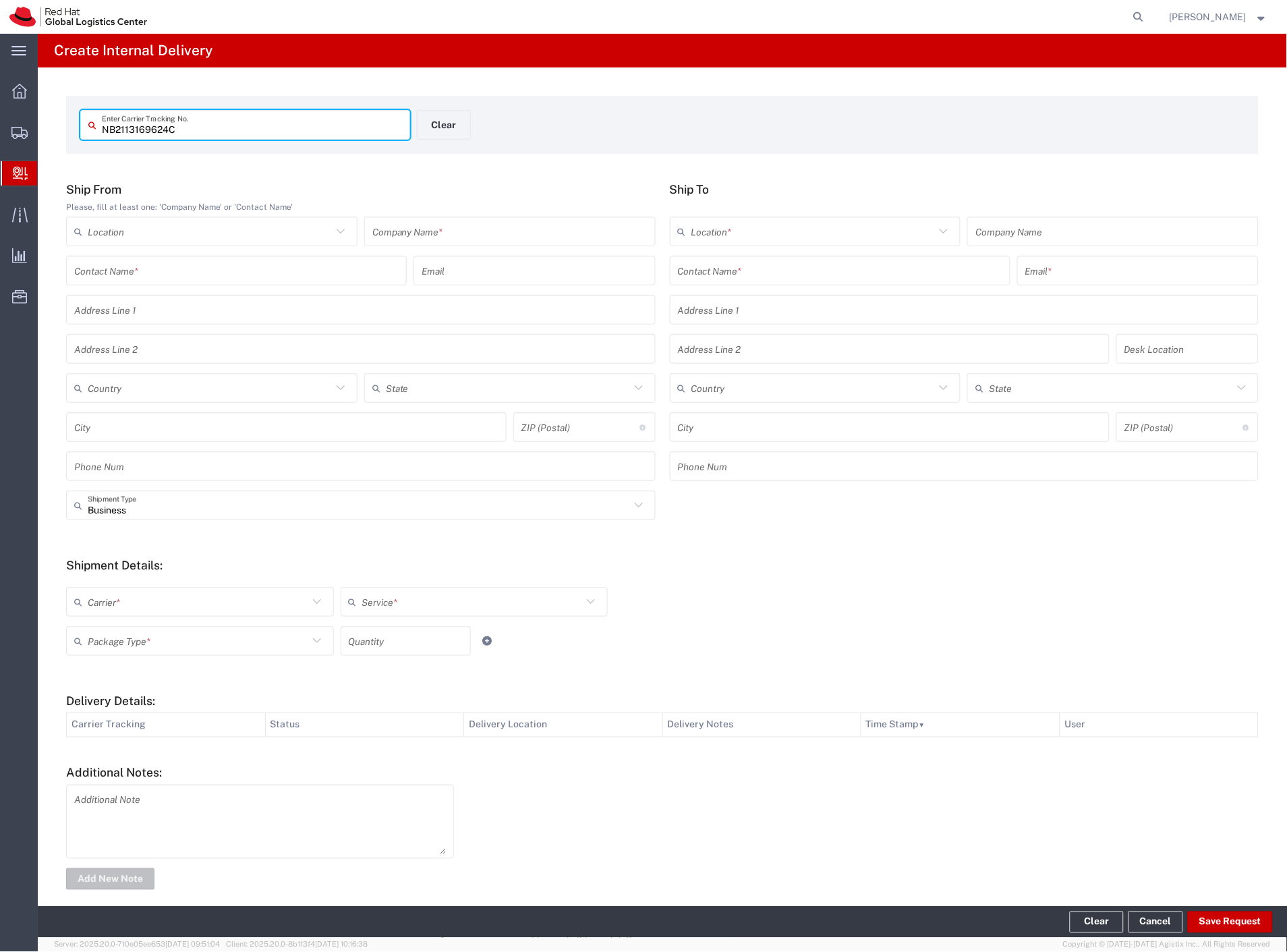
type input "NB2113169624C"
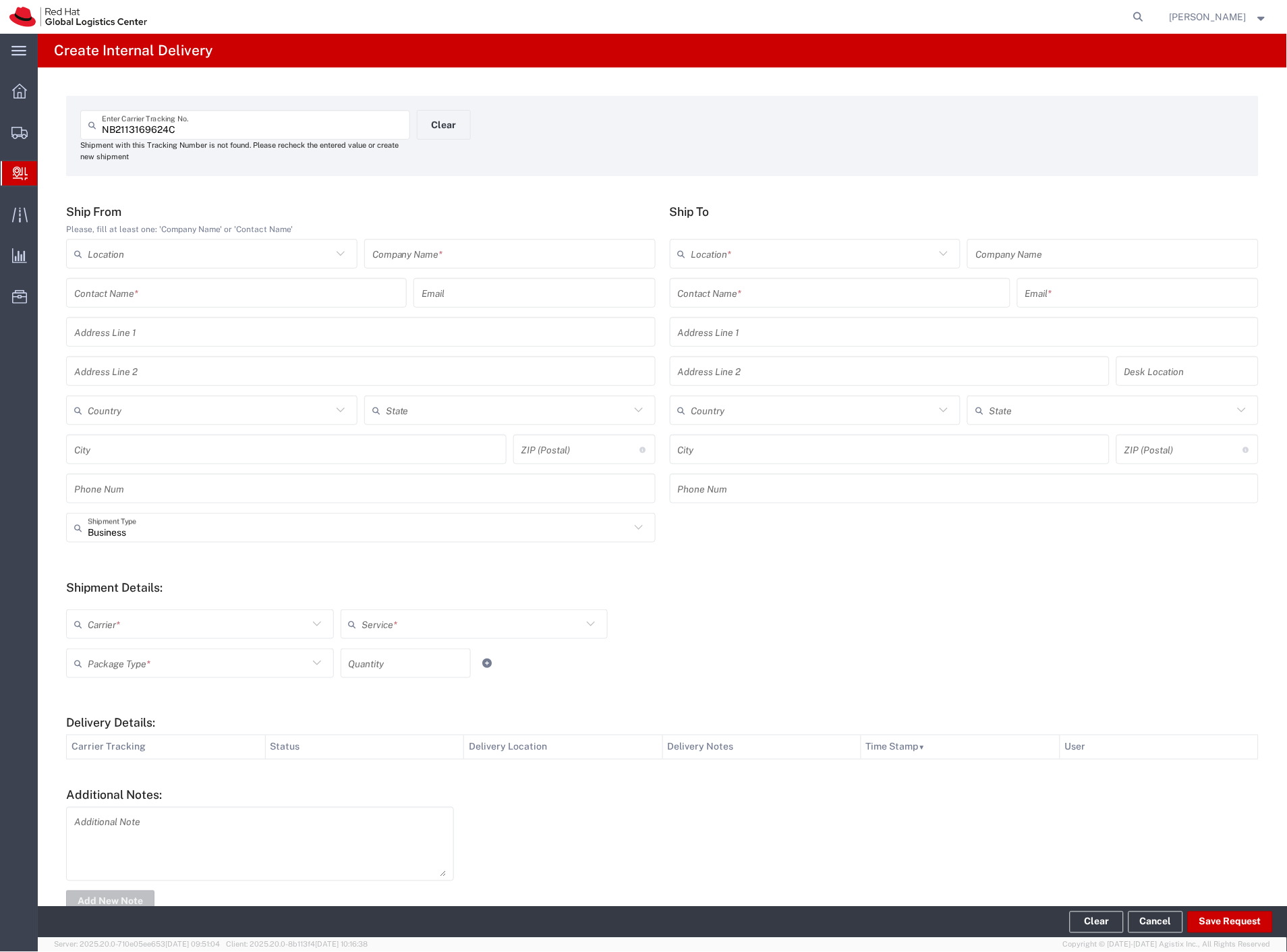
click at [429, 253] on input "text" at bounding box center [510, 254] width 275 height 24
type input "juwel"
click at [684, 293] on input "text" at bounding box center [839, 293] width 324 height 24
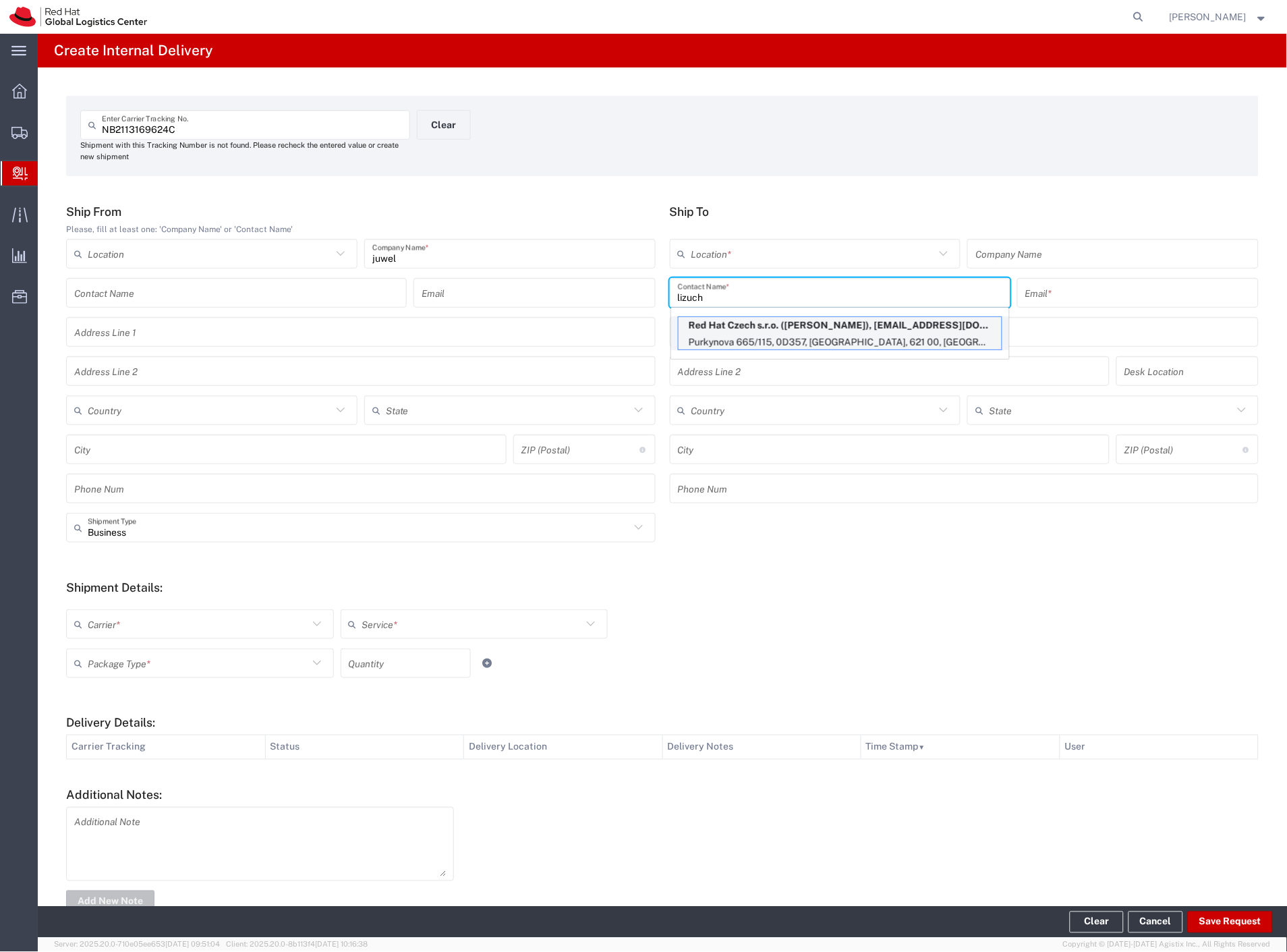
type input "lizuch"
click at [754, 339] on p "Purkynova 665/115, 0D357, BRNO, 621 00, CZ" at bounding box center [839, 342] width 323 height 17
type input "RH - Brno - Tech Park Brno - C"
type input "Red Hat Czech s.r.o."
type input "Filip Lizuch"
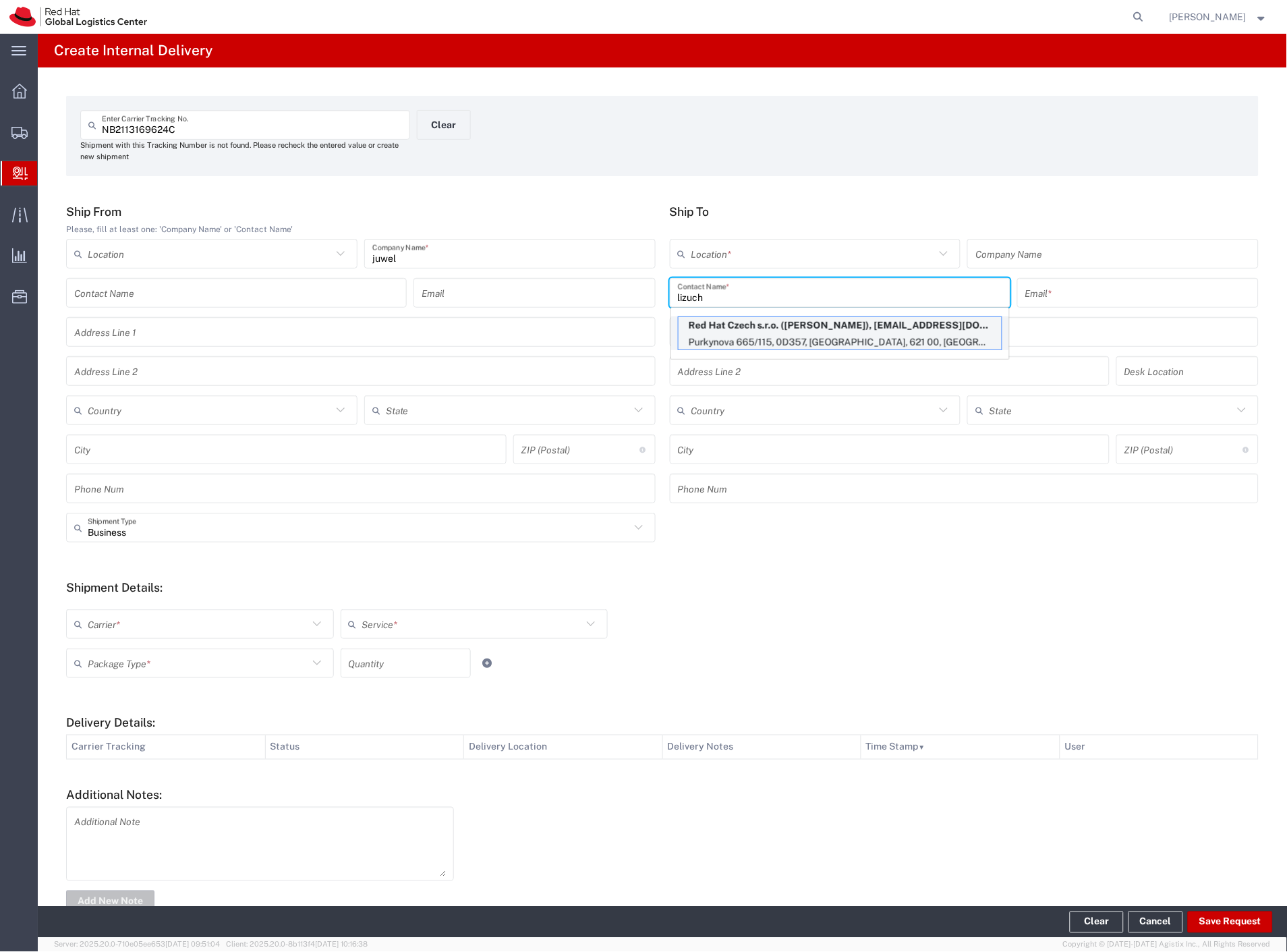
type input "flizuch@redhat.com"
type input "Purkynova 665/115"
type input "0D357"
type input "Czechia"
type input "BRNO"
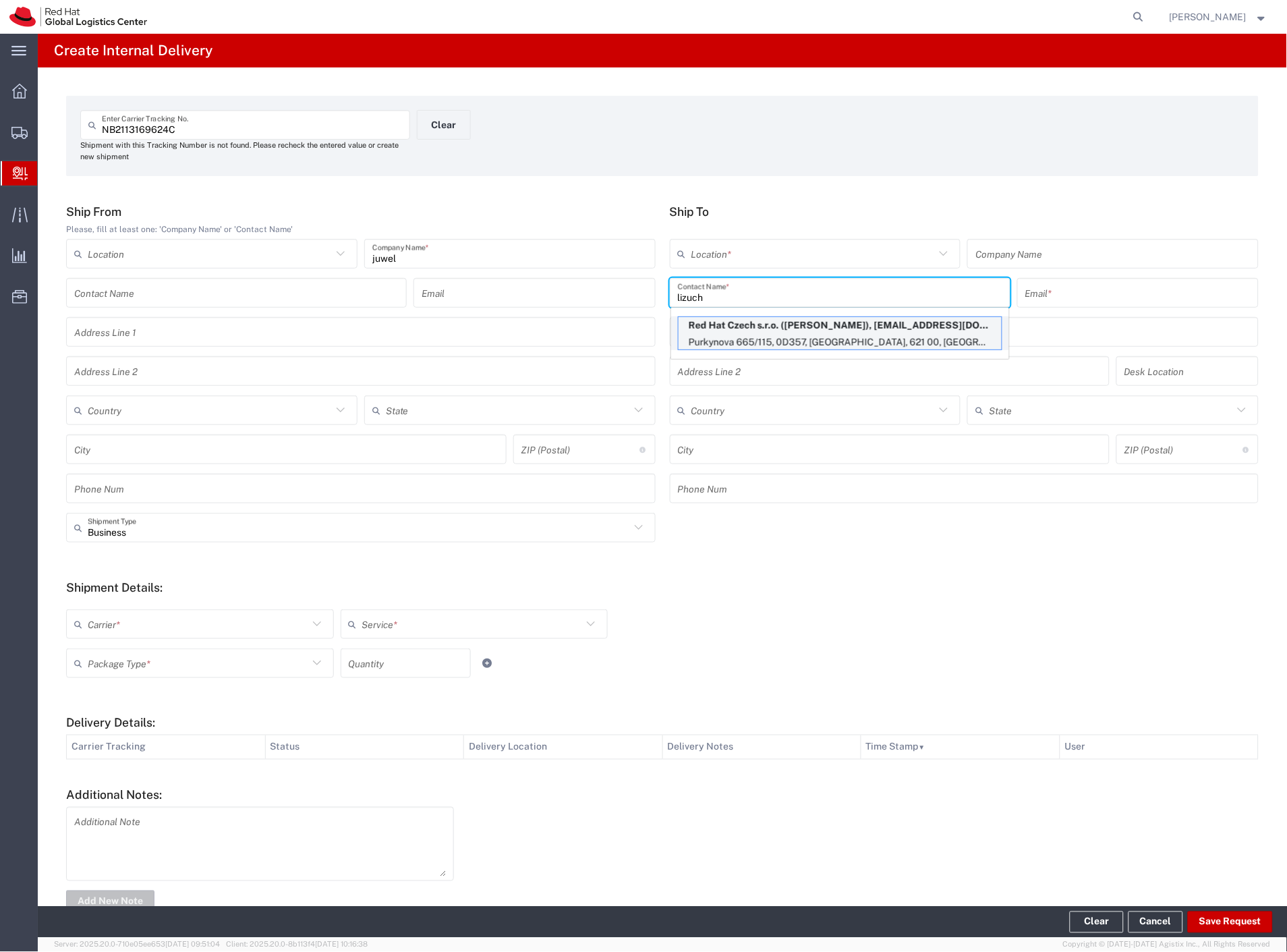
type input "621 00"
type input "420702253567"
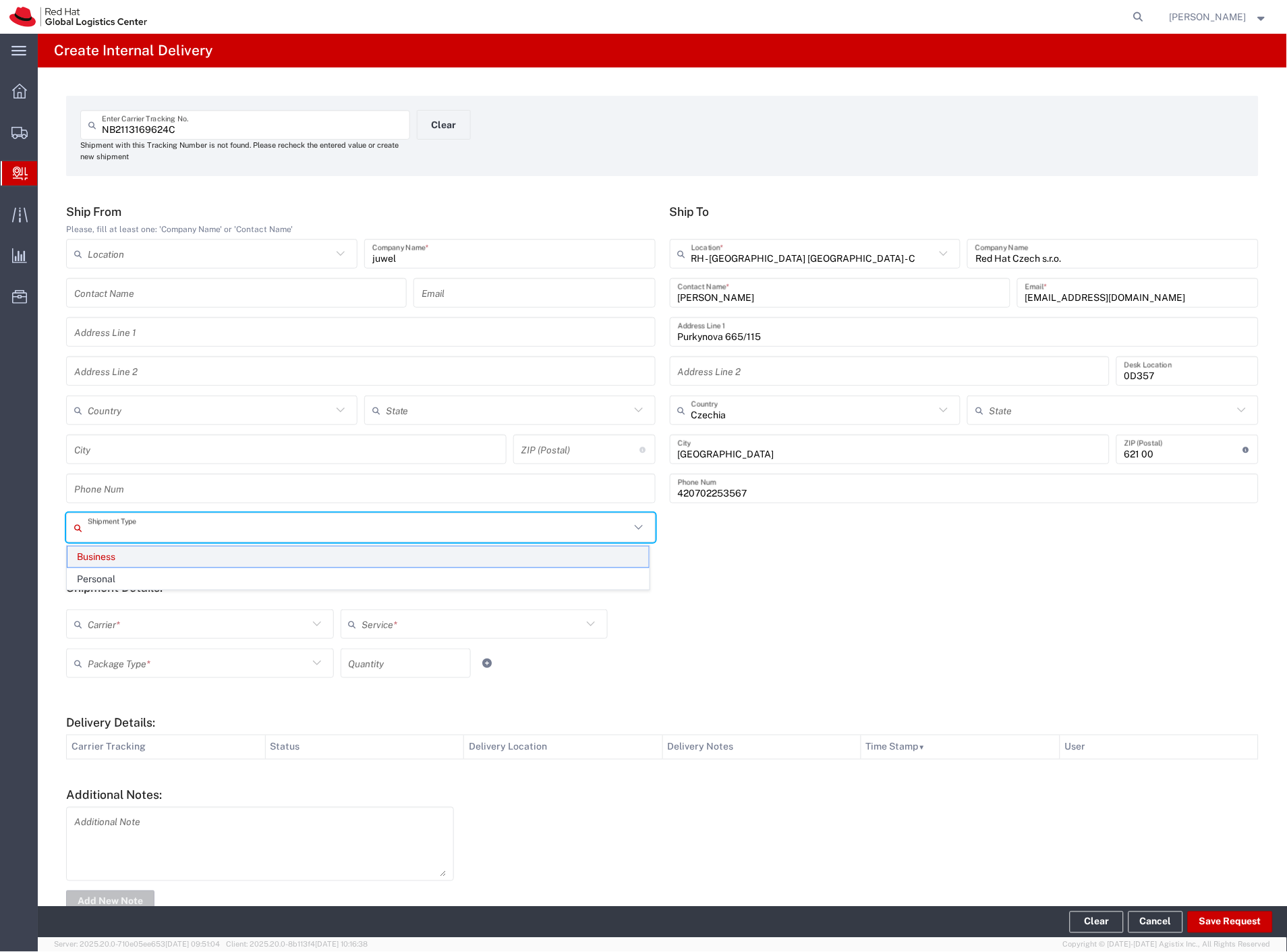
drag, startPoint x: 190, startPoint y: 532, endPoint x: 160, endPoint y: 563, distance: 43.1
click at [184, 537] on input "text" at bounding box center [358, 527] width 542 height 24
click at [147, 574] on span "Personal" at bounding box center [358, 579] width 582 height 21
type input "Personal"
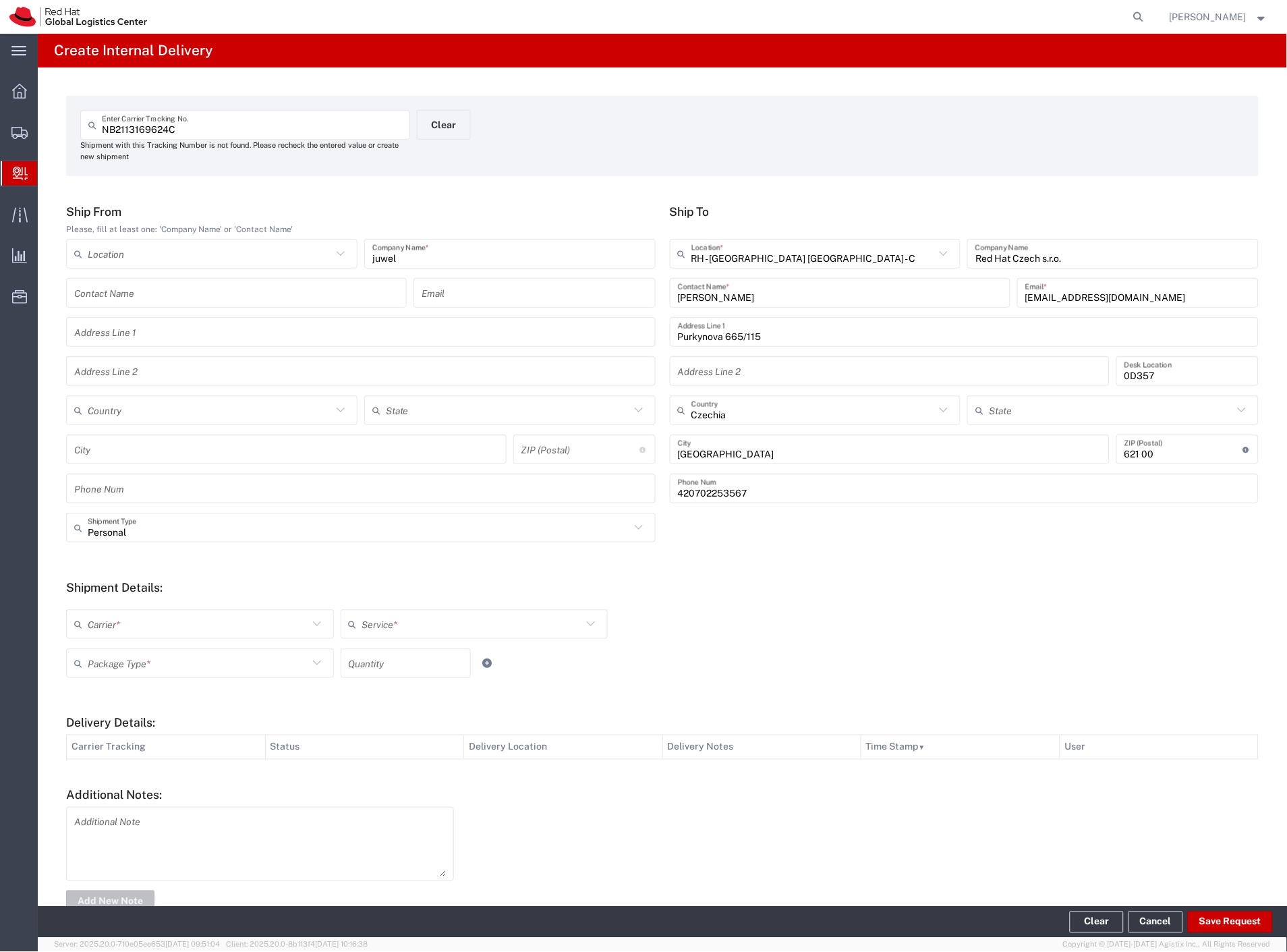
click at [129, 622] on input "text" at bounding box center [198, 624] width 221 height 24
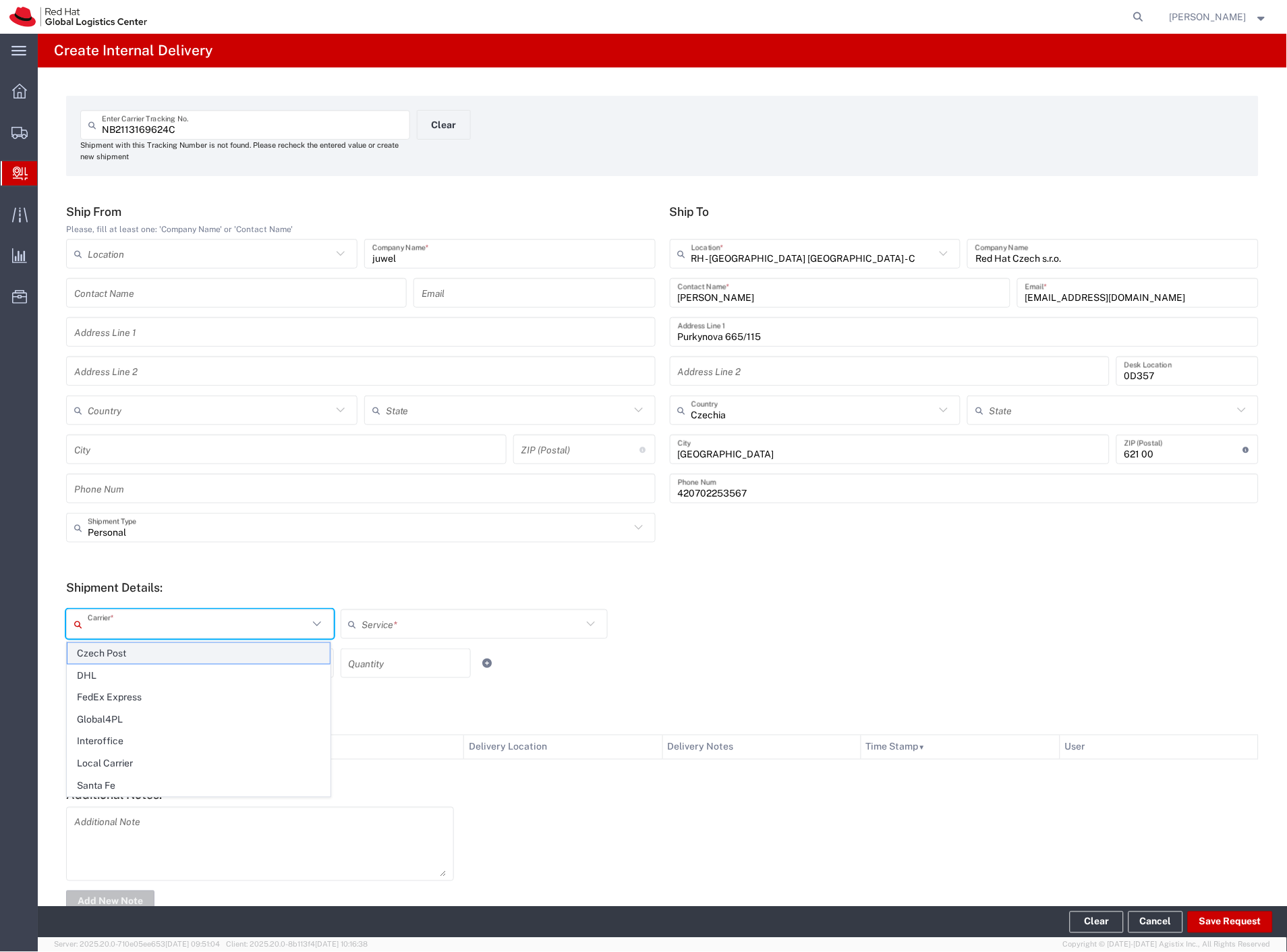
click at [124, 644] on agx-dropdown-content "Czech Post DHL FedEx Express Global4PL Interoffice Local Carrier Santa Fe" at bounding box center [198, 719] width 265 height 156
click at [120, 655] on span "Czech Post" at bounding box center [199, 653] width 263 height 21
type input "Czech Post"
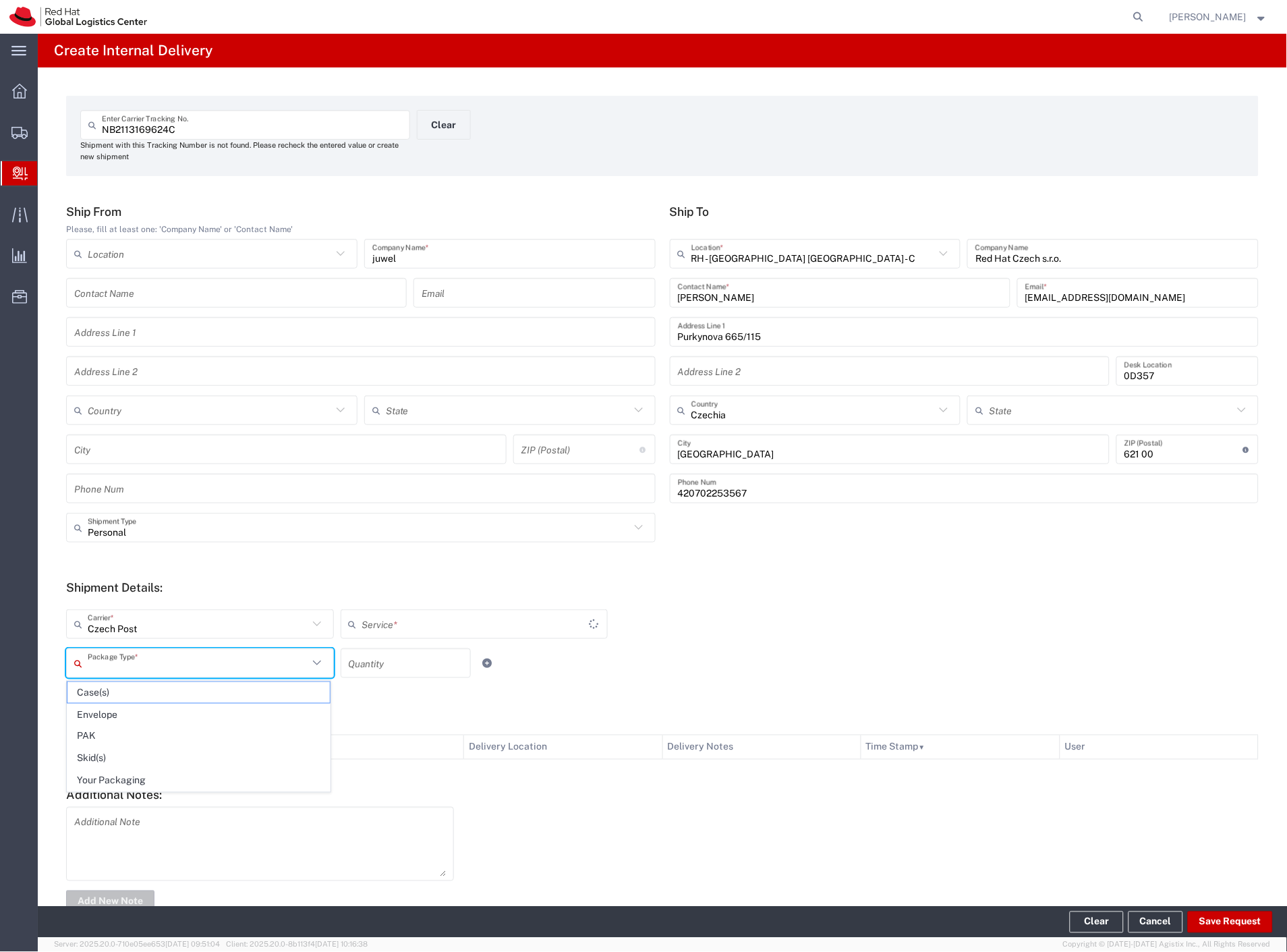
click at [116, 668] on input "text" at bounding box center [198, 663] width 221 height 24
type input "Ground"
click at [123, 773] on span "Your Packaging" at bounding box center [199, 781] width 263 height 21
type input "Your Packaging"
click at [1217, 921] on button "Save Request" at bounding box center [1230, 922] width 85 height 22
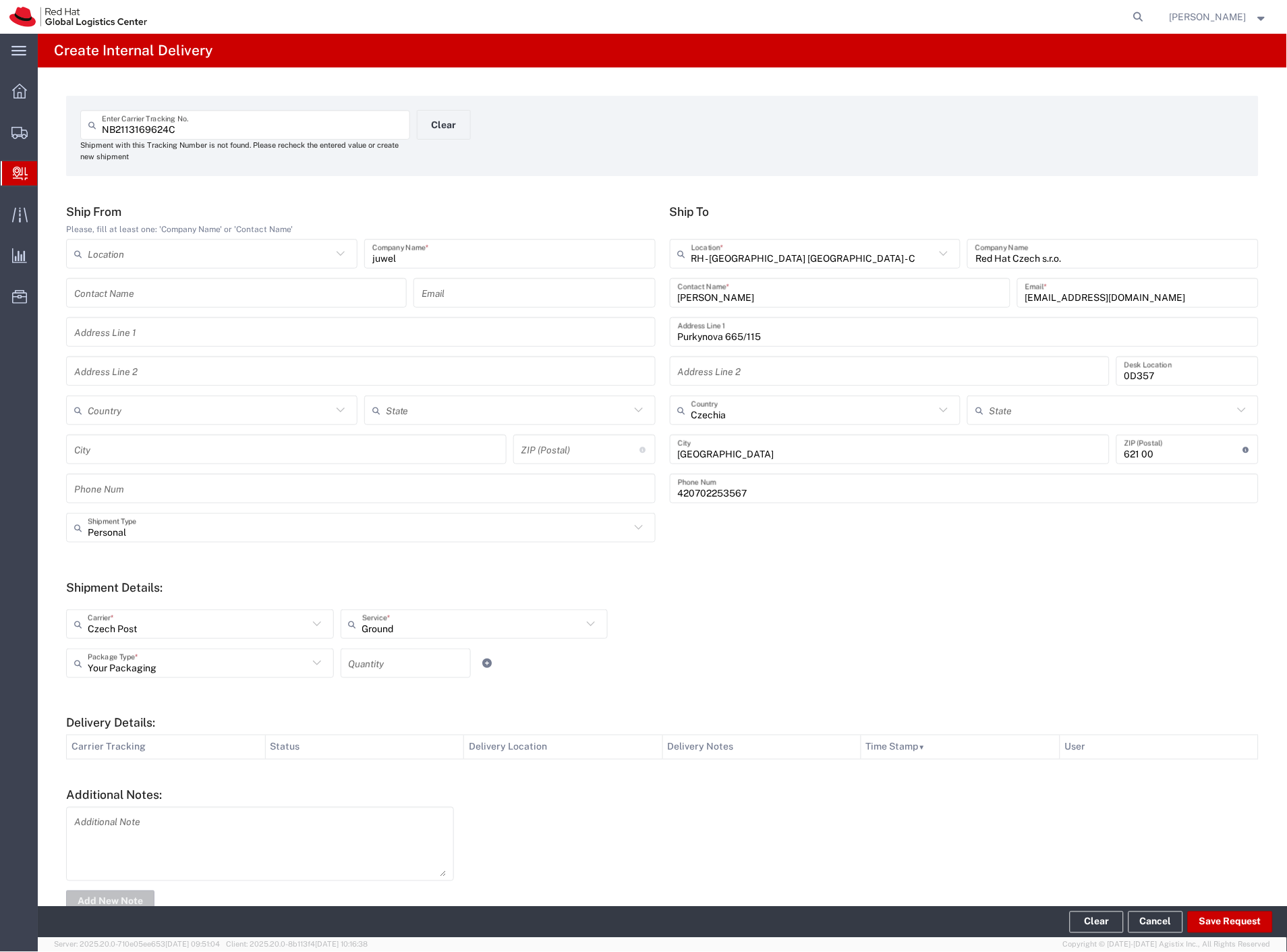
type input "Personal"
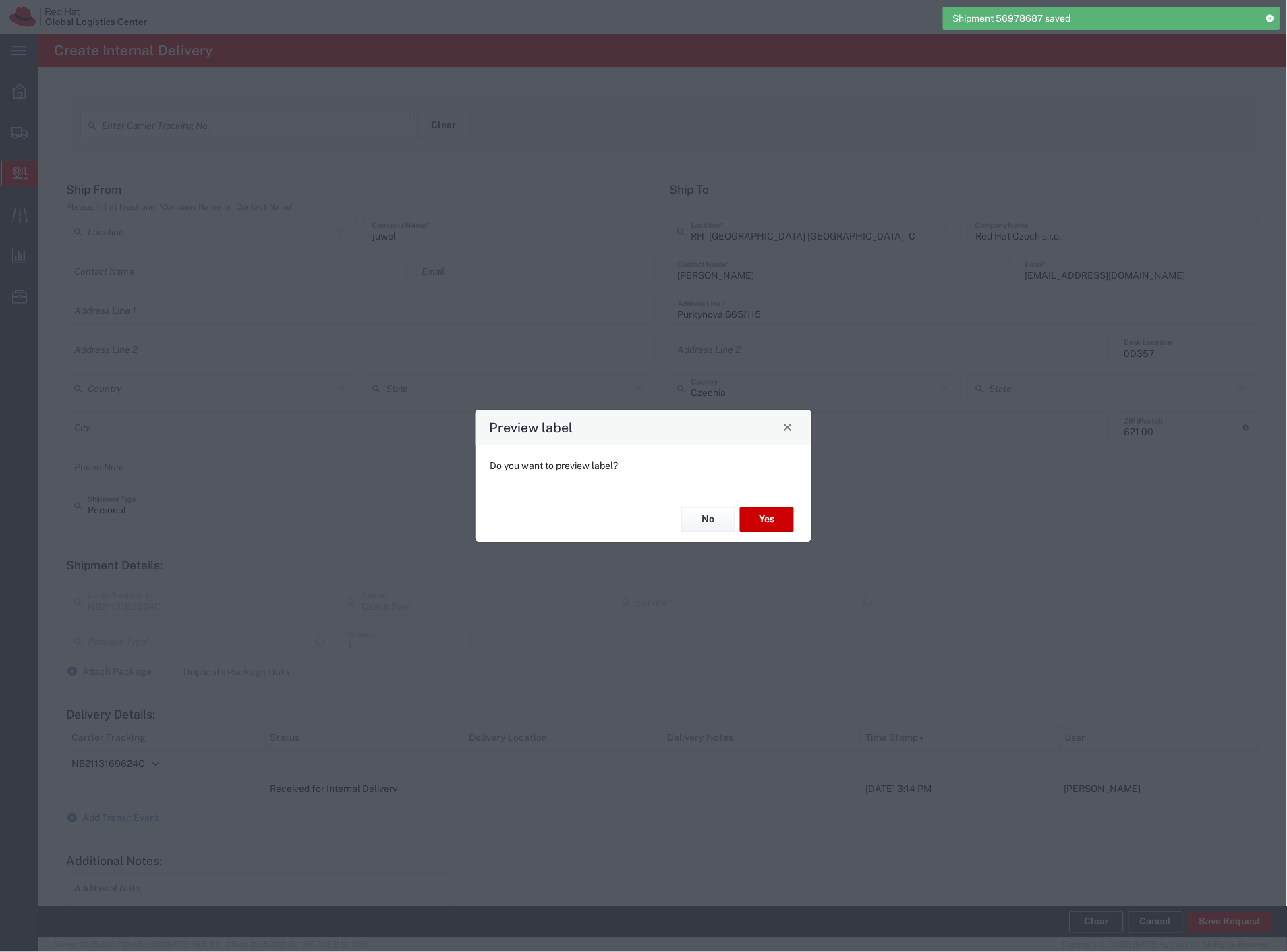
type input "Your Packaging"
type input "Ground"
click at [783, 527] on button "Yes" at bounding box center [767, 519] width 54 height 25
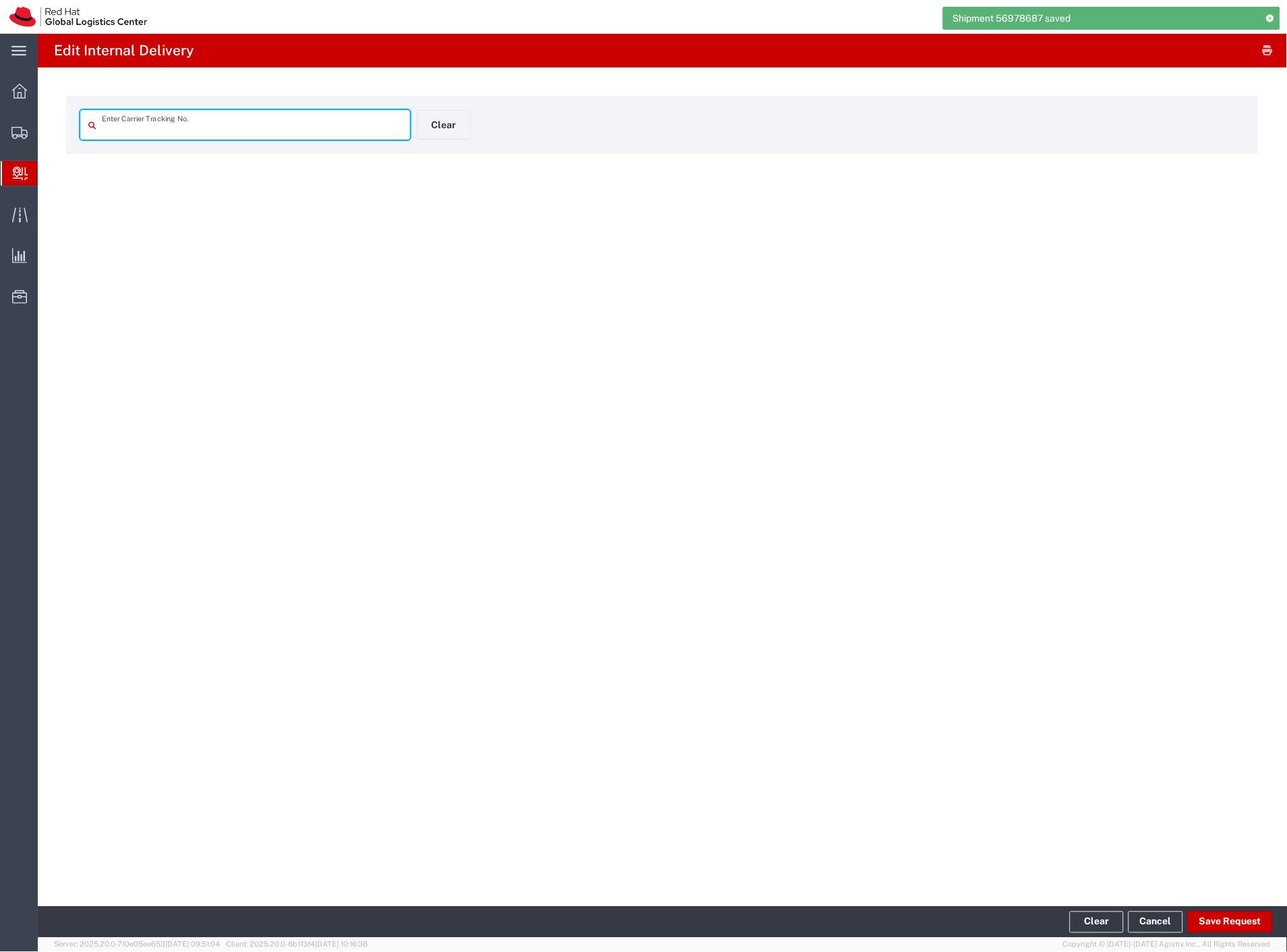
type input "NB2113169624C"
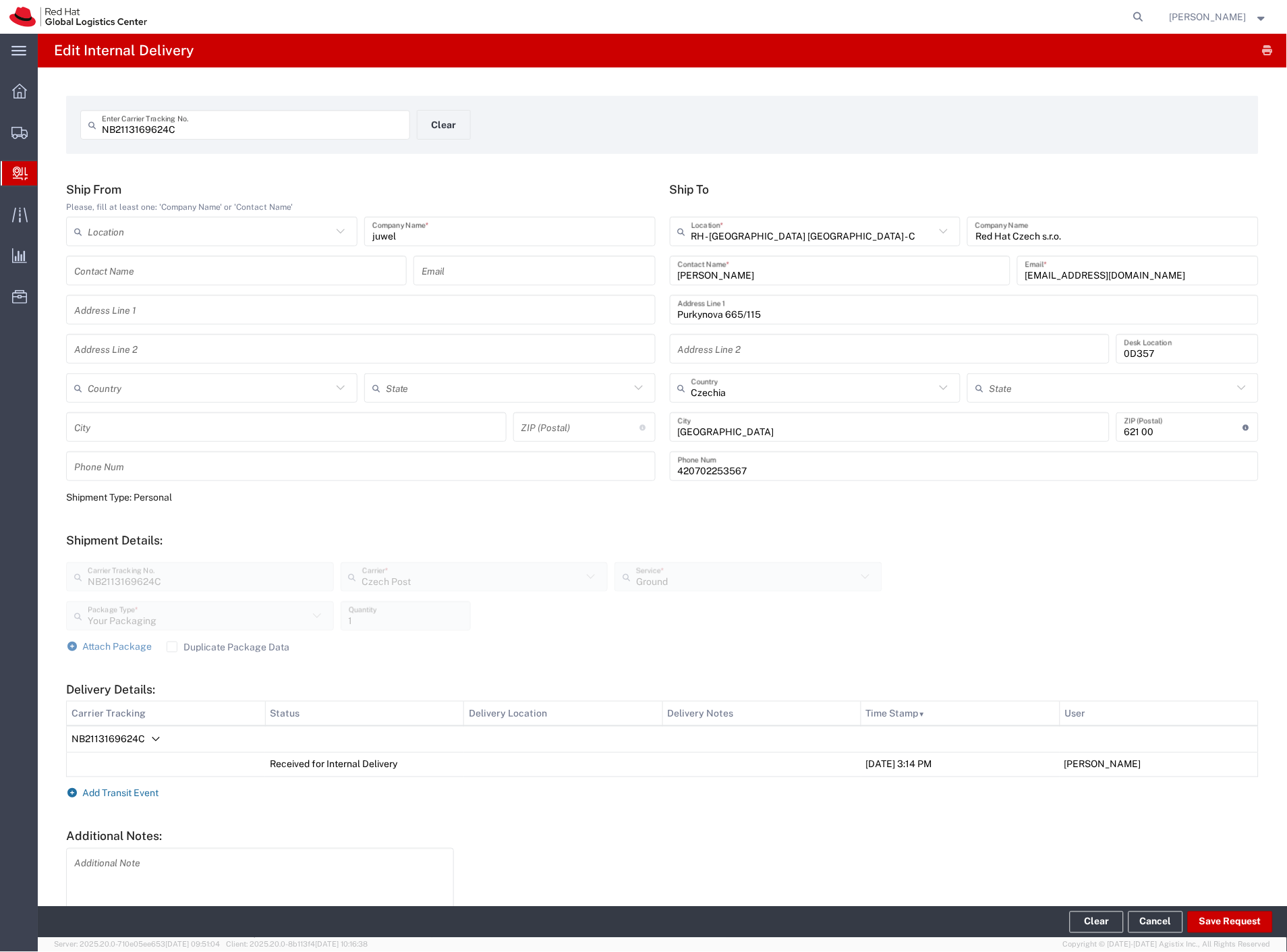
click at [146, 791] on span "Add Transit Event" at bounding box center [121, 793] width 77 height 11
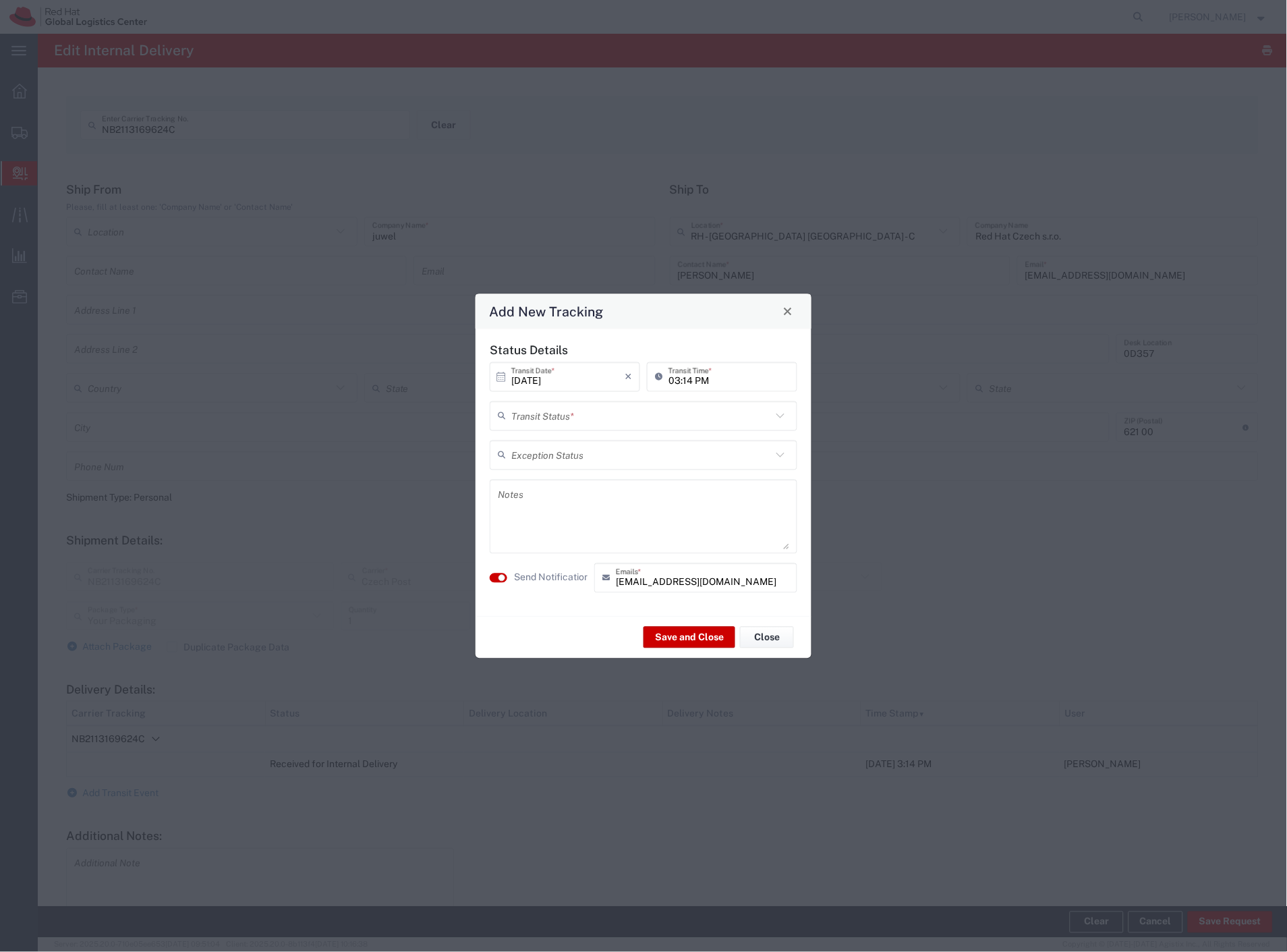
click at [648, 424] on input "text" at bounding box center [641, 416] width 261 height 24
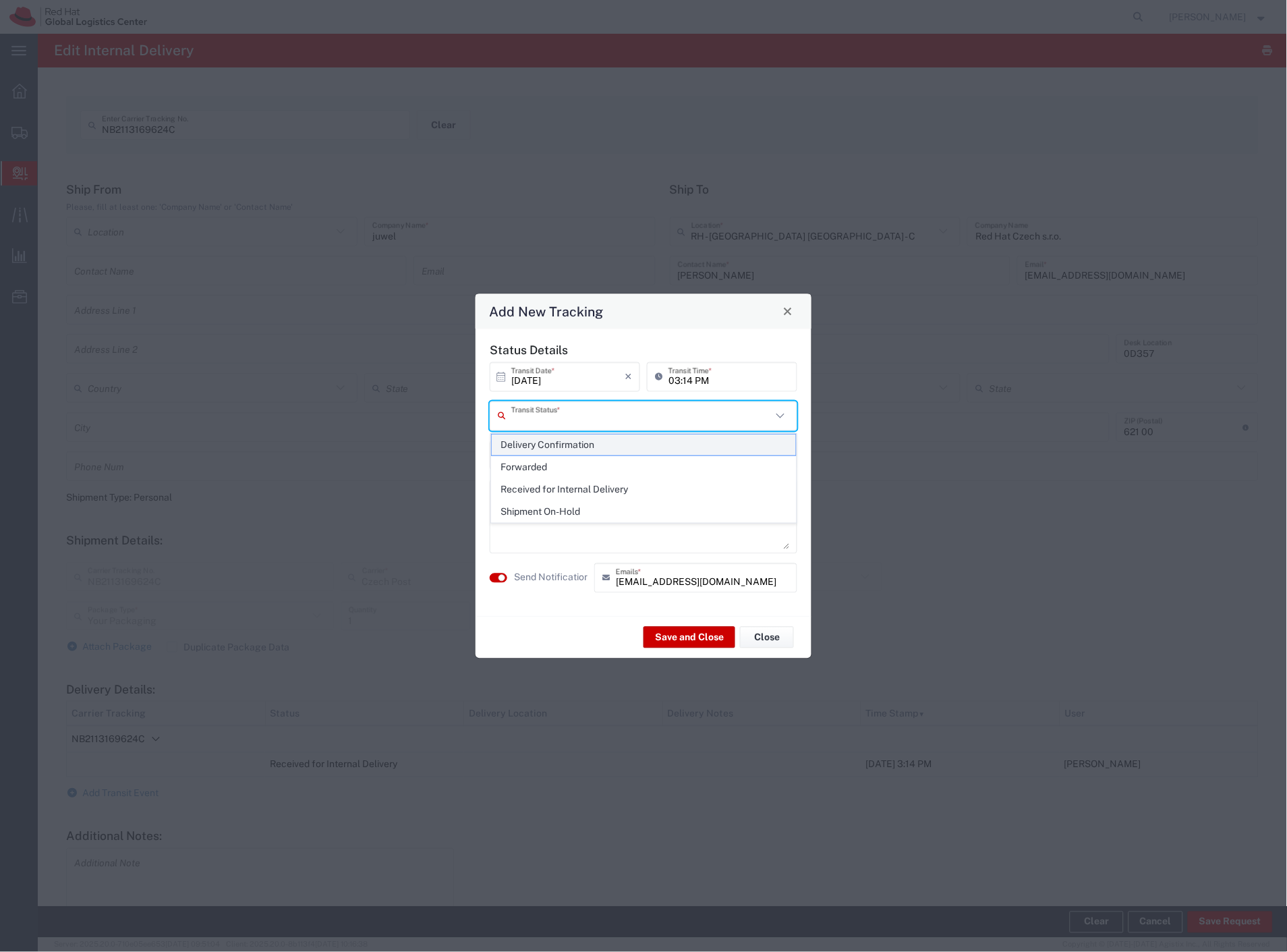
click at [630, 448] on span "Delivery Confirmation" at bounding box center [644, 445] width 305 height 21
type input "Delivery Confirmation"
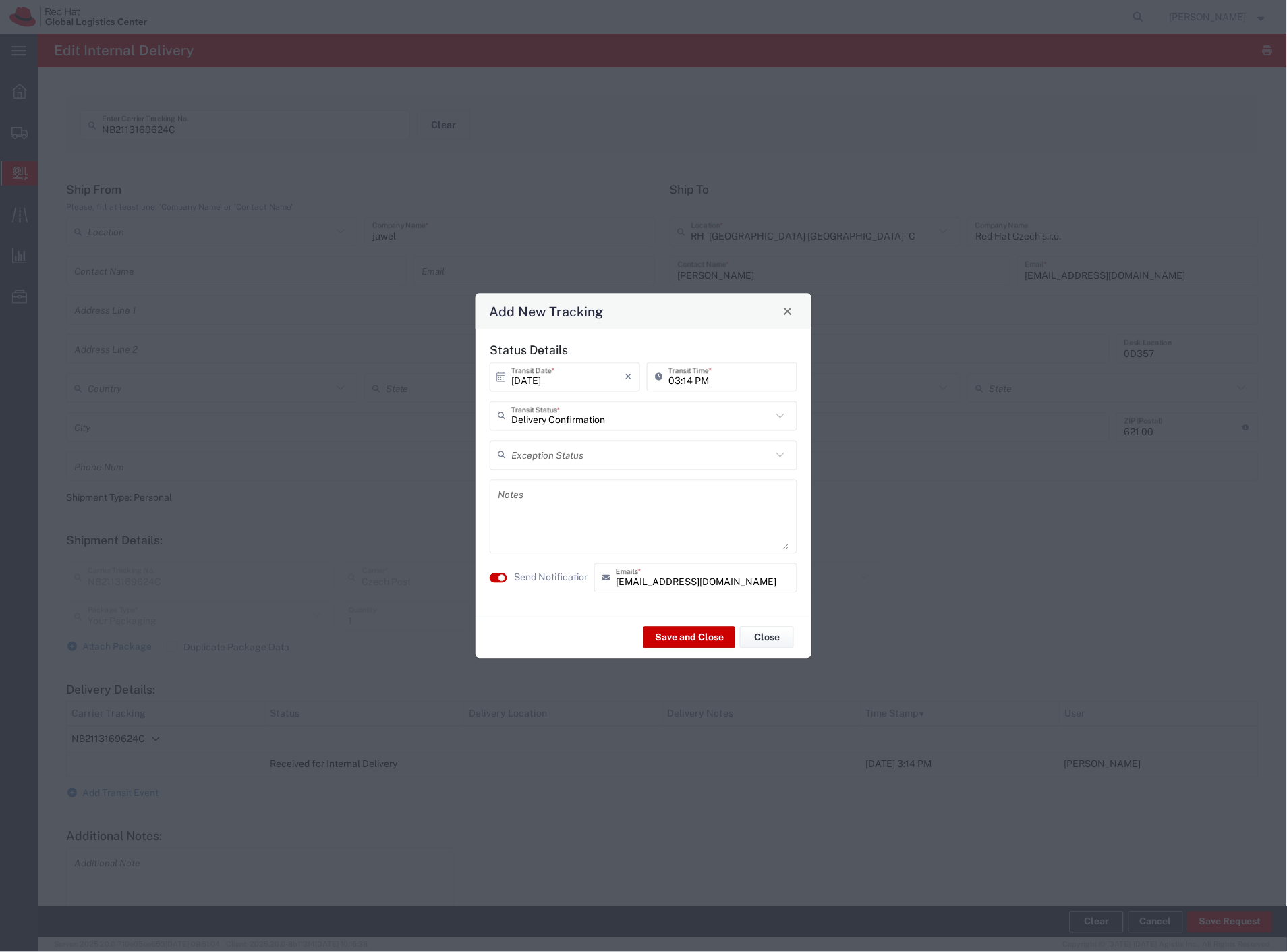
drag, startPoint x: 569, startPoint y: 563, endPoint x: 567, endPoint y: 570, distance: 7.3
click at [567, 568] on agx-switch-control "Send Notification" at bounding box center [538, 578] width 104 height 30
drag, startPoint x: 567, startPoint y: 570, endPoint x: 575, endPoint y: 579, distance: 12.0
click at [567, 571] on label "Send Notification" at bounding box center [552, 578] width 76 height 14
click at [675, 630] on button "Save and Close" at bounding box center [689, 637] width 91 height 22
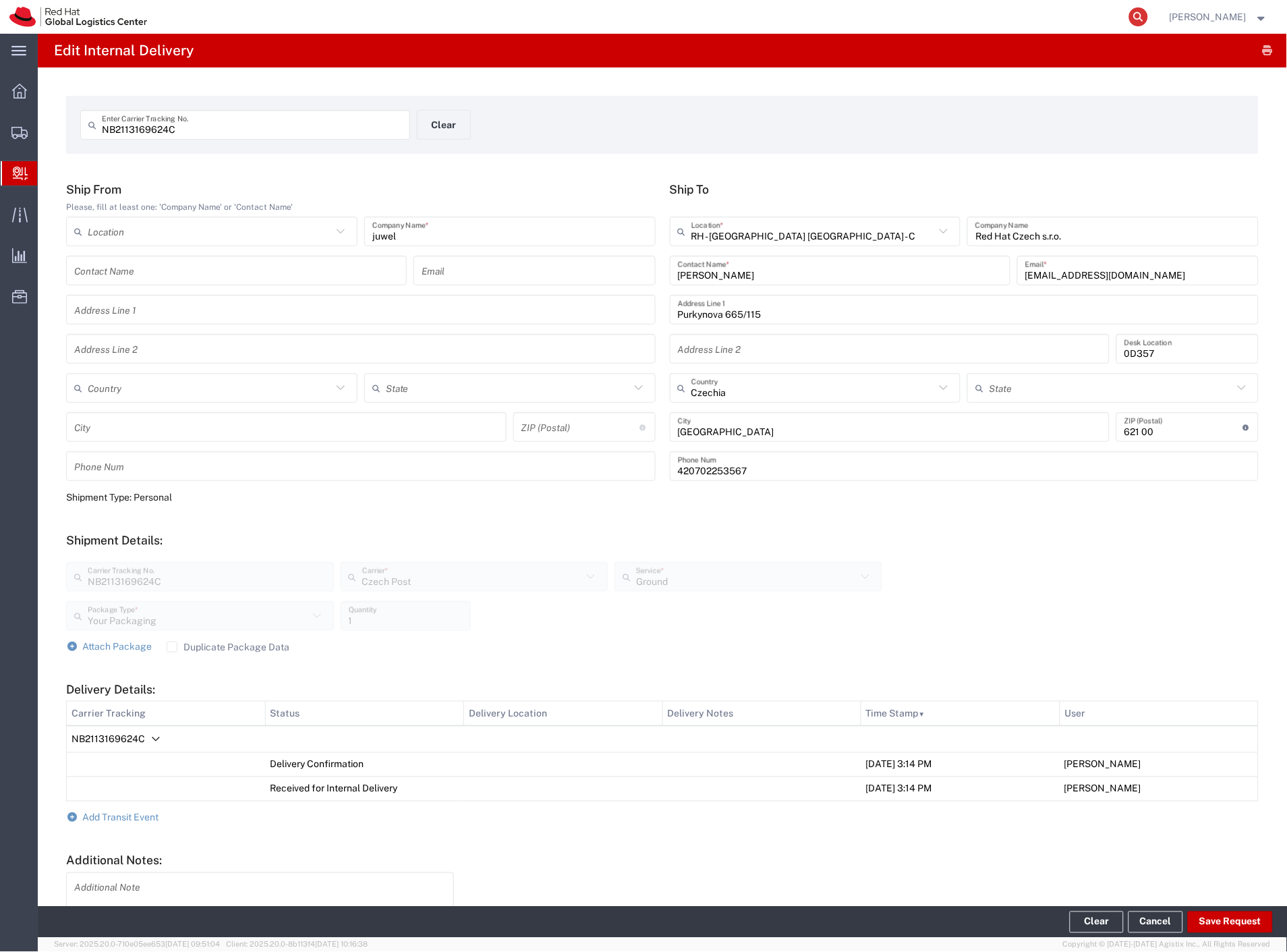
click at [1148, 11] on icon at bounding box center [1139, 17] width 19 height 19
type input "5420331210"
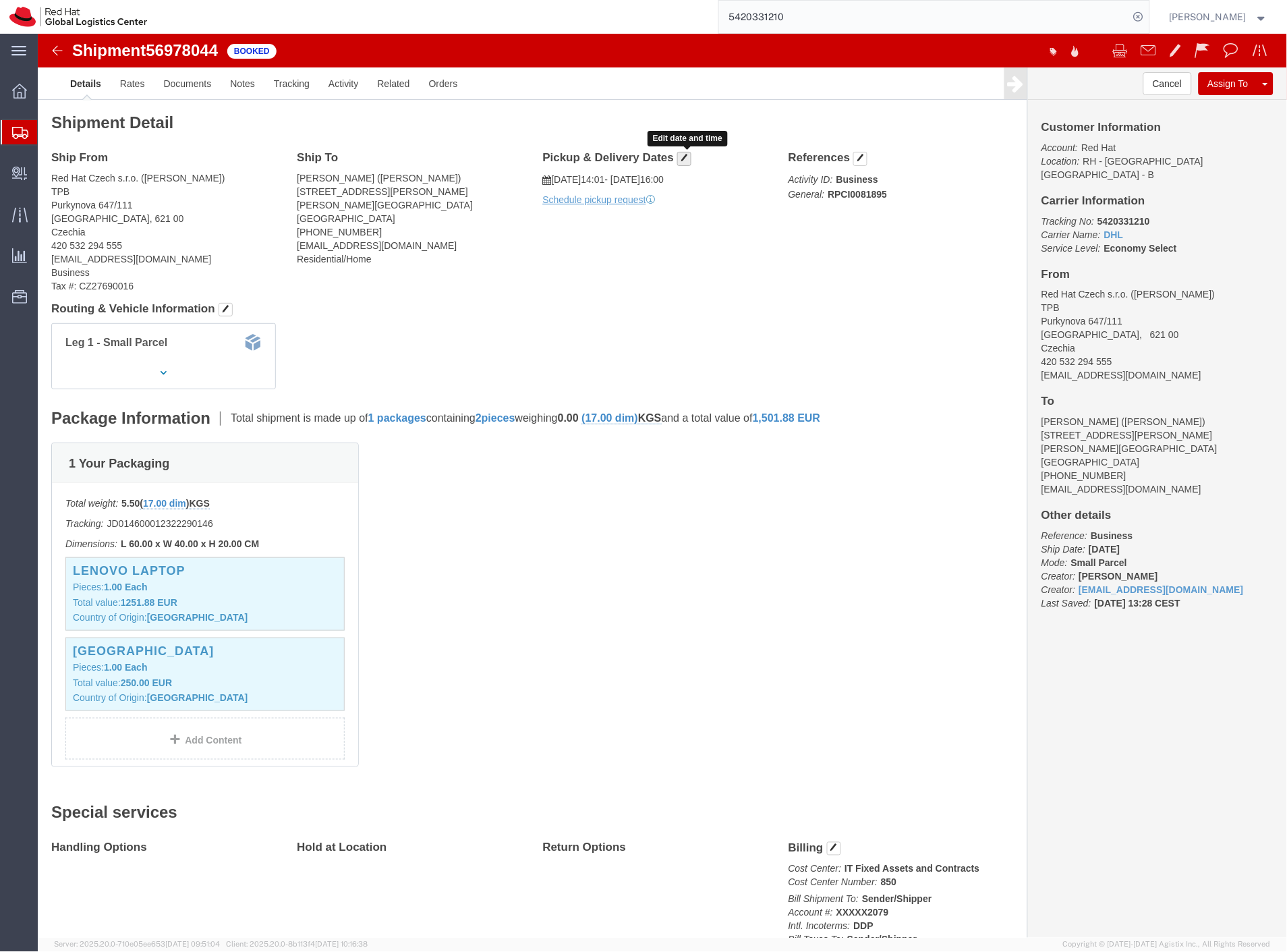
click button "button"
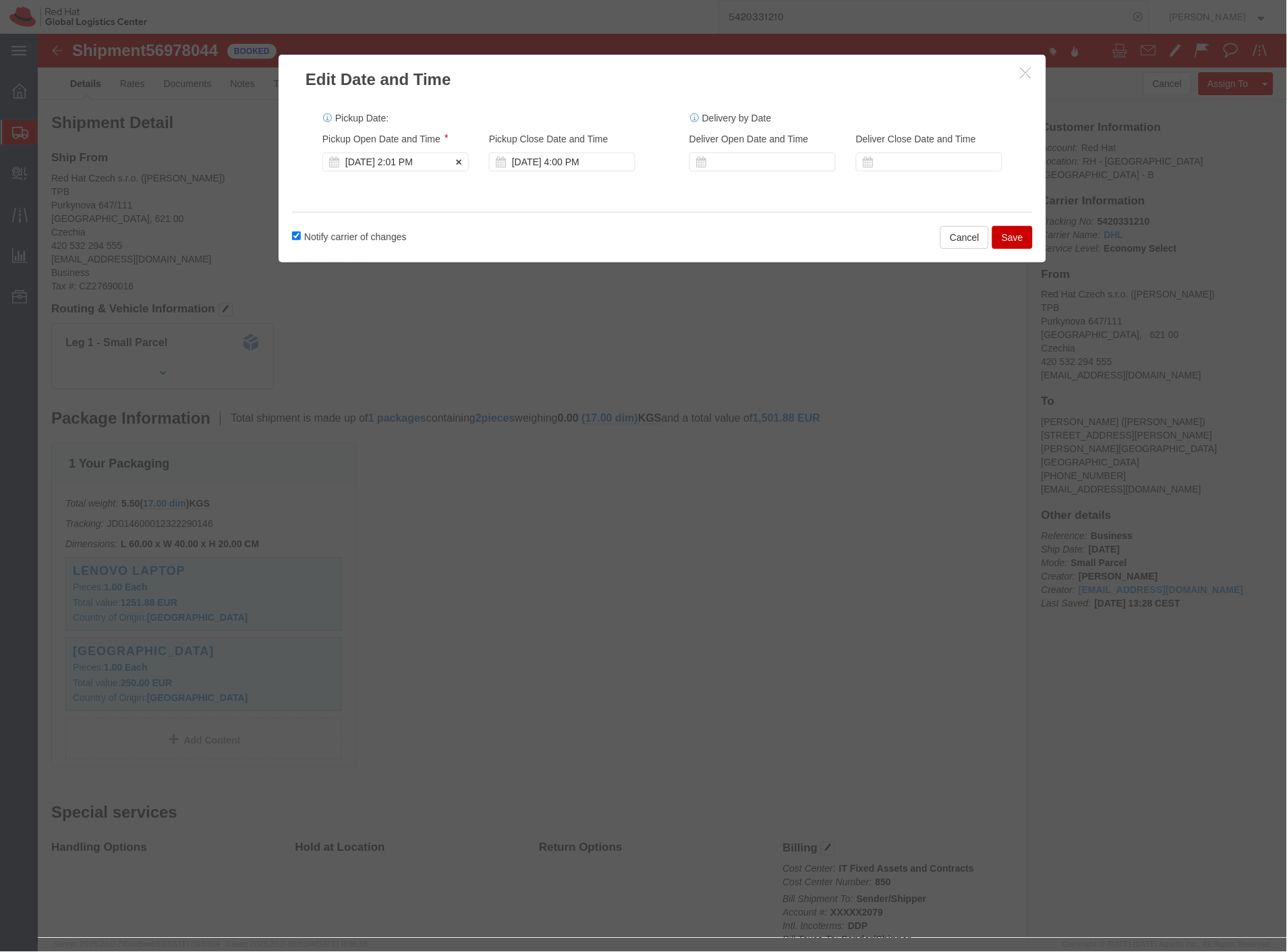
click div "Sep 30 2025 2:01 PM"
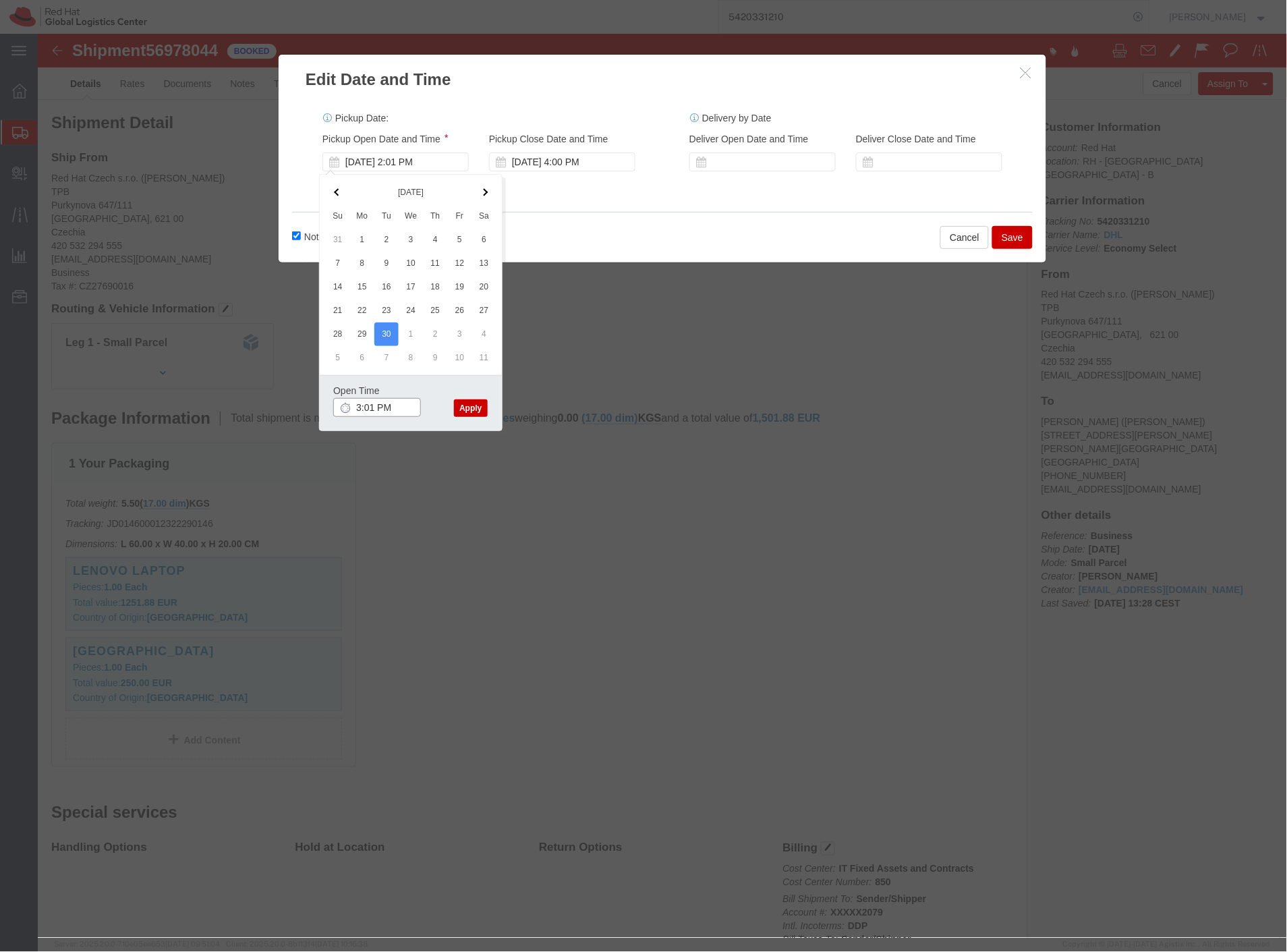
type input "4:01 PM"
click button "Apply"
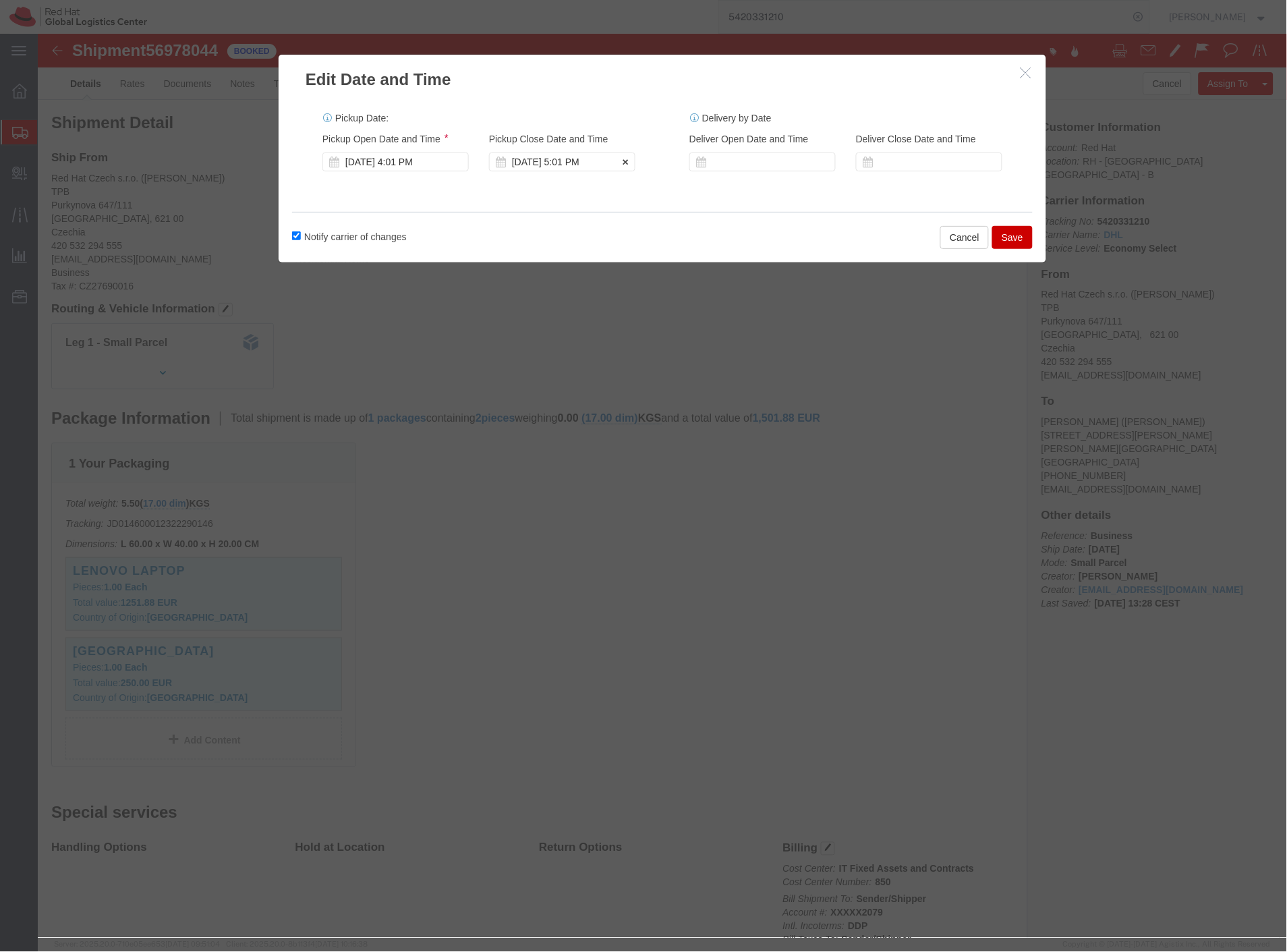
click div "Sep 30 2025 5:01 PM"
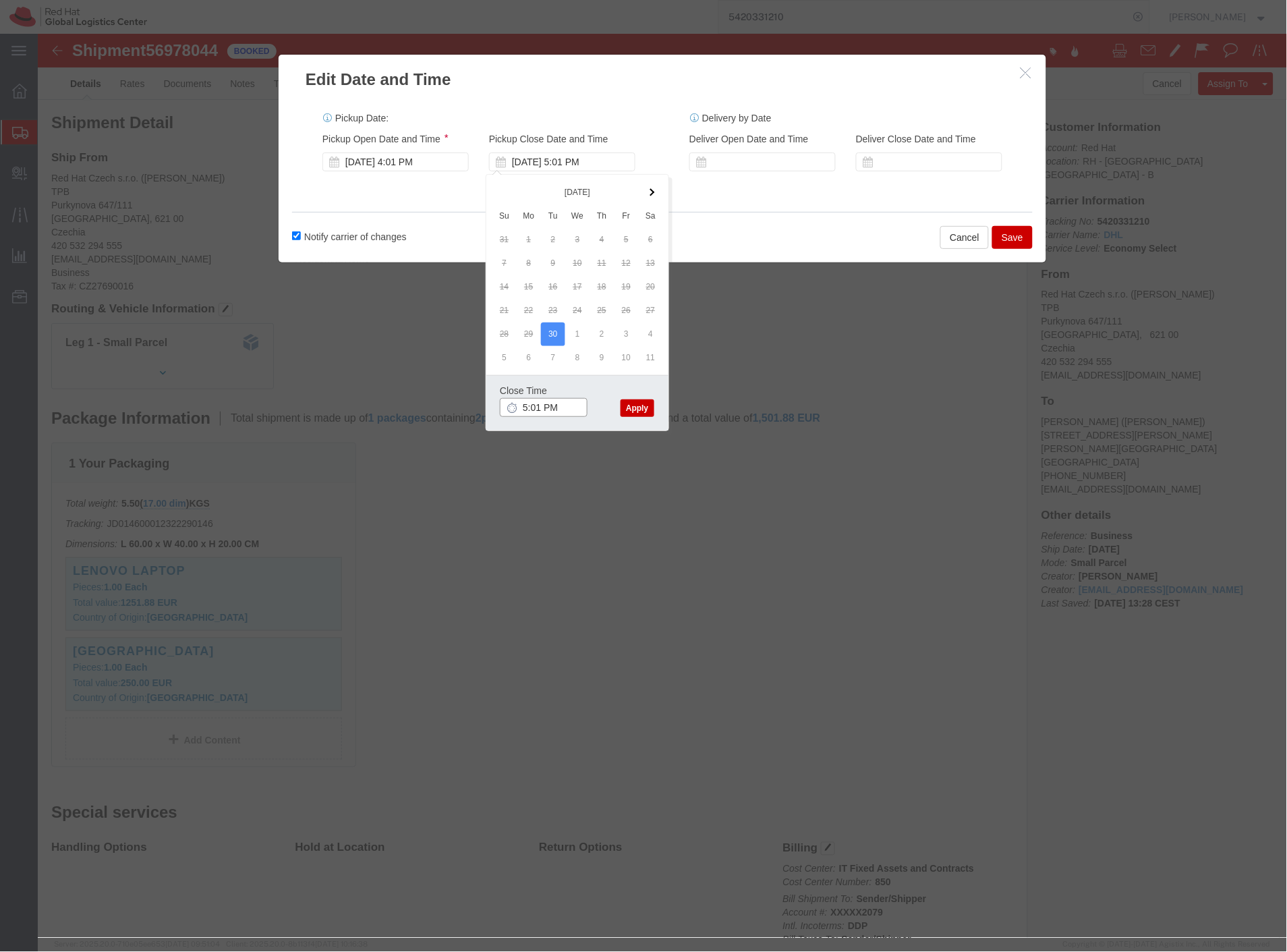
type input "6:01 PM"
click button "Apply"
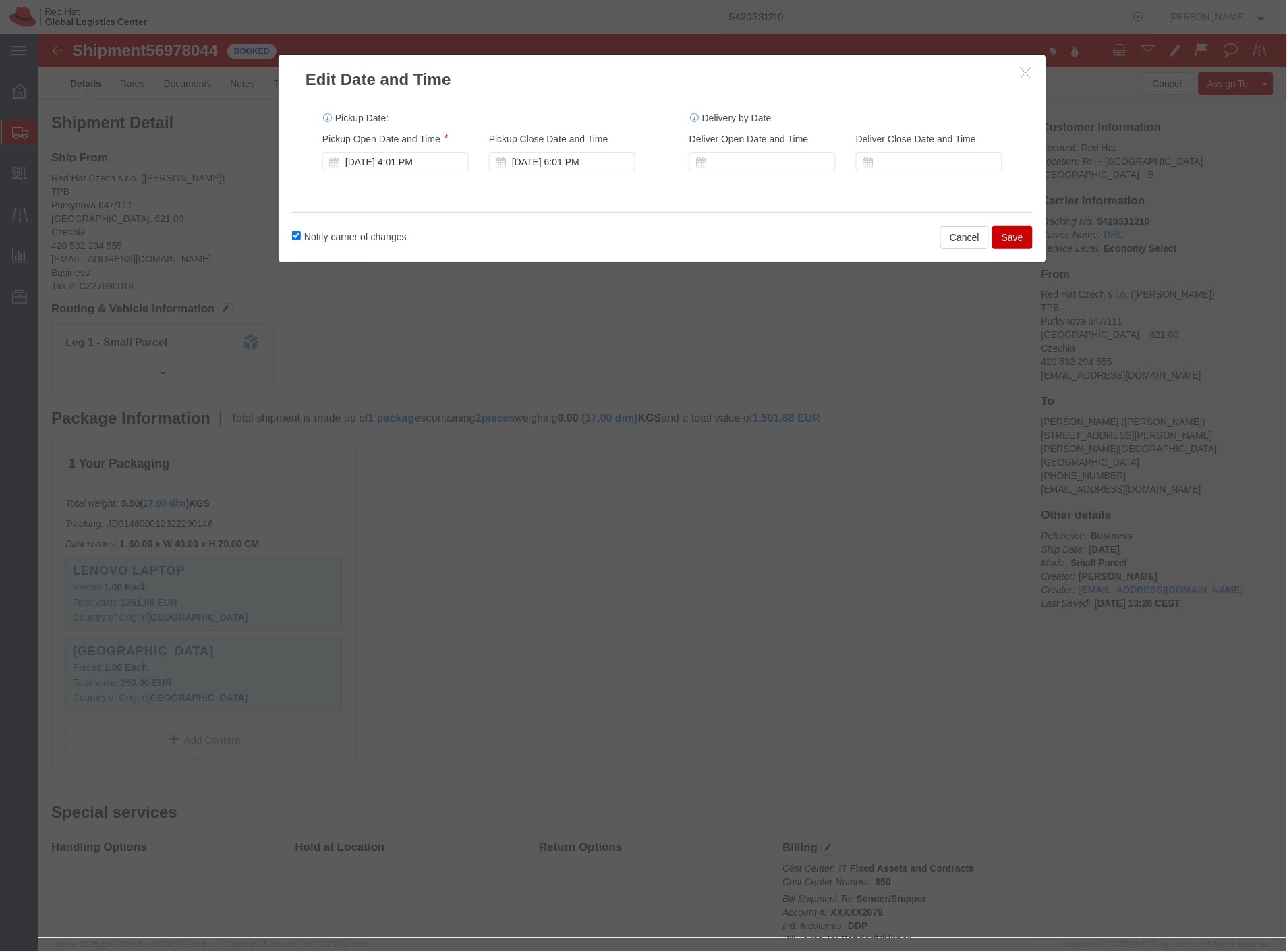
click button "Save"
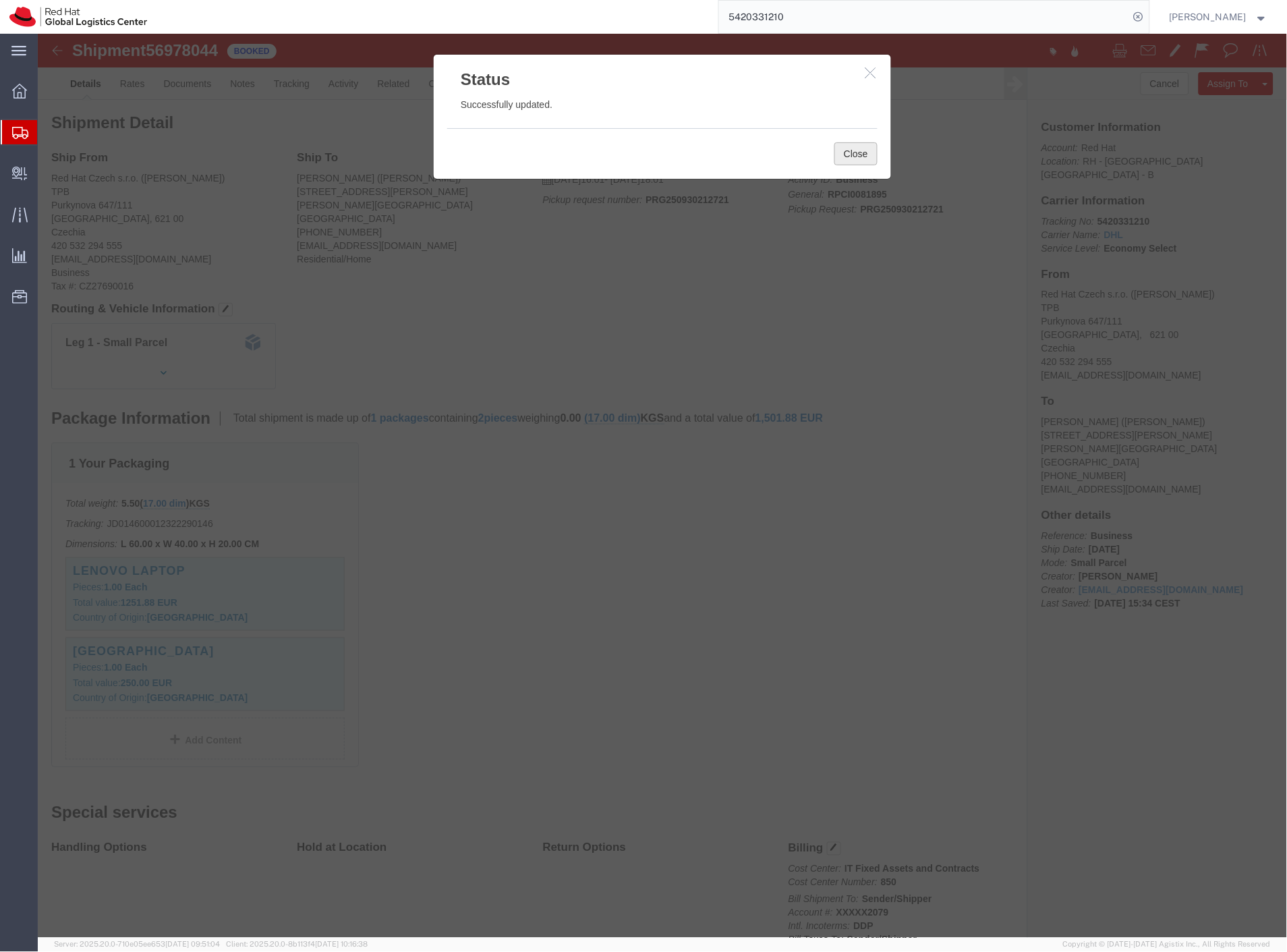
click button "Close"
